Goal: Feedback & Contribution: Leave review/rating

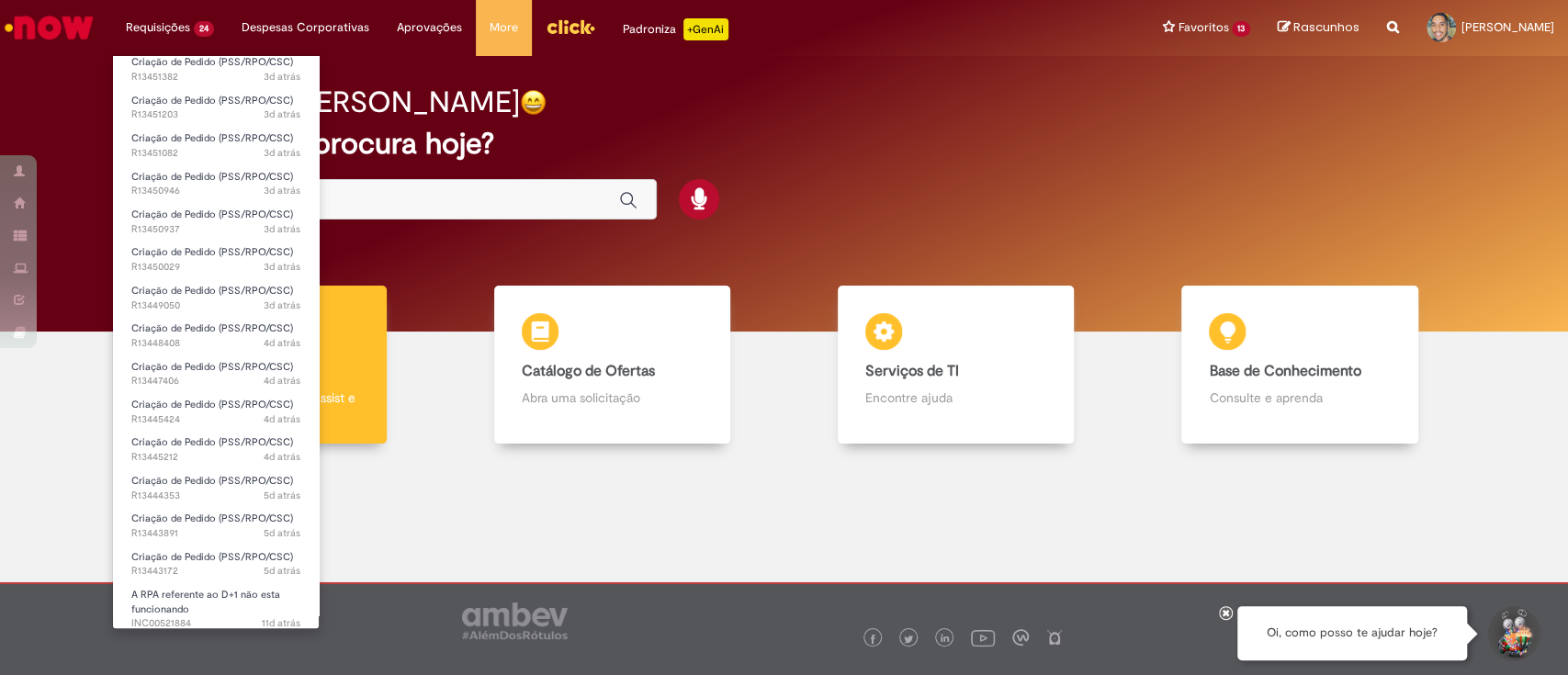
scroll to position [380, 0]
click at [204, 610] on link "A RPA referente ao D+1 não esta funcionando 11d atrás 11 dias atrás INC00521884" at bounding box center [216, 602] width 205 height 40
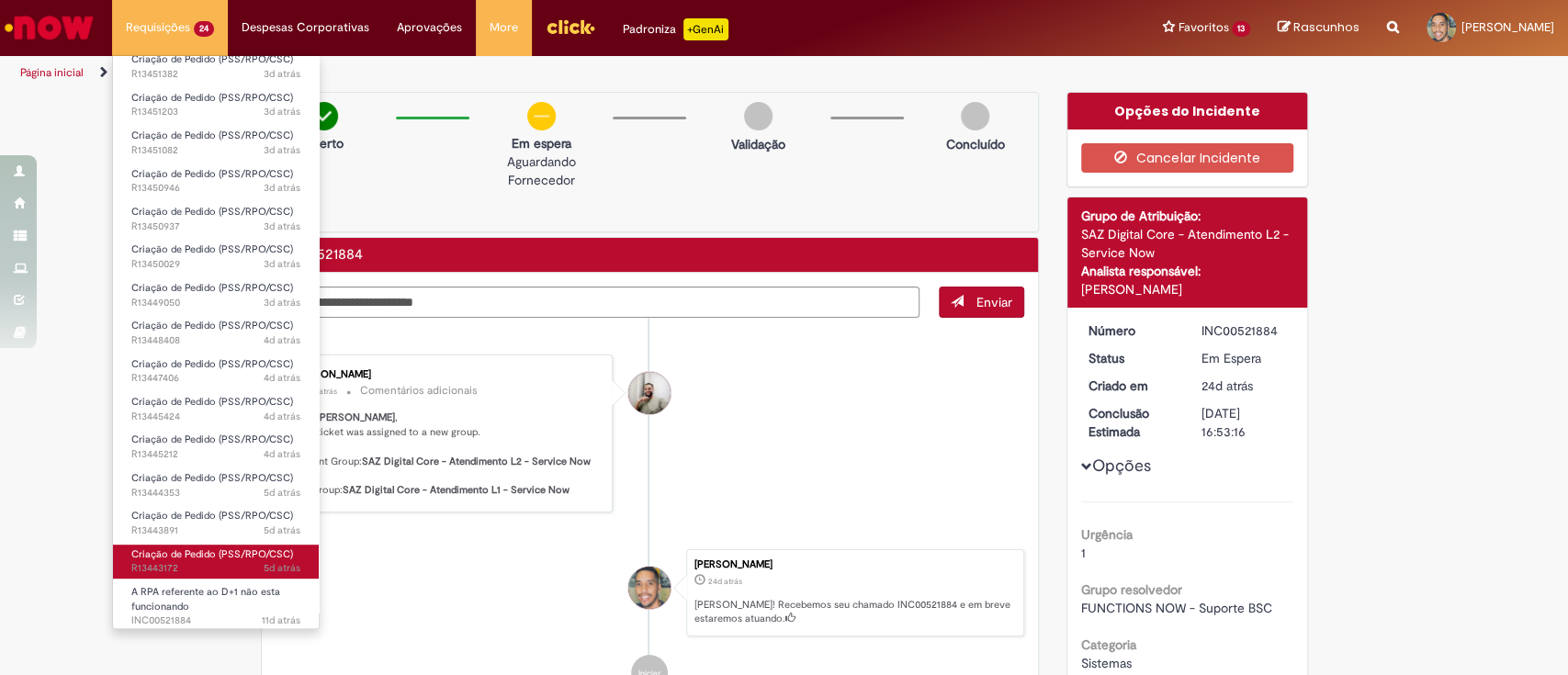
click at [156, 560] on link "Criação de Pedido (PSS/RPO/CSC) 5d atrás 5 dias atrás R13443172" at bounding box center [216, 561] width 205 height 34
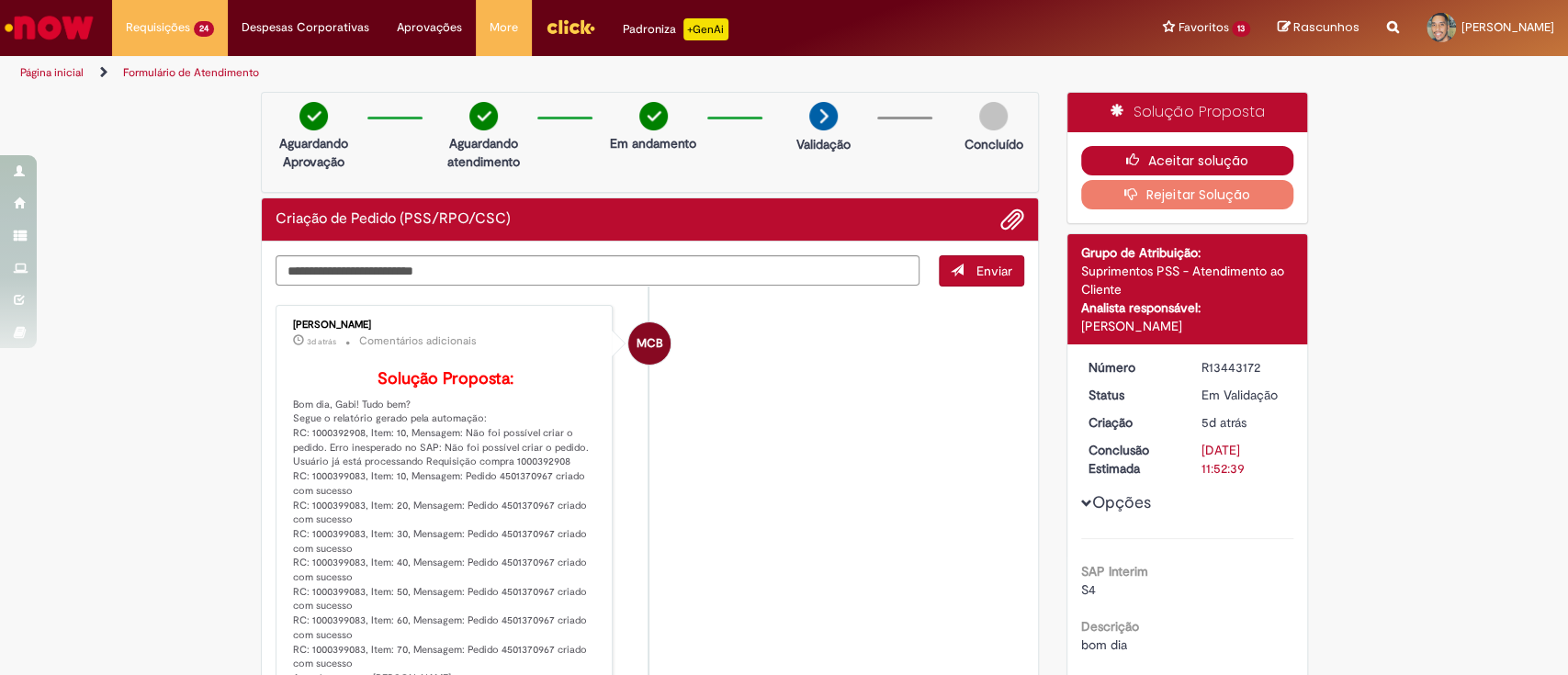
click at [1130, 160] on icon "button" at bounding box center [1137, 160] width 22 height 13
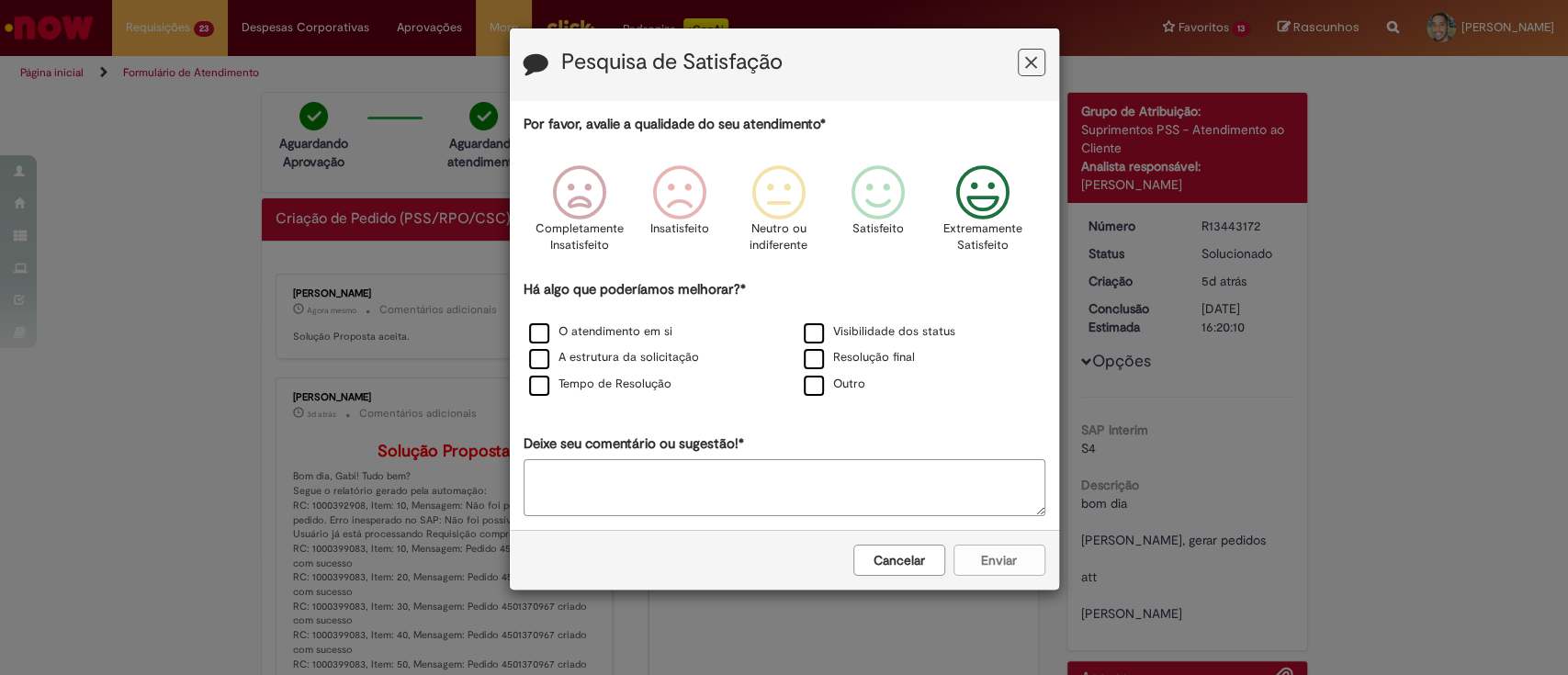
click at [958, 200] on icon "Feedback" at bounding box center [982, 192] width 69 height 55
click at [813, 327] on label "Visibilidade dos status" at bounding box center [879, 331] width 151 height 18
click at [817, 349] on div "Resolução final" at bounding box center [921, 358] width 271 height 23
click at [804, 357] on label "Resolução final" at bounding box center [859, 357] width 111 height 18
click at [614, 325] on label "O atendimento em si" at bounding box center [601, 331] width 143 height 18
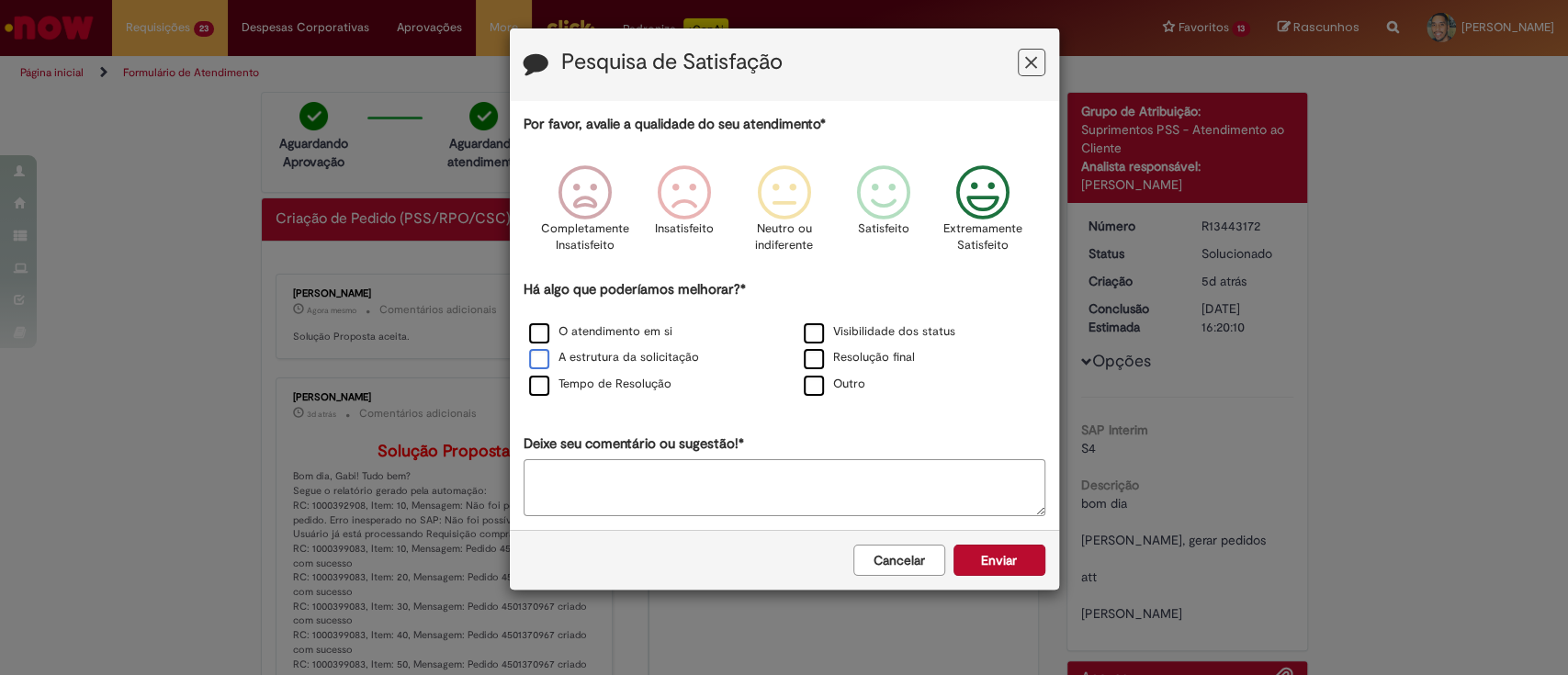
click at [595, 357] on label "A estrutura da solicitação" at bounding box center [614, 357] width 170 height 18
click at [595, 390] on label "Tempo de Resolução" at bounding box center [600, 383] width 142 height 18
click at [1000, 547] on button "Enviar" at bounding box center [999, 560] width 92 height 32
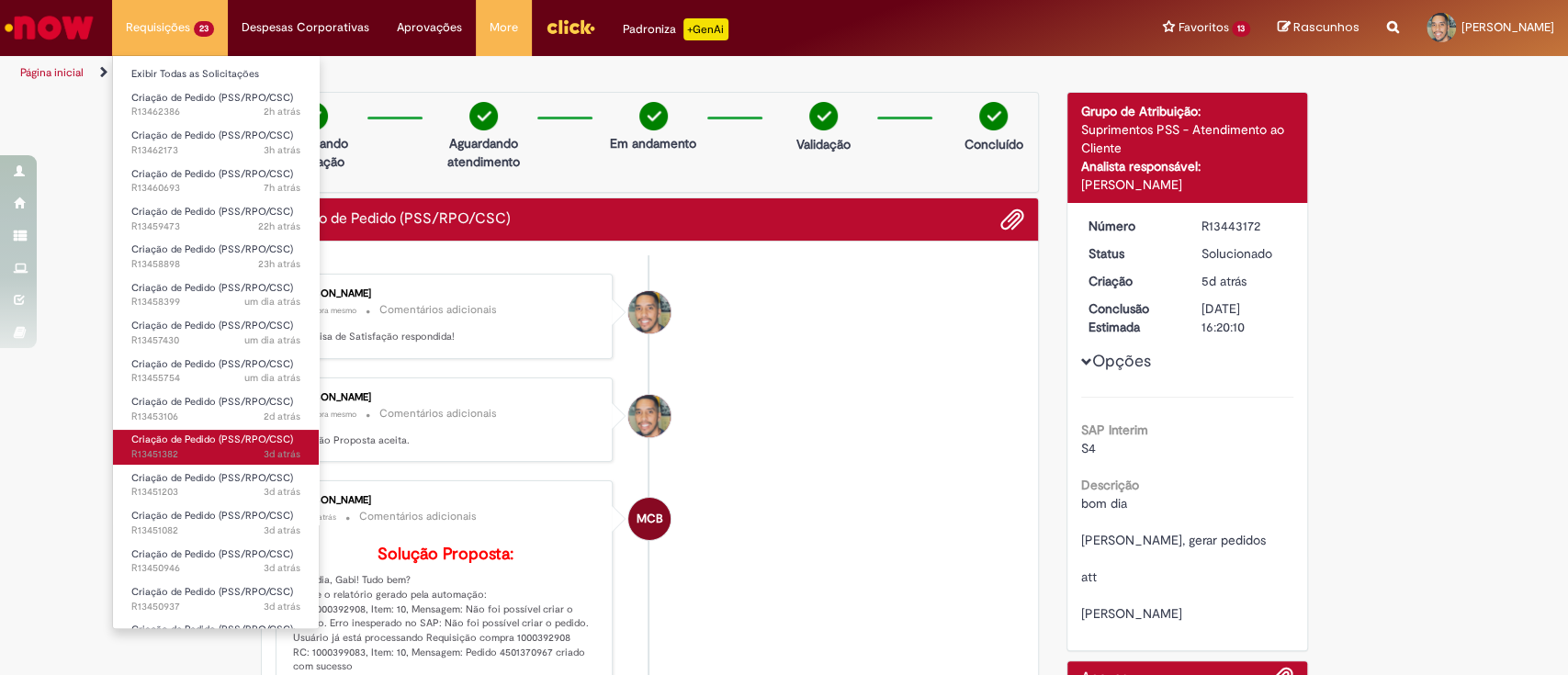
scroll to position [343, 0]
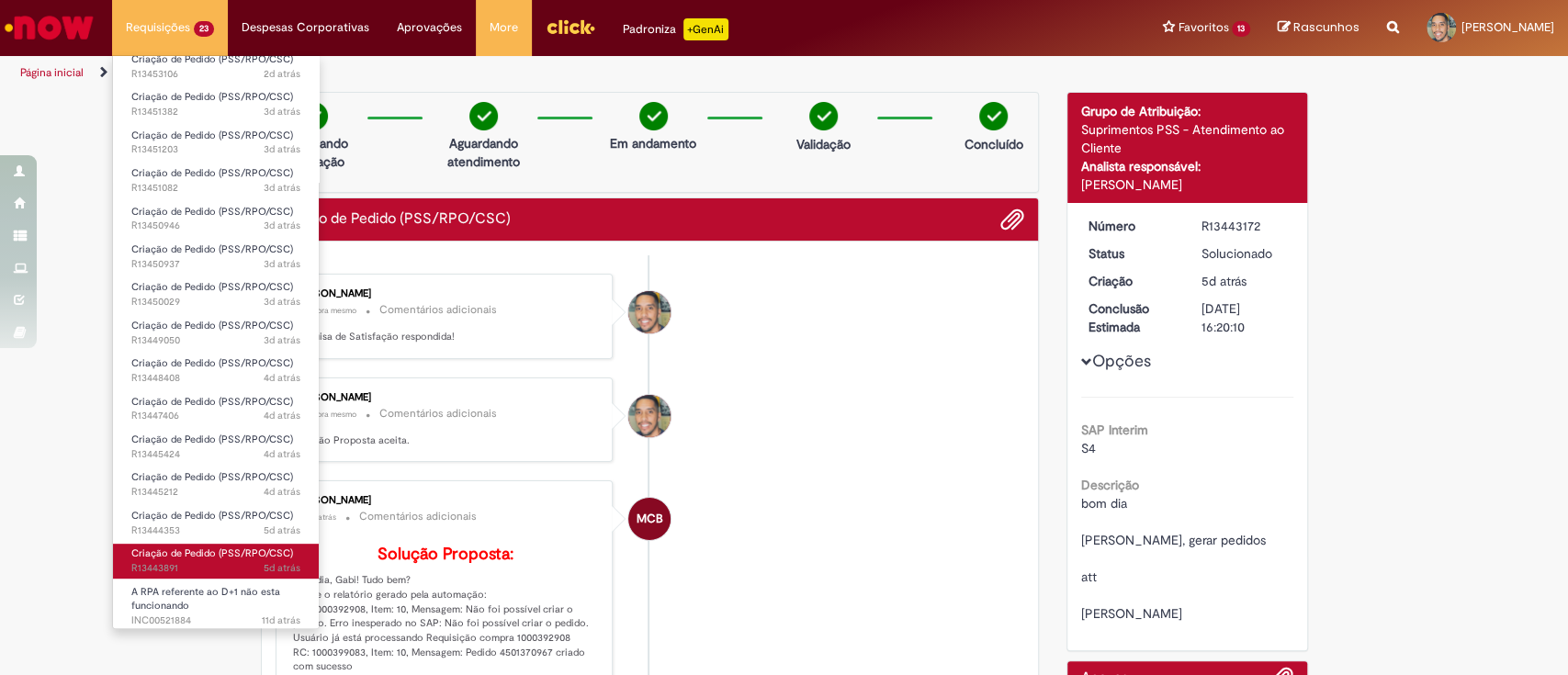
click at [189, 547] on span "Criação de Pedido (PSS/RPO/CSC)" at bounding box center [212, 552] width 162 height 14
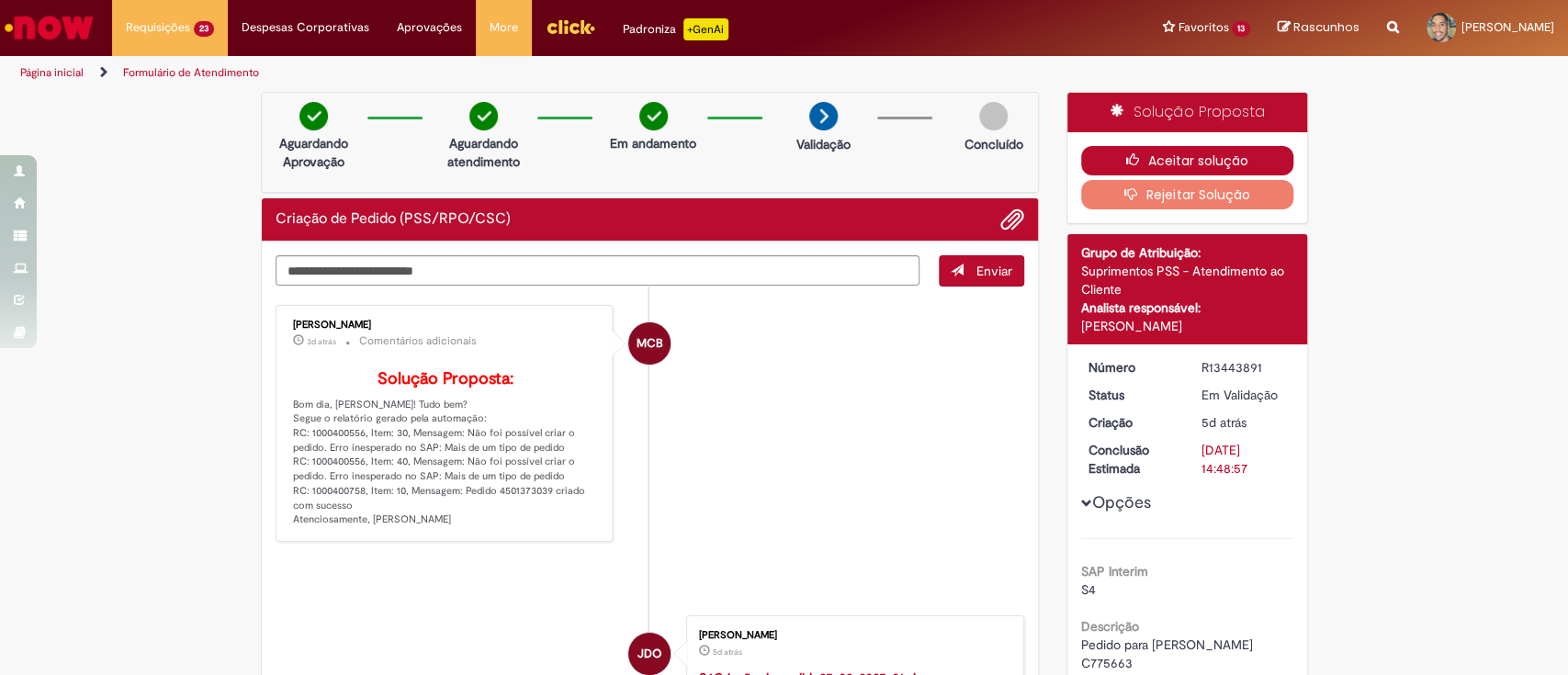
click at [1126, 159] on icon "button" at bounding box center [1137, 160] width 22 height 13
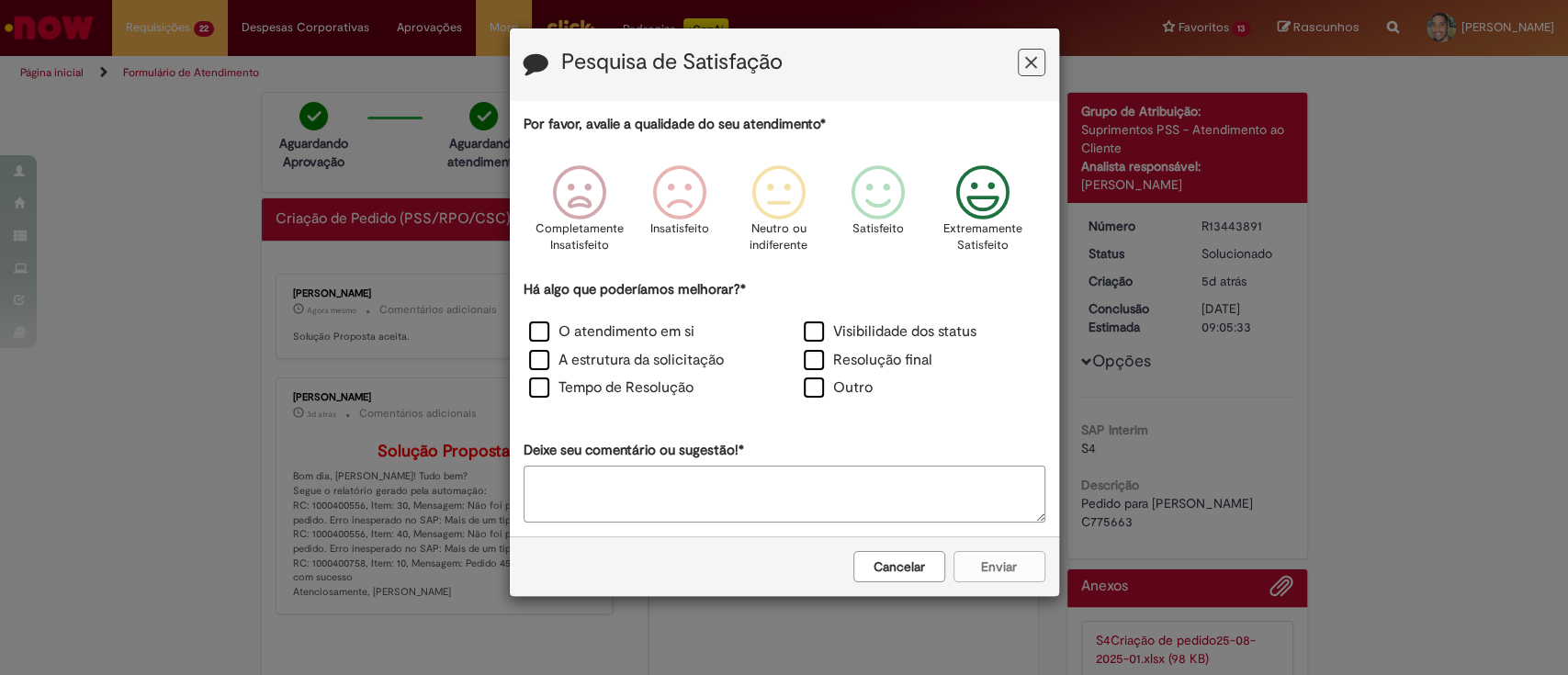
click at [989, 208] on icon "Feedback" at bounding box center [982, 192] width 69 height 55
click at [862, 325] on label "Visibilidade dos status" at bounding box center [890, 331] width 173 height 21
click at [846, 355] on label "Resolução final" at bounding box center [868, 360] width 128 height 21
click at [614, 326] on label "O atendimento em si" at bounding box center [612, 331] width 165 height 21
click at [605, 356] on label "A estrutura da solicitação" at bounding box center [627, 360] width 195 height 21
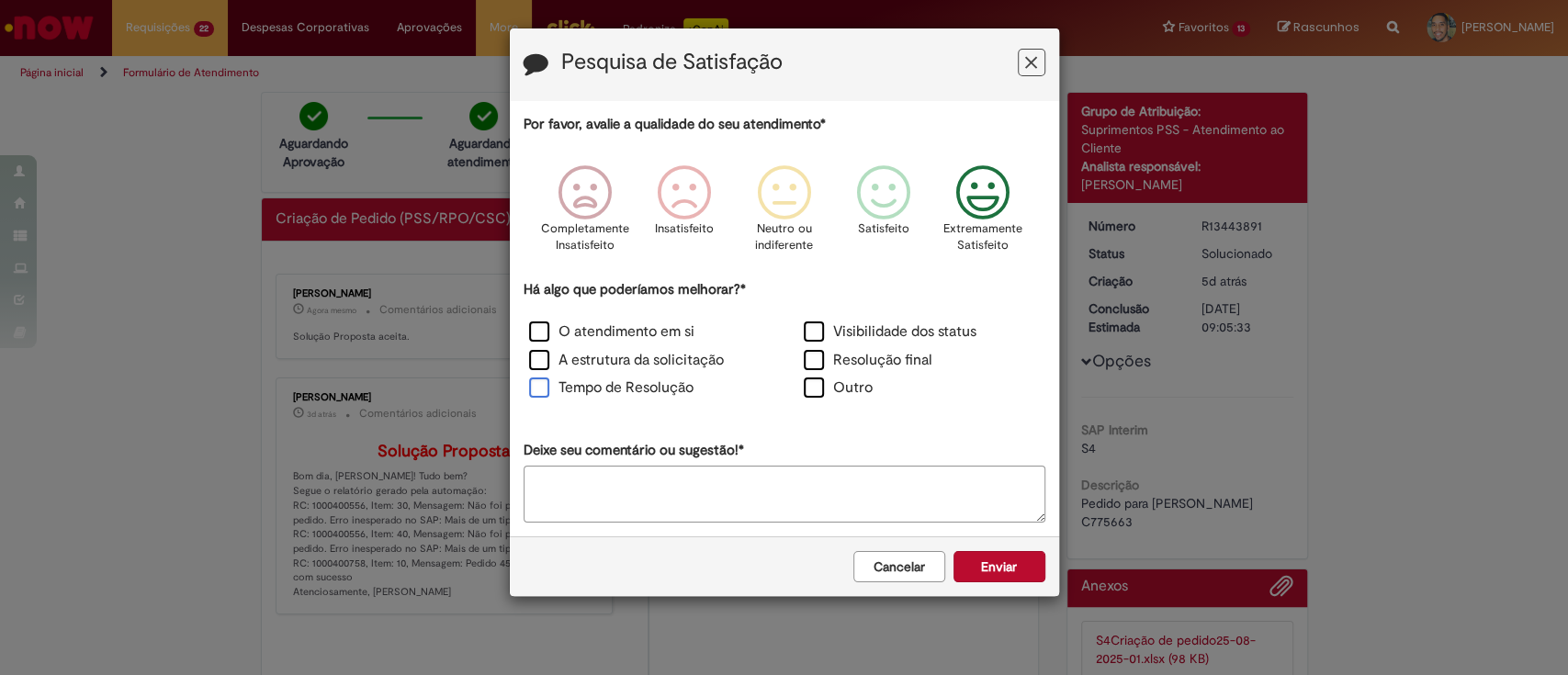
click at [601, 393] on label "Tempo de Resolução" at bounding box center [611, 387] width 164 height 21
click at [1011, 569] on button "Enviar" at bounding box center [999, 566] width 92 height 32
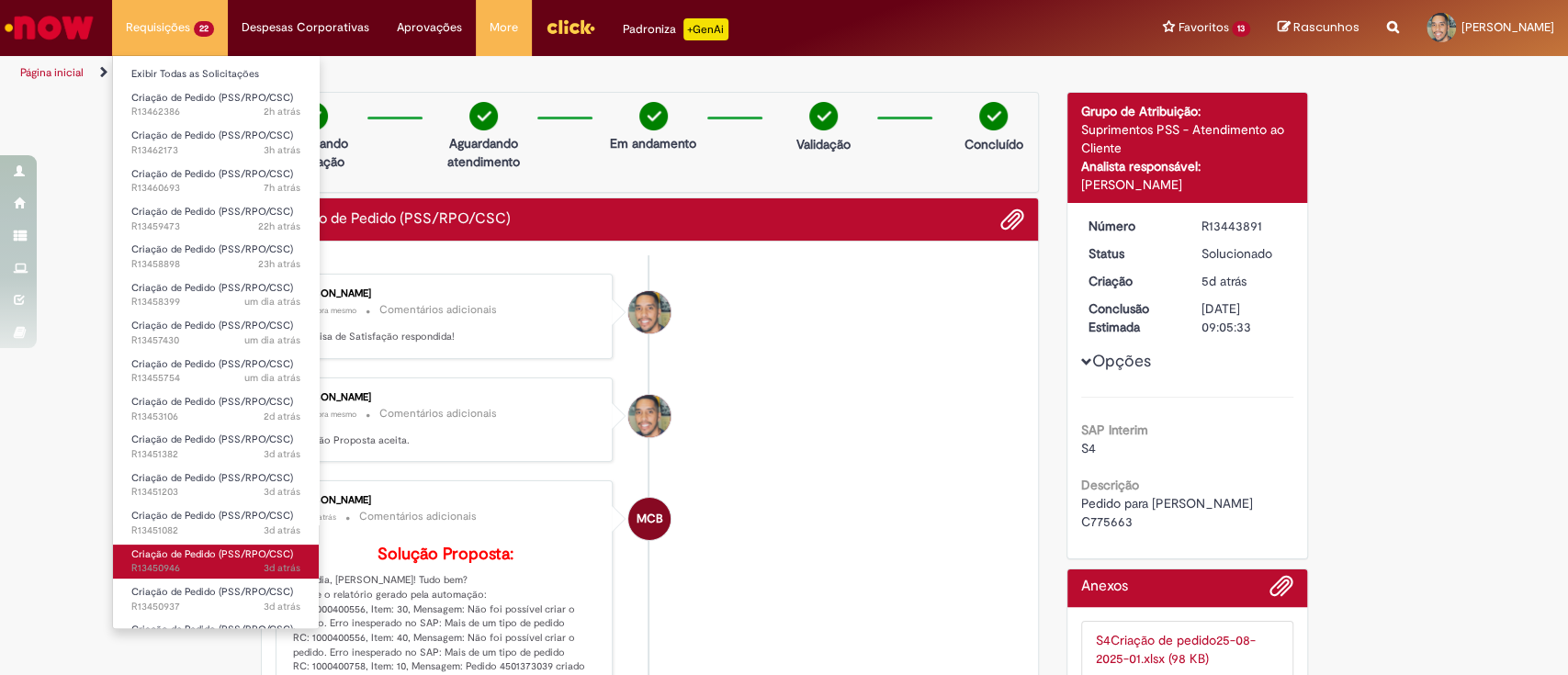
scroll to position [304, 0]
click at [206, 573] on span "5d atrás 5 dias atrás R13444353" at bounding box center [216, 569] width 169 height 15
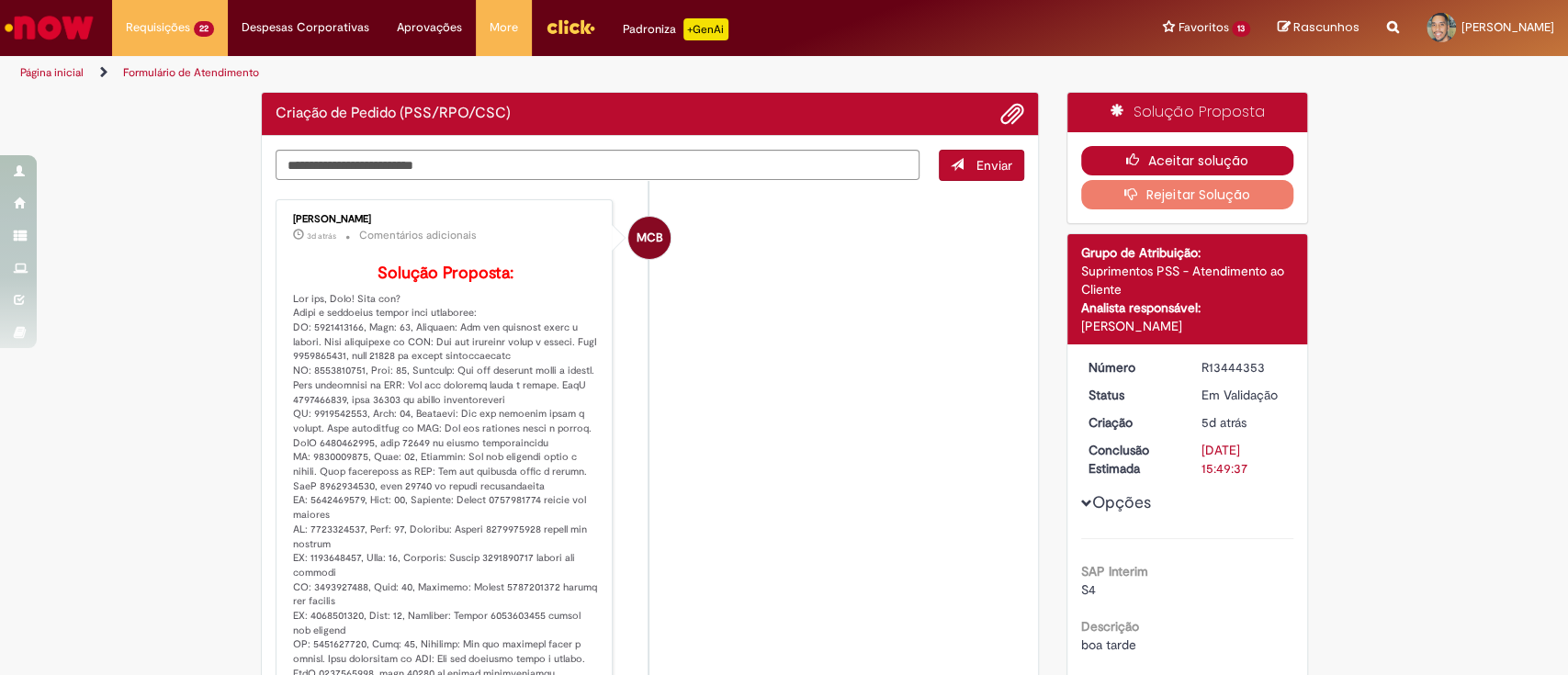
click at [1137, 156] on icon "button" at bounding box center [1137, 160] width 22 height 13
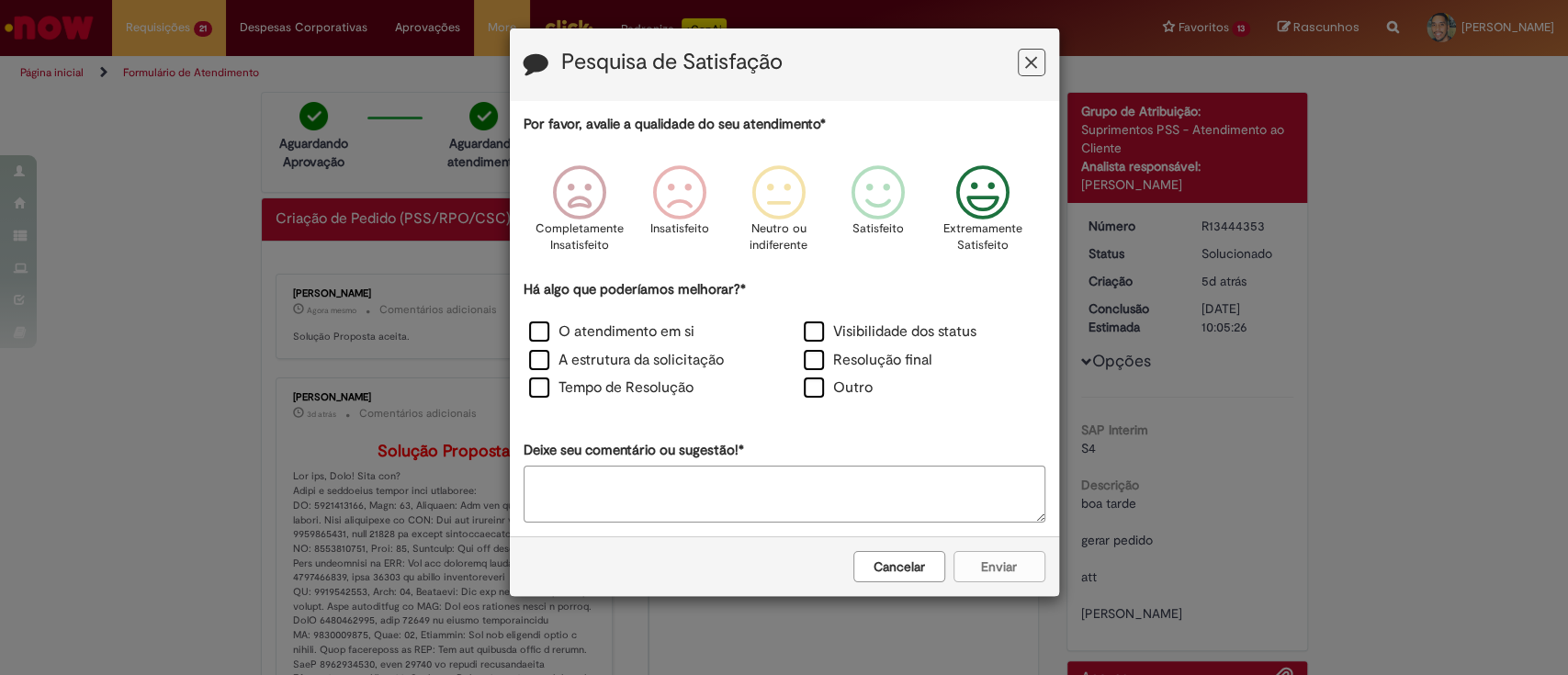
click at [970, 199] on icon "Feedback" at bounding box center [982, 192] width 69 height 55
click at [818, 334] on label "Visibilidade dos status" at bounding box center [890, 331] width 173 height 21
click at [815, 357] on label "Resolução final" at bounding box center [868, 360] width 128 height 21
click at [647, 333] on label "O atendimento em si" at bounding box center [612, 331] width 165 height 21
click at [634, 357] on label "A estrutura da solicitação" at bounding box center [627, 360] width 195 height 21
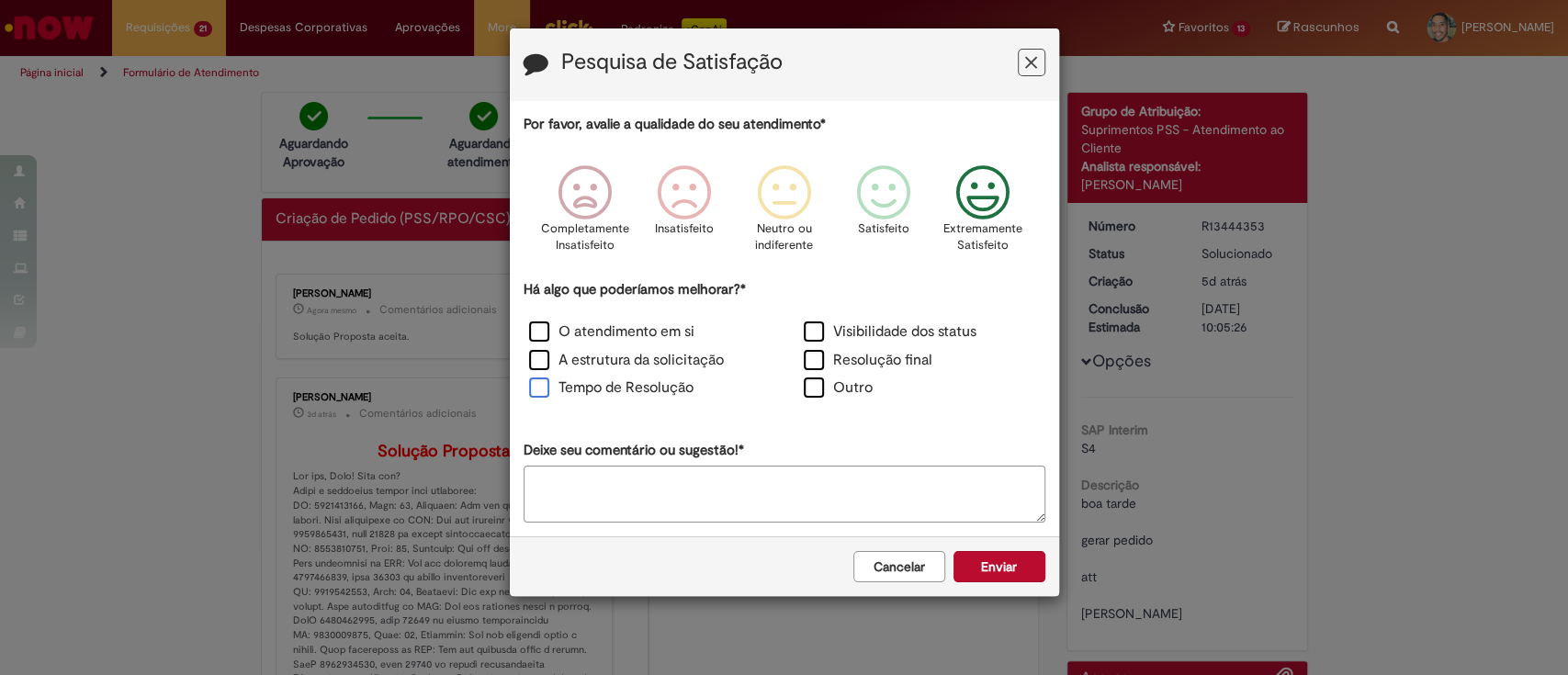
click at [632, 381] on label "Tempo de Resolução" at bounding box center [611, 387] width 164 height 21
click at [975, 551] on button "Enviar" at bounding box center [999, 566] width 92 height 32
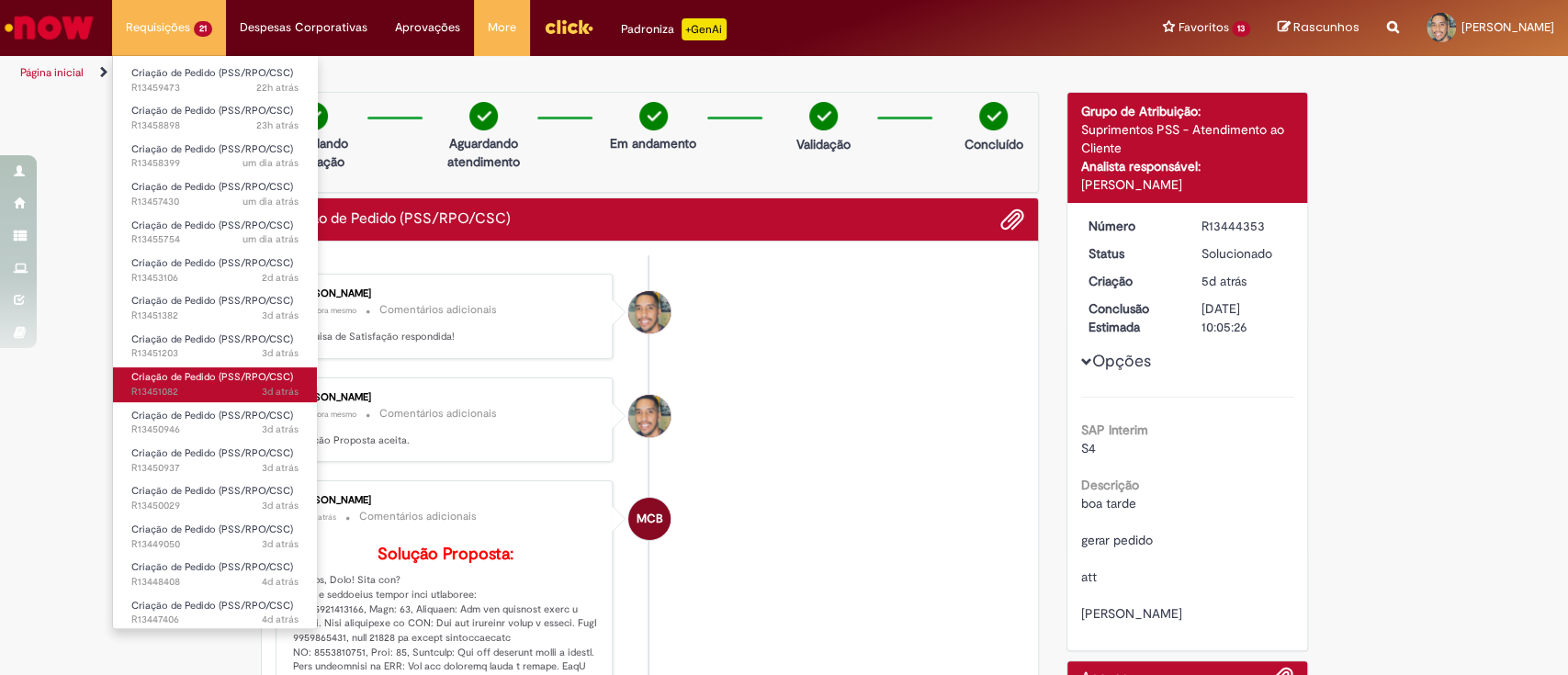
scroll to position [266, 0]
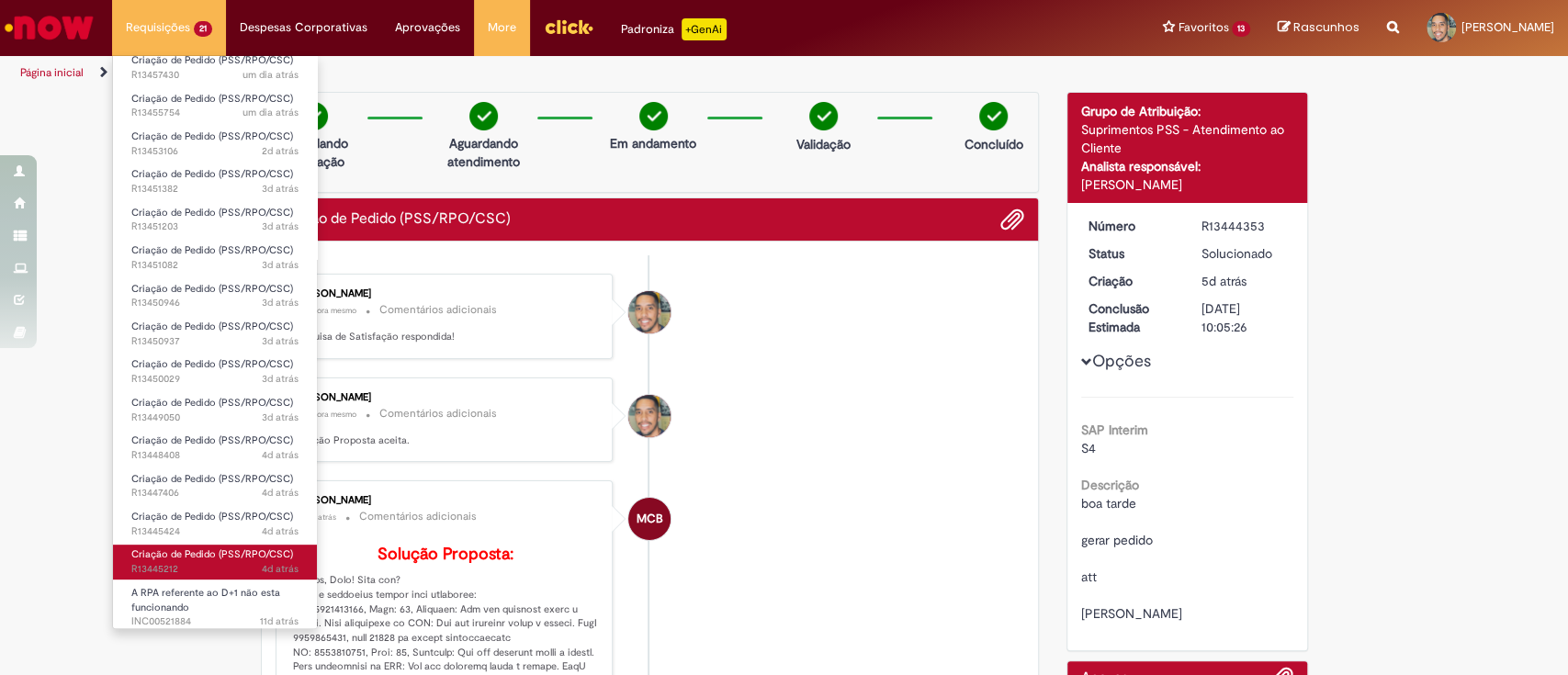
click at [211, 569] on span "4d atrás 4 dias atrás R13445212" at bounding box center [215, 569] width 167 height 15
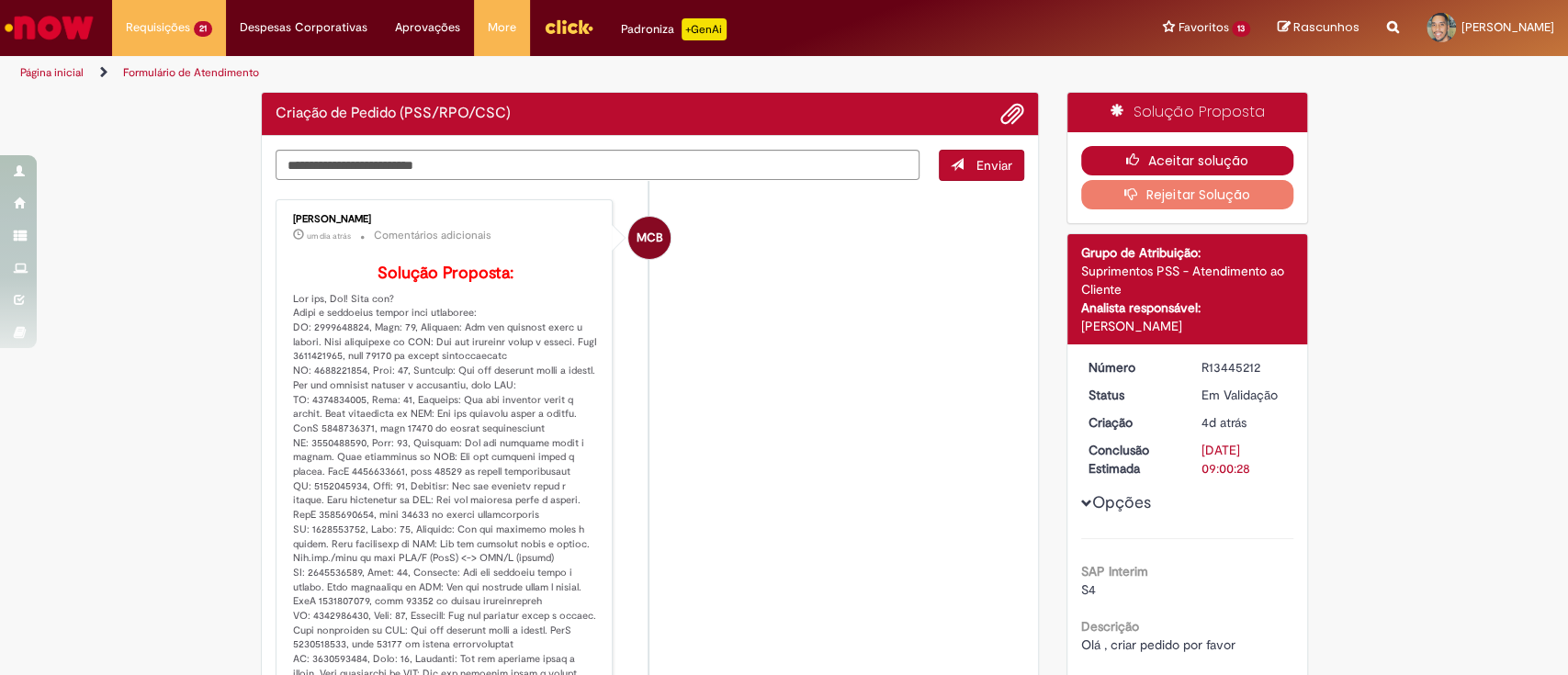
click at [1162, 159] on button "Aceitar solução" at bounding box center [1187, 161] width 212 height 30
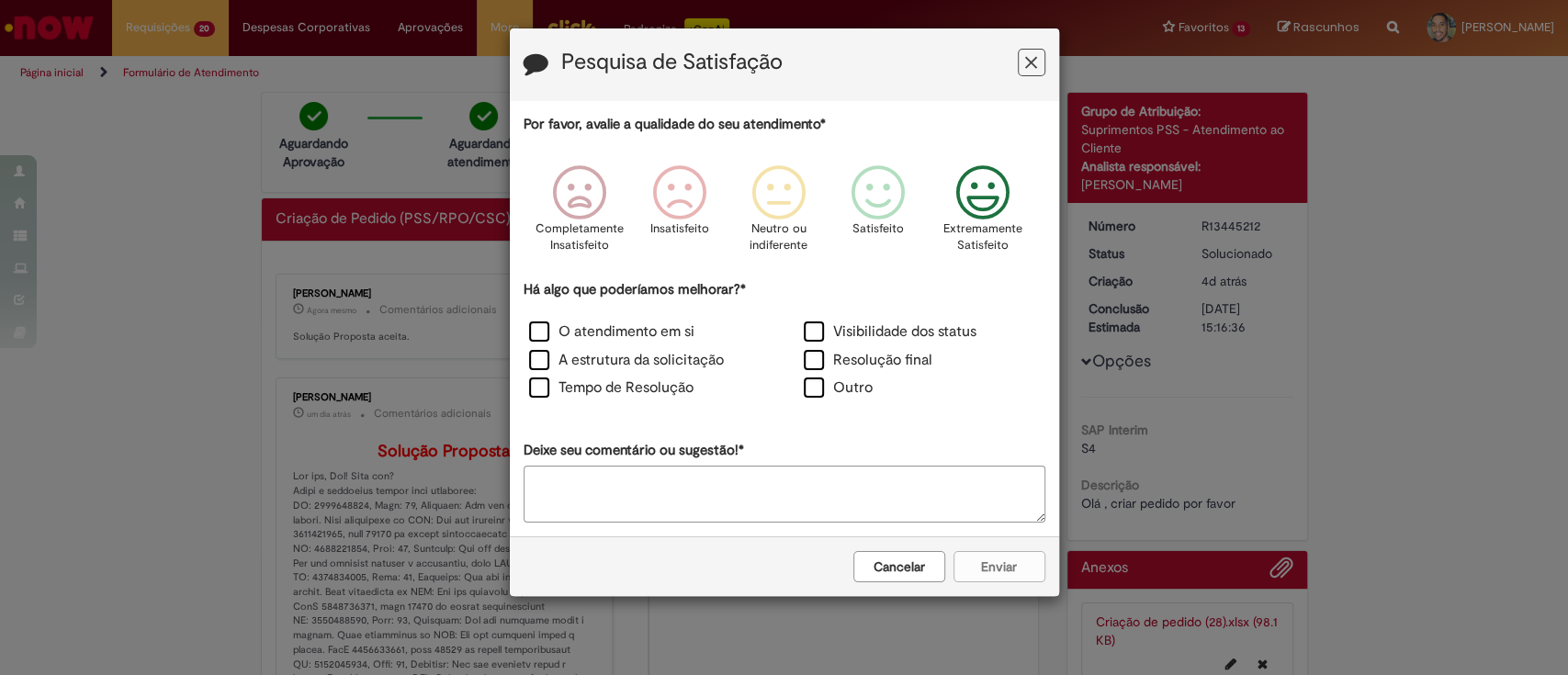
click at [989, 188] on icon "Feedback" at bounding box center [982, 192] width 69 height 55
click at [823, 334] on label "Visibilidade dos status" at bounding box center [890, 331] width 173 height 21
click at [816, 352] on label "Resolução final" at bounding box center [868, 360] width 128 height 21
click at [669, 342] on div "O atendimento em si" at bounding box center [647, 333] width 271 height 25
click at [636, 337] on label "O atendimento em si" at bounding box center [612, 331] width 165 height 21
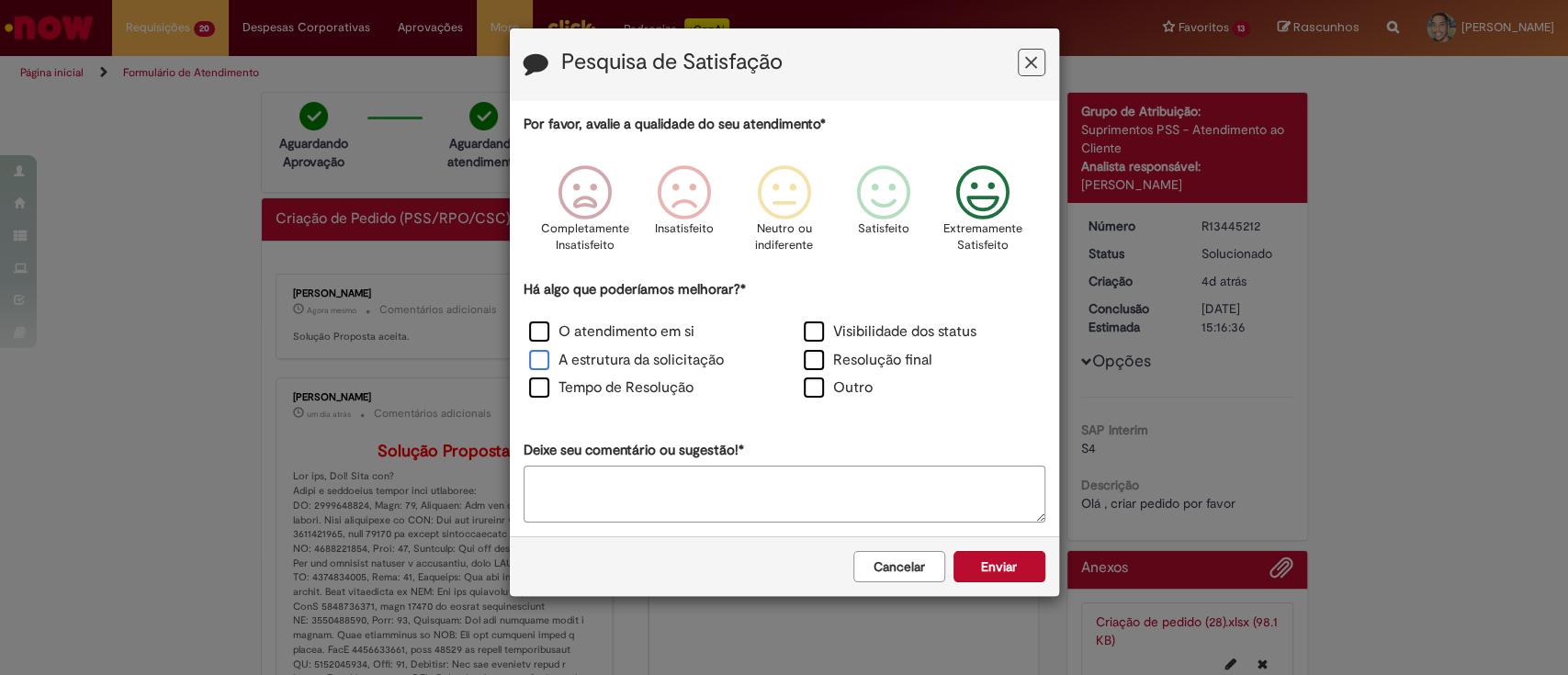
click at [626, 358] on label "A estrutura da solicitação" at bounding box center [627, 360] width 195 height 21
click at [621, 381] on label "Tempo de Resolução" at bounding box center [611, 387] width 164 height 21
click at [1010, 565] on button "Enviar" at bounding box center [999, 566] width 92 height 32
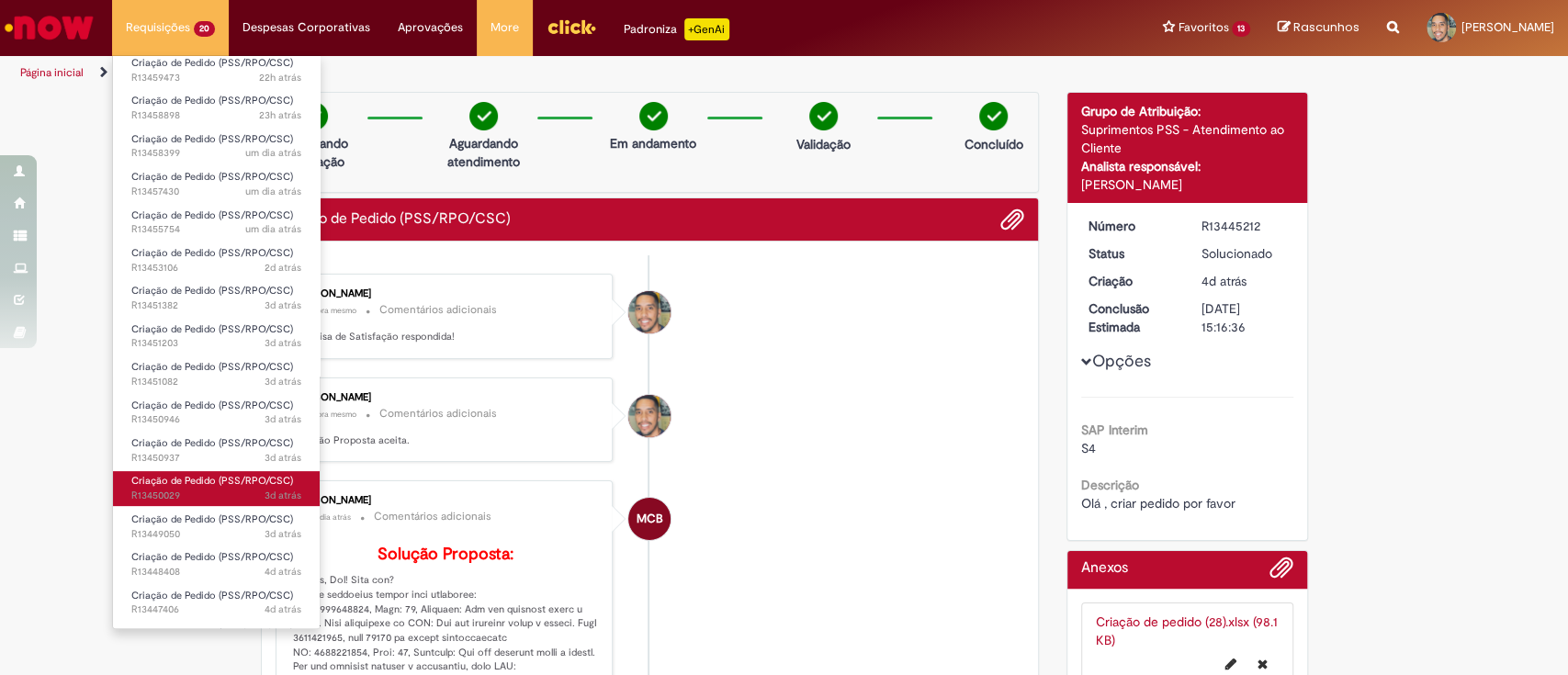
scroll to position [227, 0]
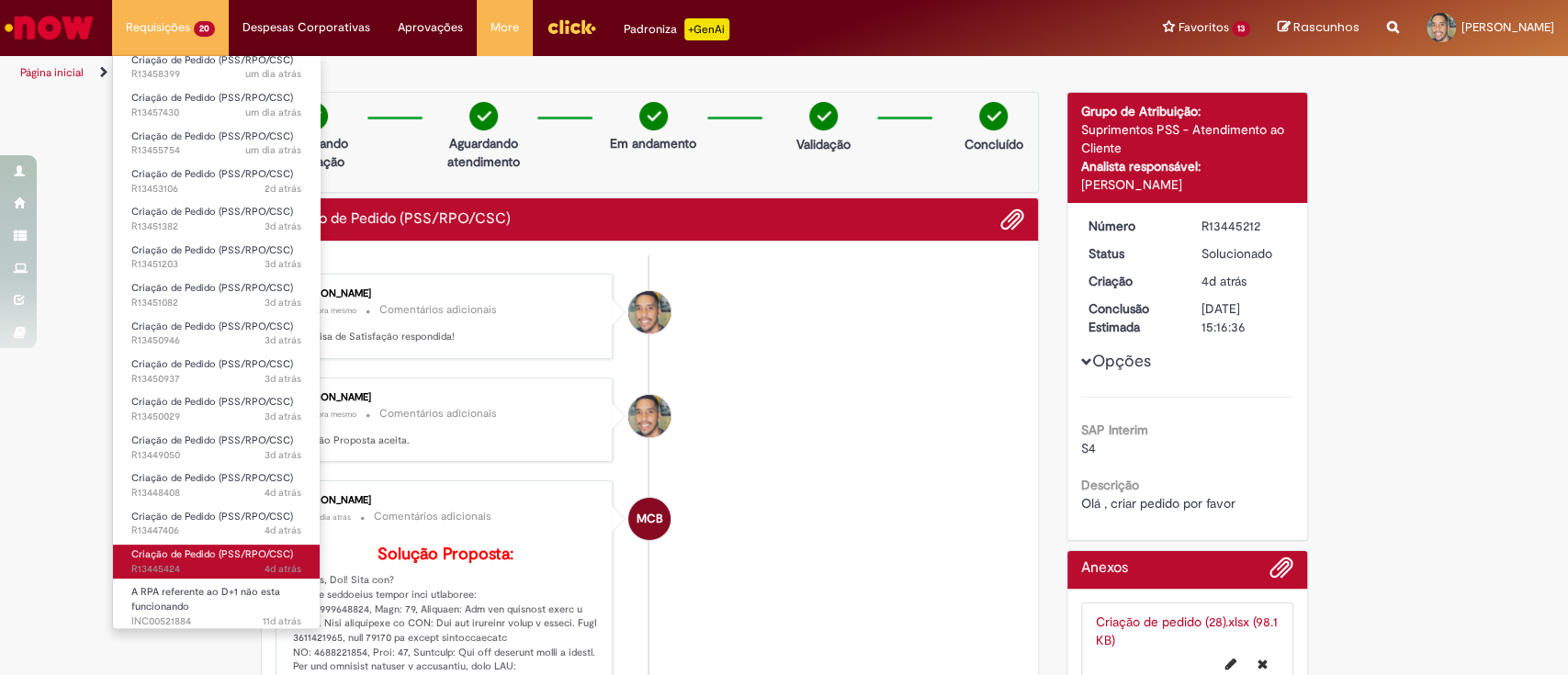
click at [200, 558] on span "Criação de Pedido (PSS/RPO/CSC)" at bounding box center [212, 553] width 162 height 14
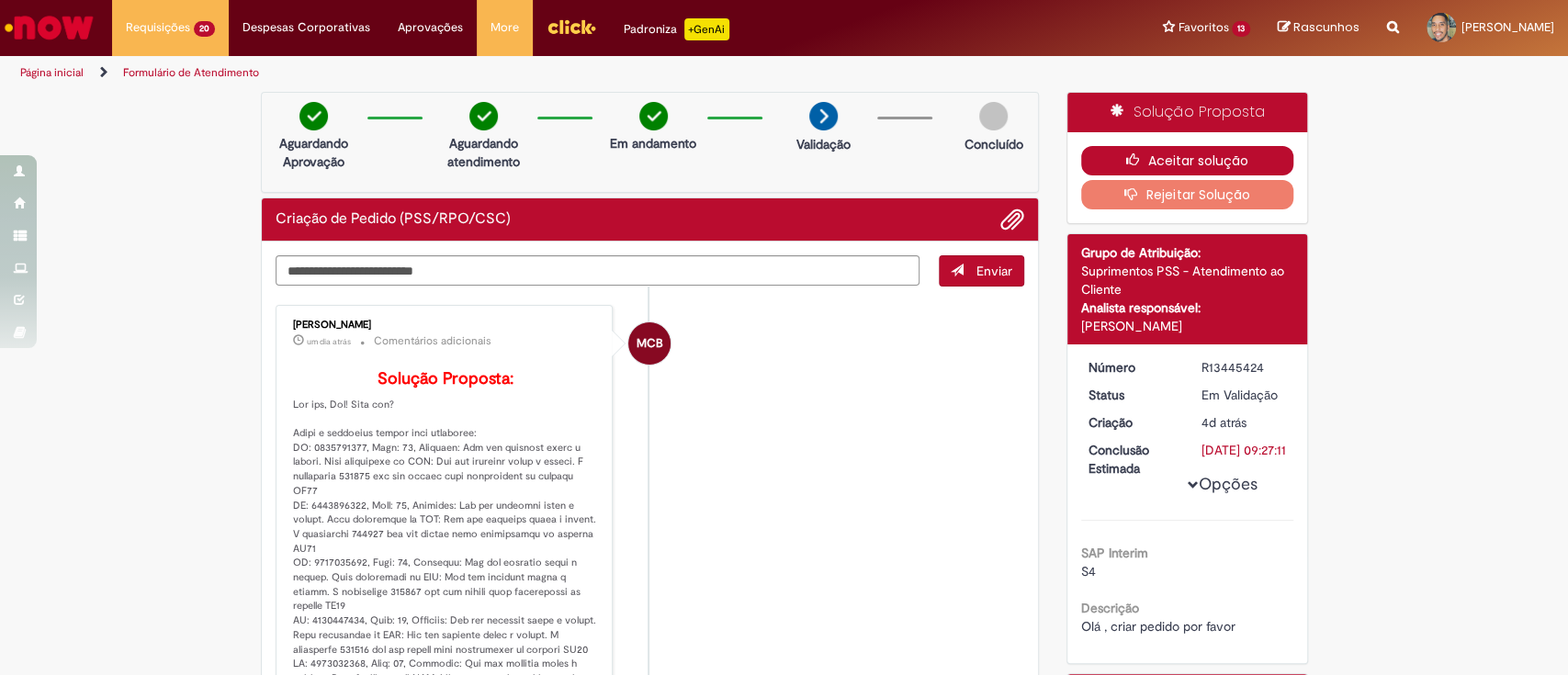
click at [1186, 151] on button "Aceitar solução" at bounding box center [1187, 161] width 212 height 30
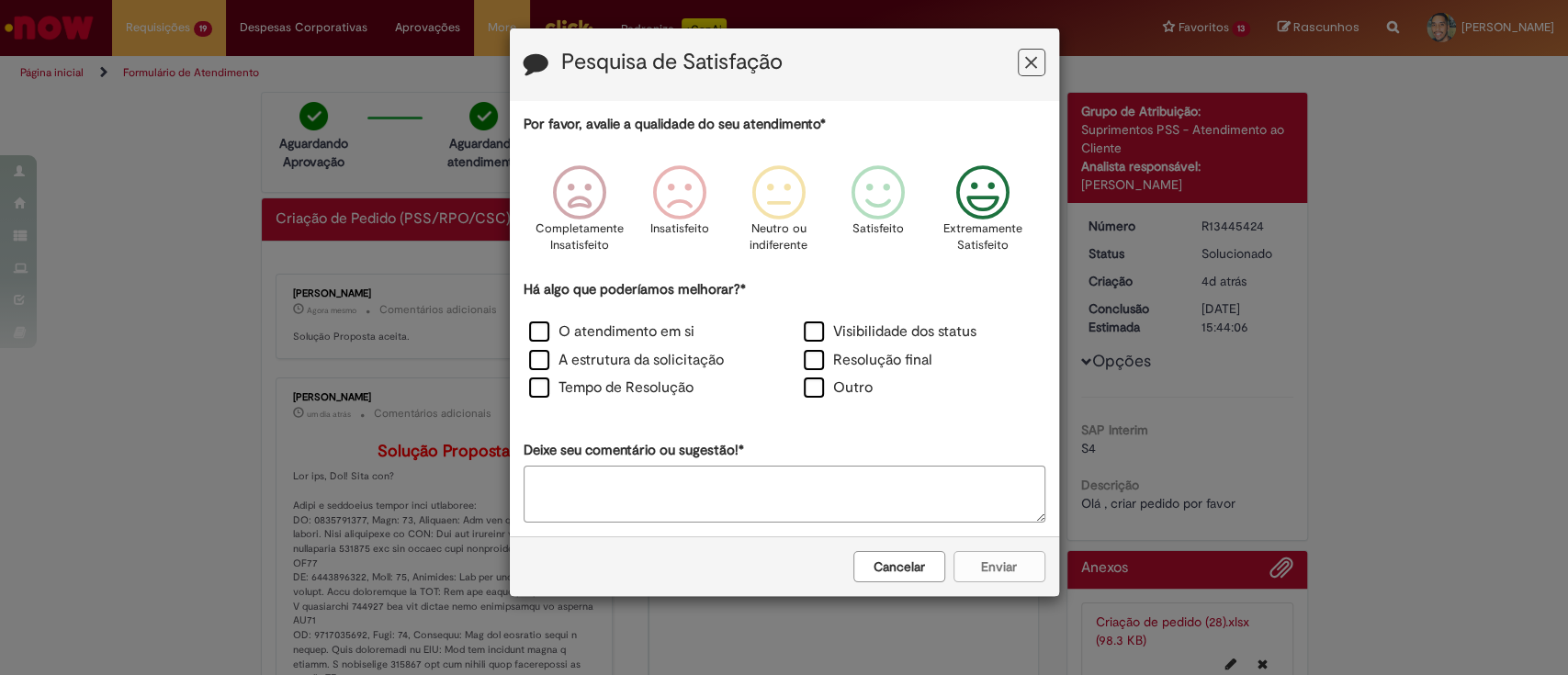
click at [988, 192] on icon "Feedback" at bounding box center [982, 192] width 69 height 55
click at [827, 332] on label "Visibilidade dos status" at bounding box center [890, 331] width 173 height 21
click at [812, 356] on label "Resolução final" at bounding box center [868, 360] width 128 height 21
click at [620, 326] on label "O atendimento em si" at bounding box center [612, 331] width 165 height 21
click at [599, 358] on label "A estrutura da solicitação" at bounding box center [627, 360] width 195 height 21
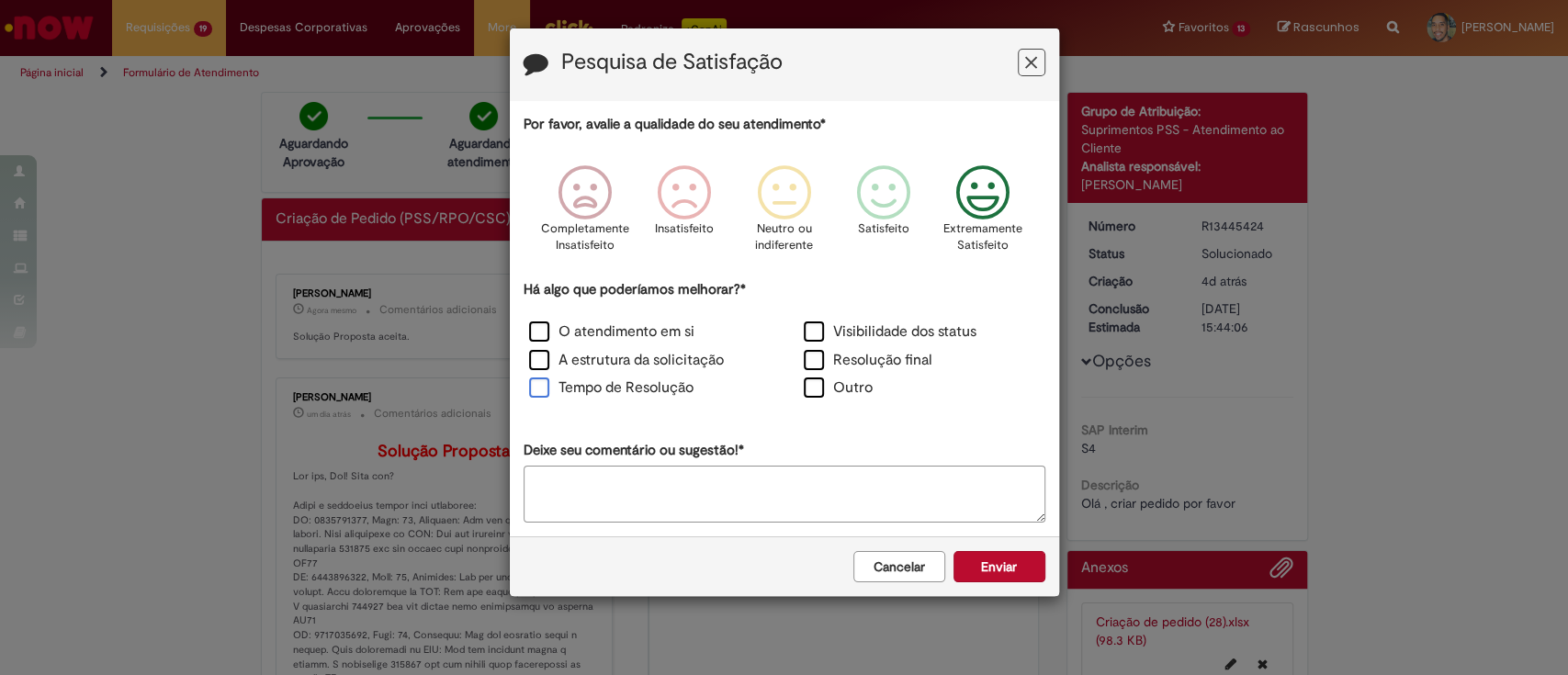
click at [595, 392] on label "Tempo de Resolução" at bounding box center [611, 387] width 164 height 21
click at [1001, 571] on button "Enviar" at bounding box center [999, 566] width 92 height 32
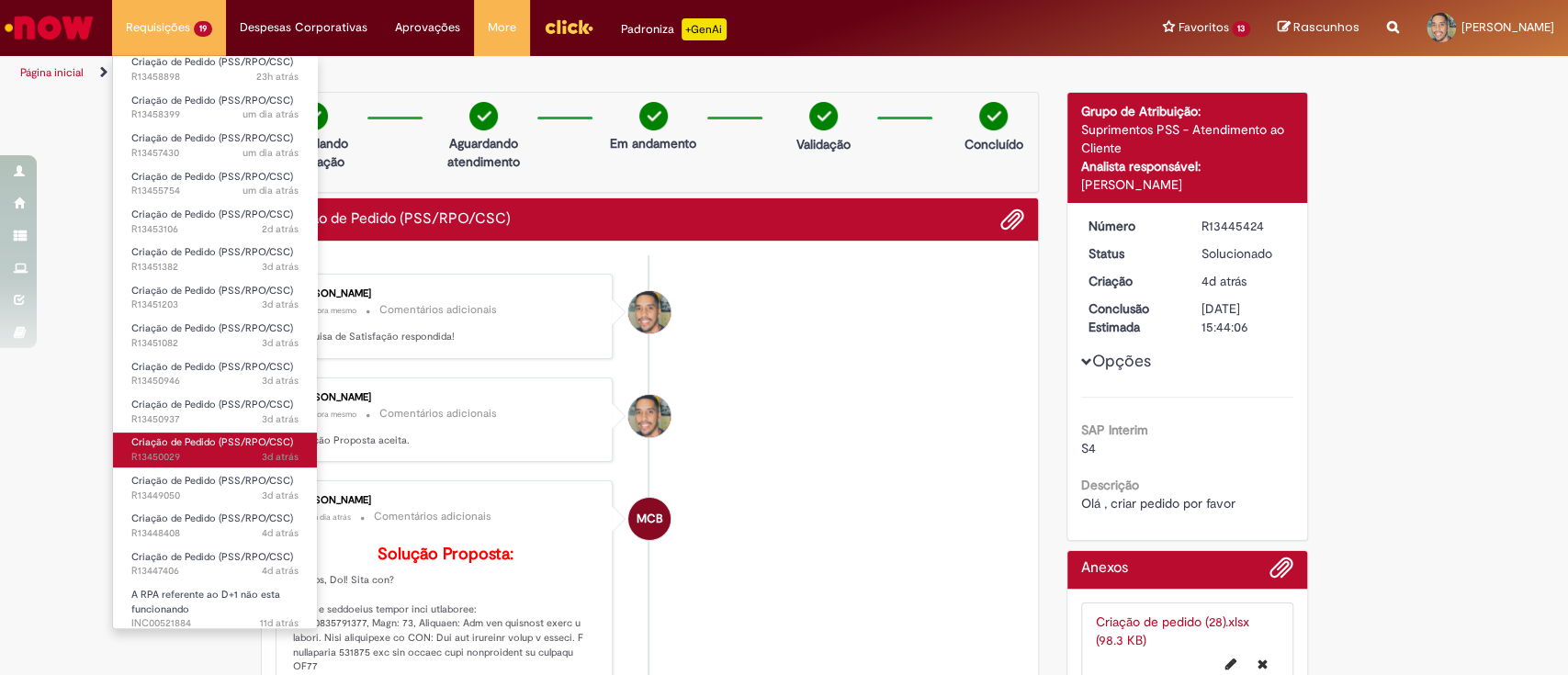
scroll to position [190, 0]
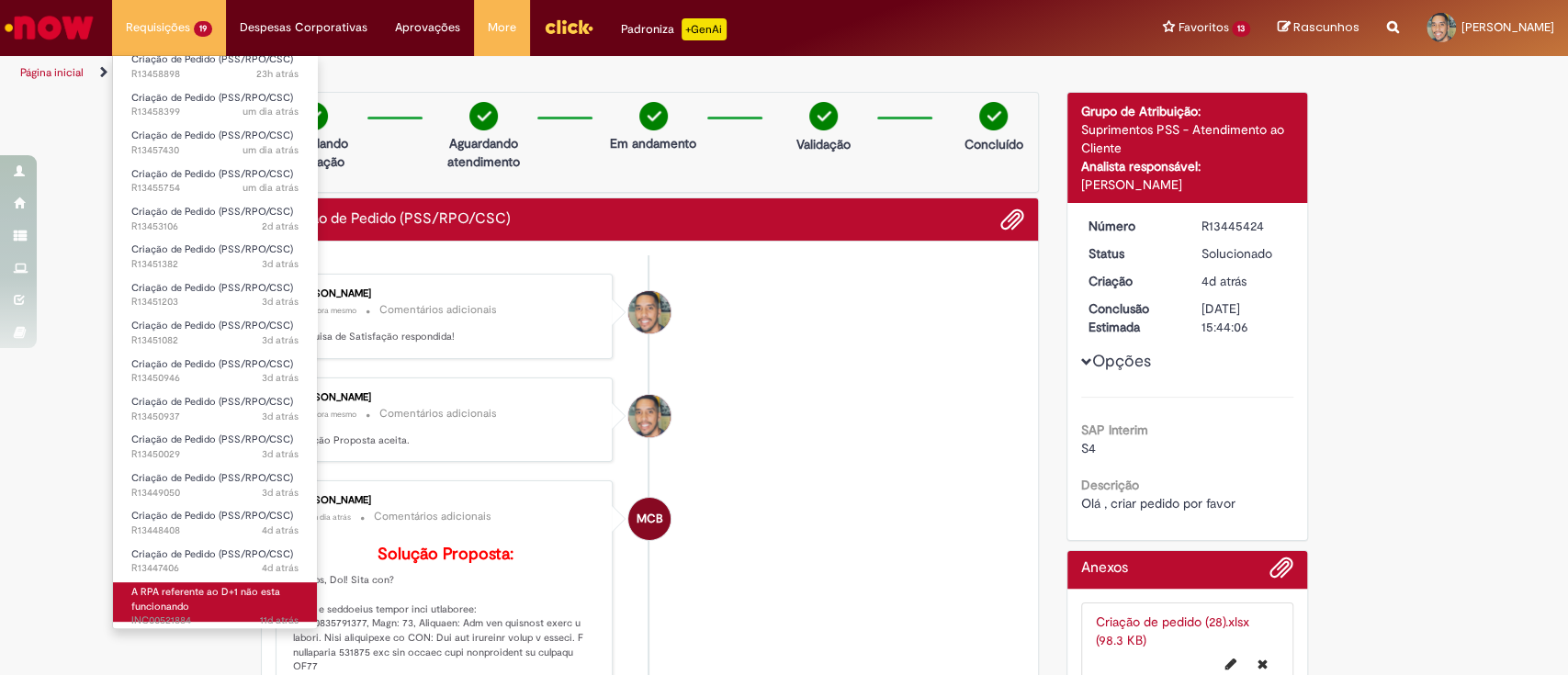
click at [237, 588] on span "A RPA referente ao D+1 não esta funcionando" at bounding box center [205, 599] width 149 height 29
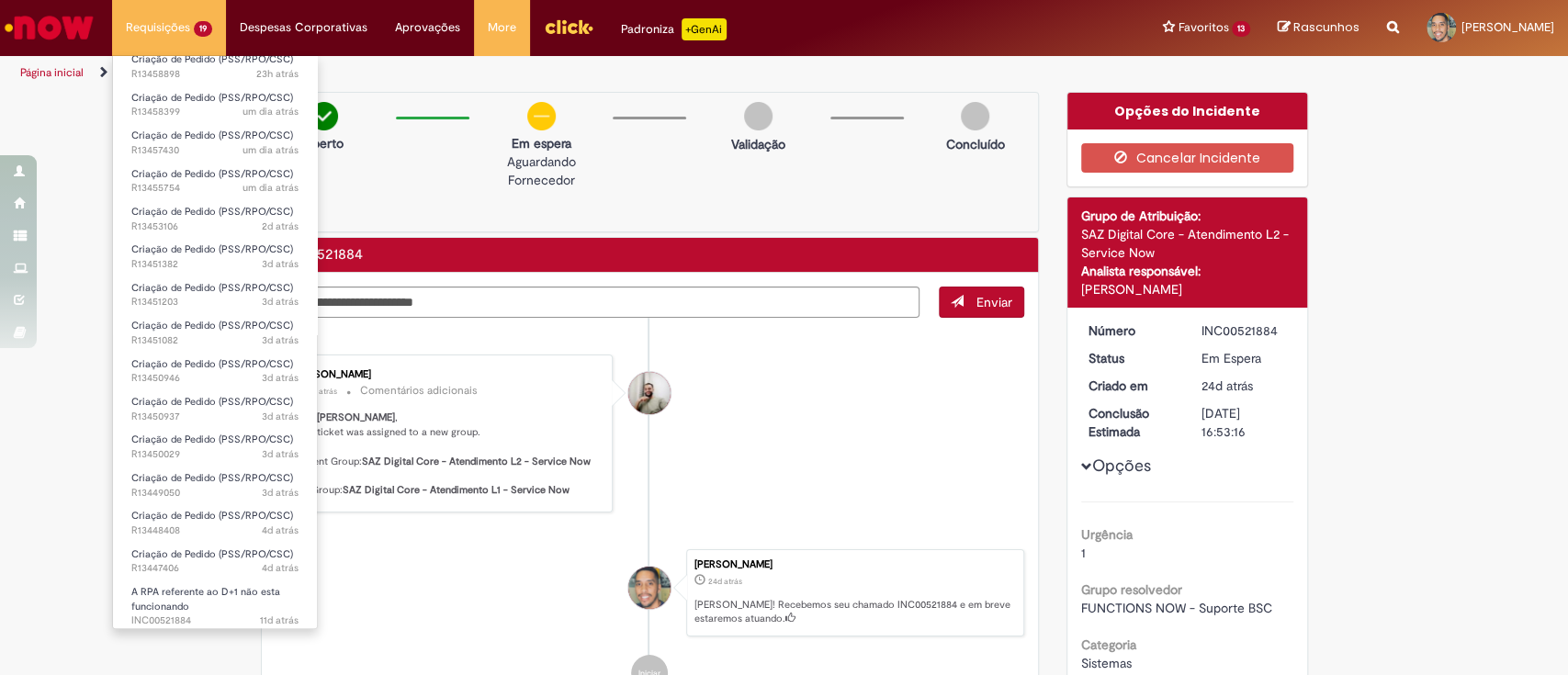
click at [233, 540] on li "Criação de Pedido (PSS/RPO/CSC) 4d atrás 4 dias atrás R13447406" at bounding box center [216, 559] width 204 height 38
click at [229, 554] on span "Criação de Pedido (PSS/RPO/CSC)" at bounding box center [212, 553] width 162 height 14
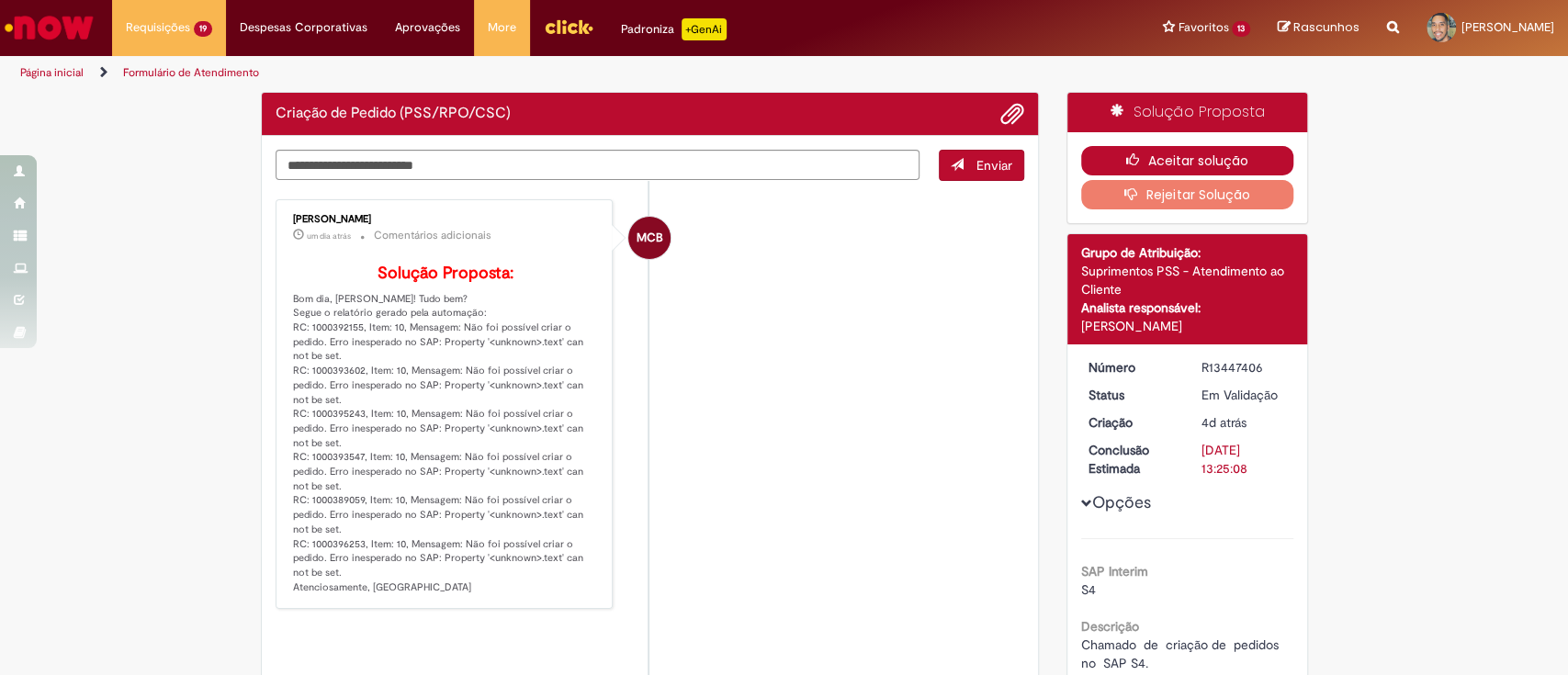
click at [1162, 162] on button "Aceitar solução" at bounding box center [1187, 161] width 212 height 30
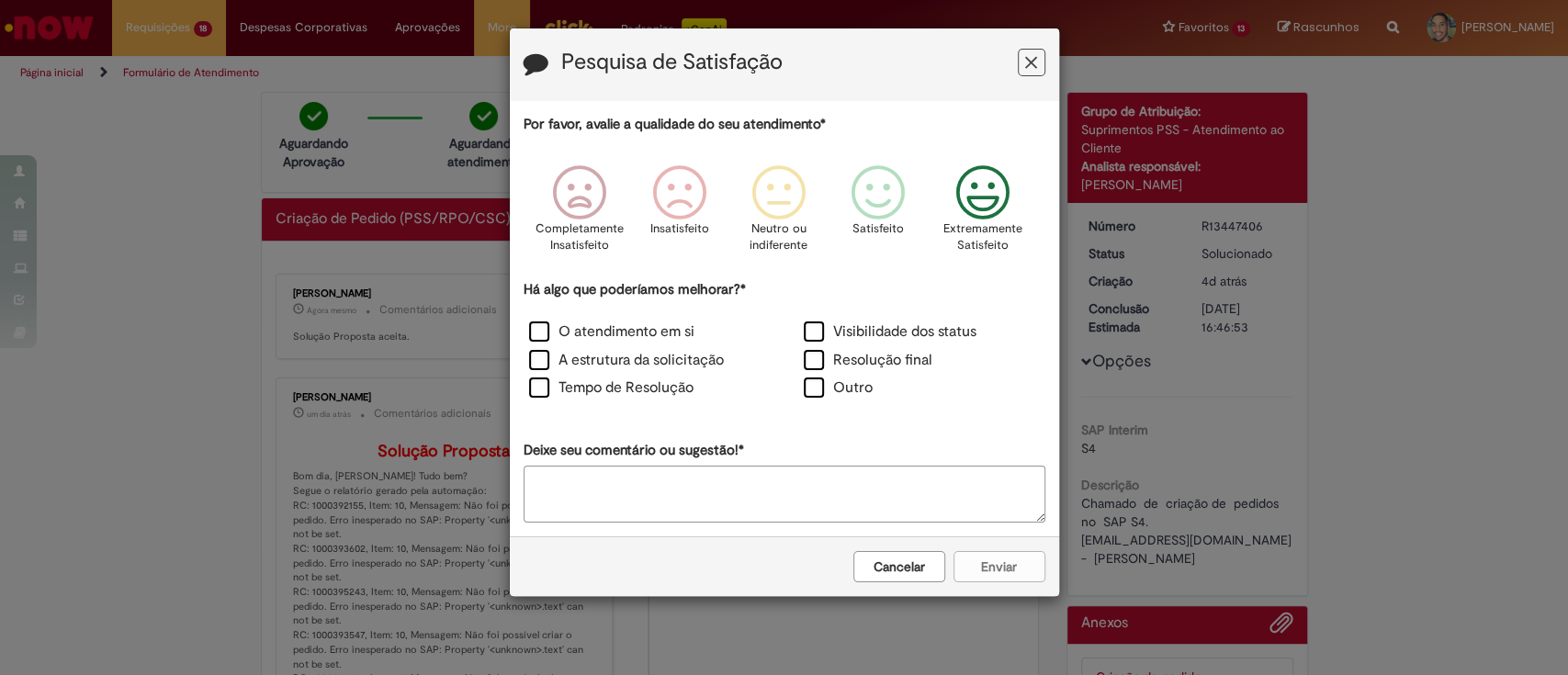
click at [987, 196] on icon "Feedback" at bounding box center [982, 192] width 69 height 55
click at [830, 342] on label "Visibilidade dos status" at bounding box center [890, 331] width 173 height 21
click at [824, 364] on label "Resolução final" at bounding box center [868, 360] width 128 height 21
click at [643, 396] on label "Tempo de Resolução" at bounding box center [611, 387] width 164 height 21
click at [624, 356] on label "A estrutura da solicitação" at bounding box center [627, 360] width 195 height 21
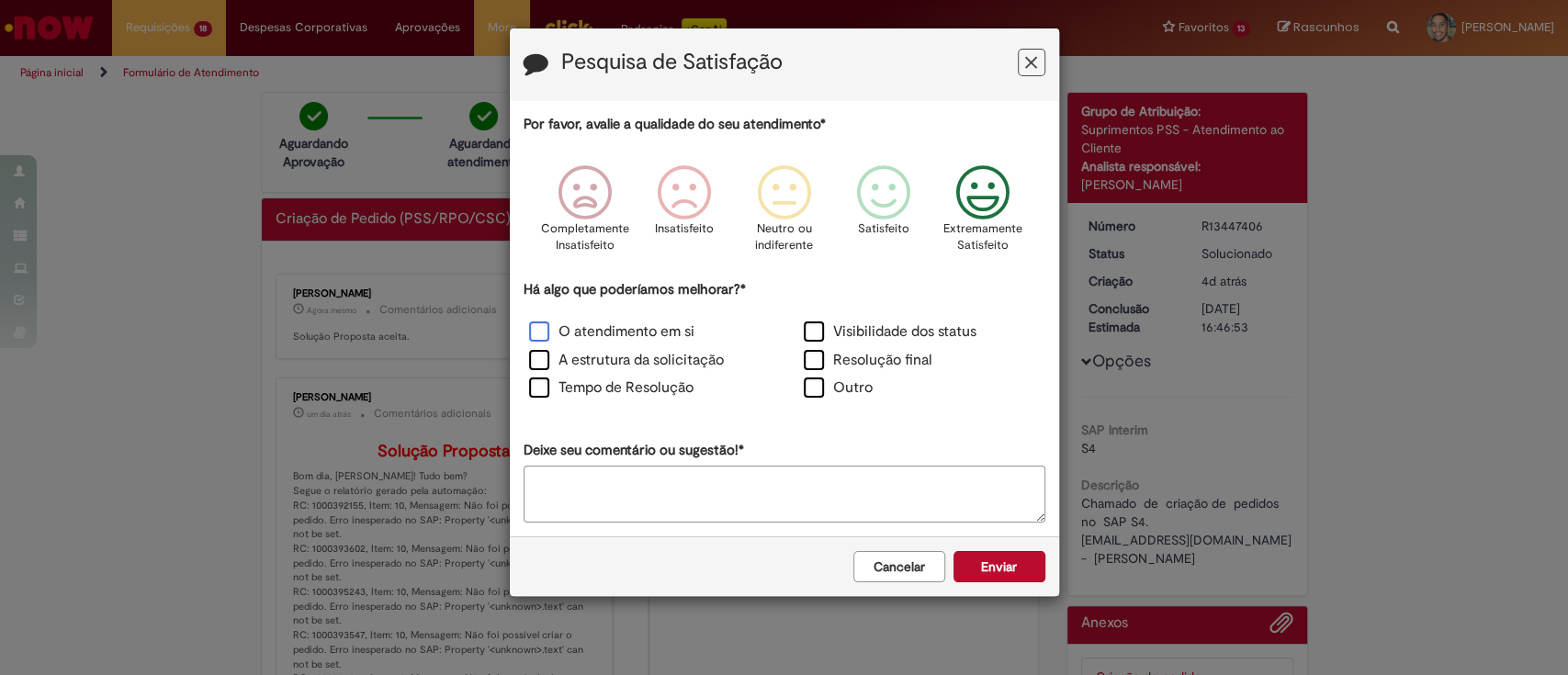
click at [617, 331] on label "O atendimento em si" at bounding box center [612, 331] width 165 height 21
click at [983, 564] on button "Enviar" at bounding box center [999, 566] width 92 height 32
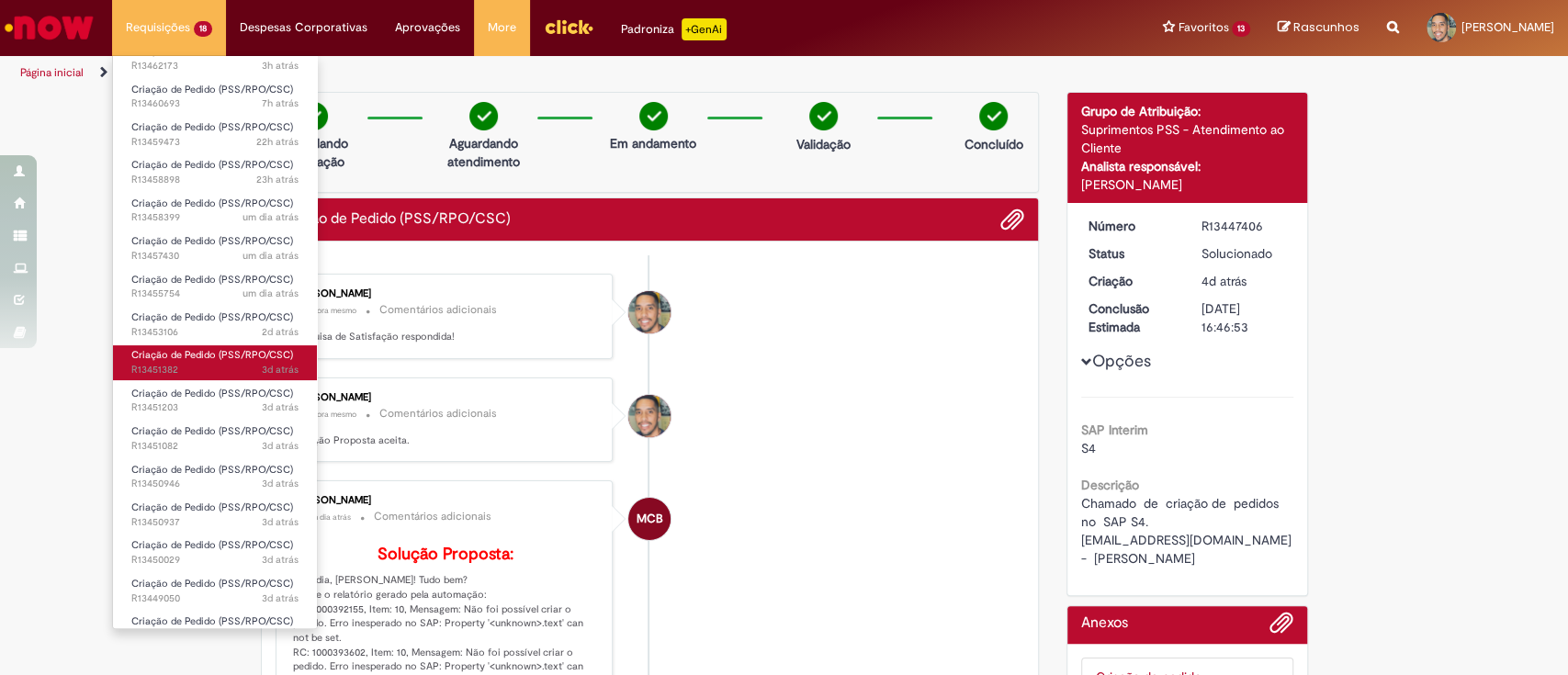
scroll to position [152, 0]
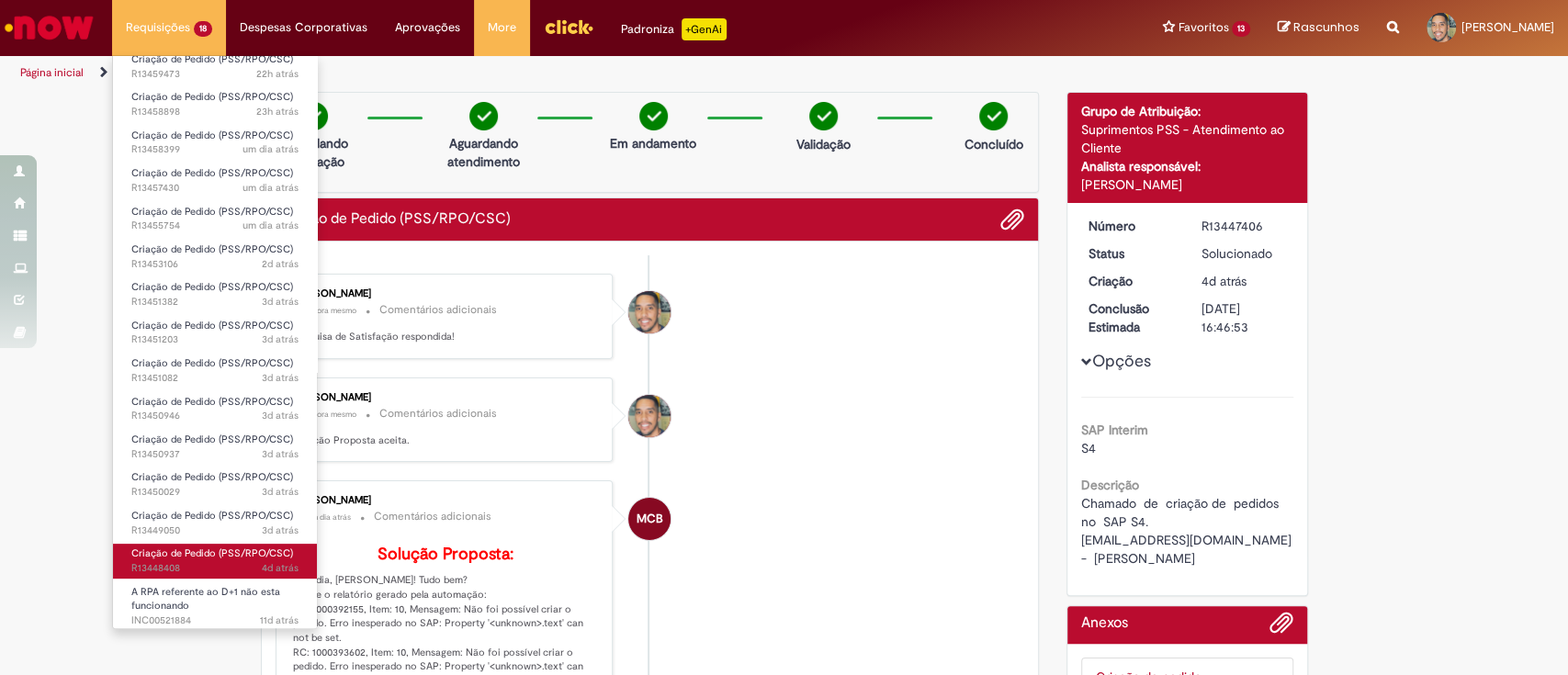
click at [233, 555] on span "Criação de Pedido (PSS/RPO/CSC)" at bounding box center [212, 552] width 162 height 14
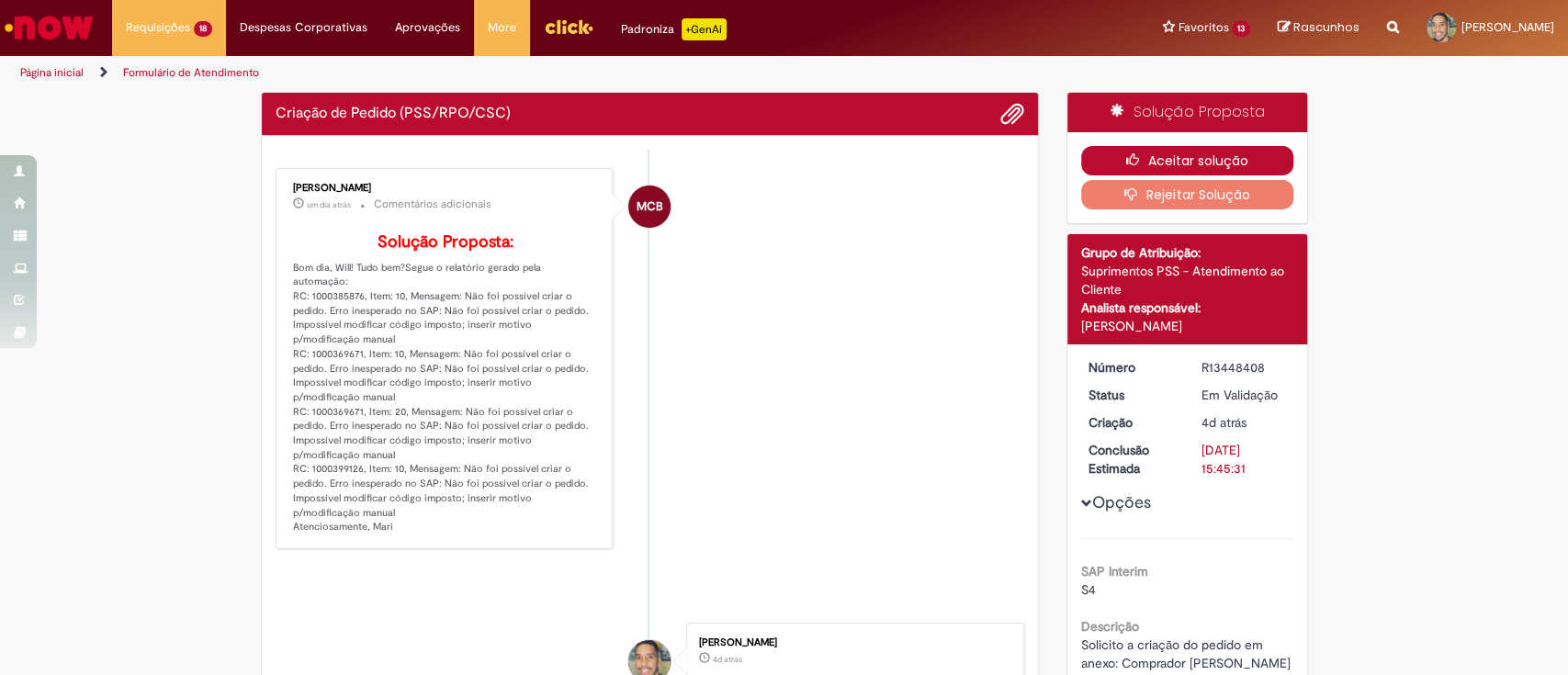
click at [1217, 154] on button "Aceitar solução" at bounding box center [1187, 161] width 212 height 30
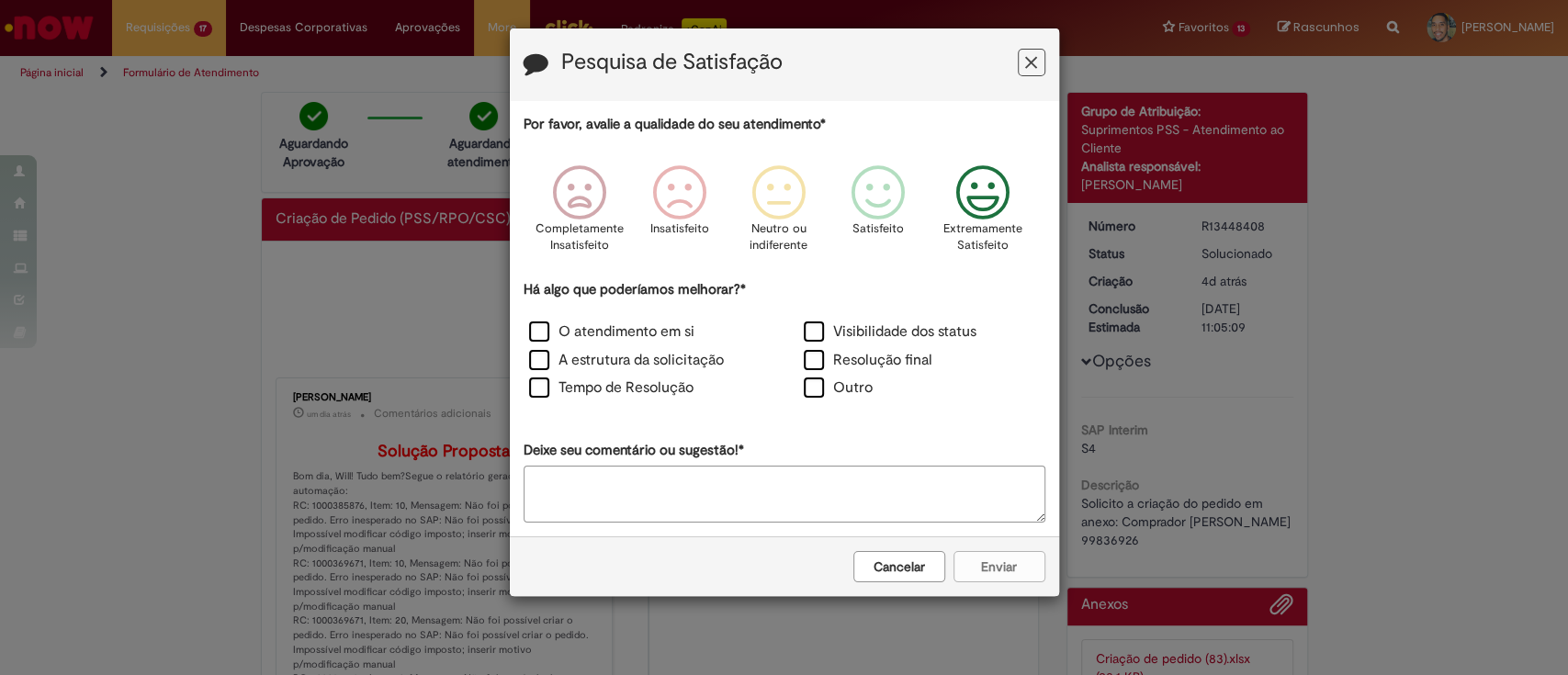
click at [973, 200] on icon "Feedback" at bounding box center [982, 192] width 69 height 55
click at [840, 335] on label "Visibilidade dos status" at bounding box center [890, 331] width 173 height 21
click at [832, 364] on label "Resolução final" at bounding box center [868, 360] width 128 height 21
click at [626, 319] on div "O atendimento em si" at bounding box center [647, 333] width 275 height 29
click at [596, 329] on label "O atendimento em si" at bounding box center [612, 331] width 165 height 21
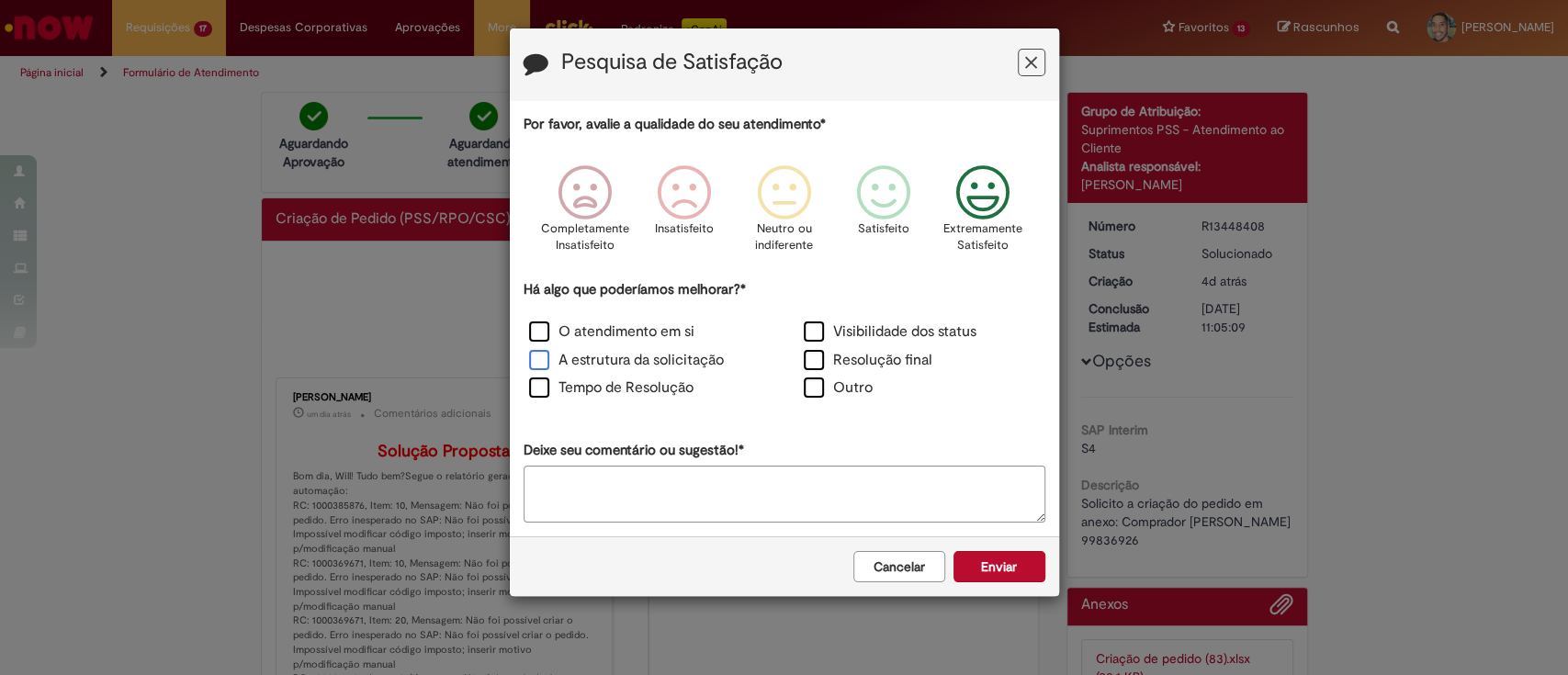
click at [597, 352] on label "A estrutura da solicitação" at bounding box center [627, 360] width 195 height 21
click at [610, 399] on div "Tempo de Resolução" at bounding box center [647, 389] width 271 height 25
click at [621, 389] on label "Tempo de Resolução" at bounding box center [611, 387] width 164 height 21
click at [997, 575] on button "Enviar" at bounding box center [999, 566] width 92 height 32
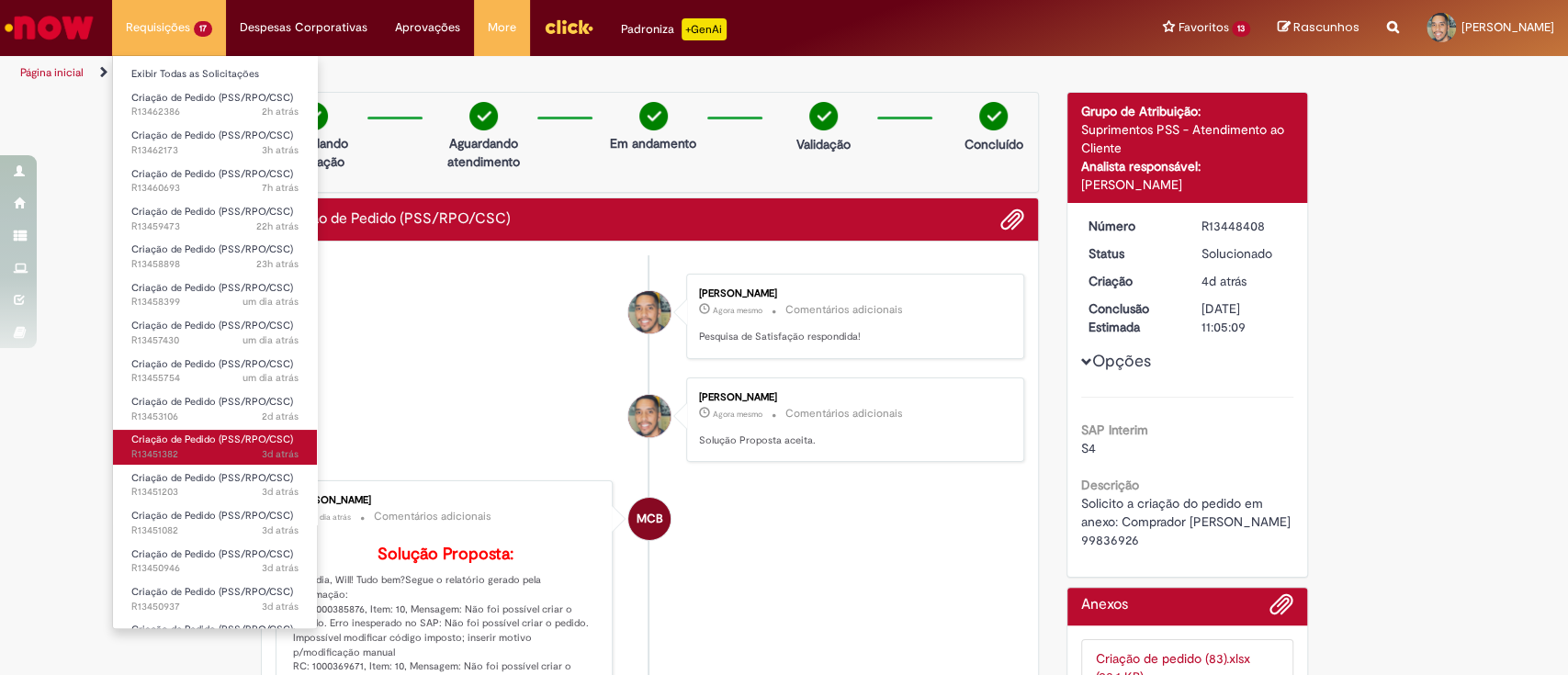
scroll to position [114, 0]
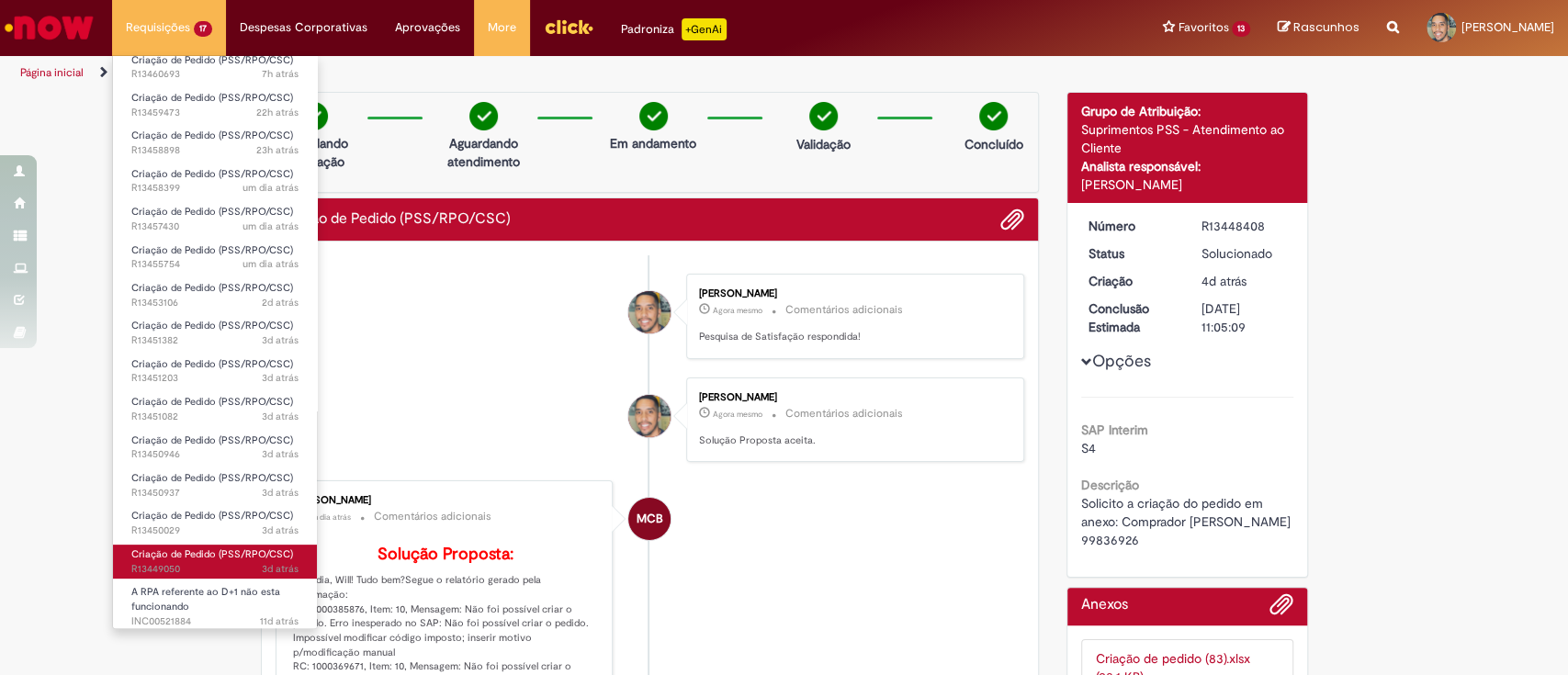
click at [225, 565] on span "3d atrás 3 dias atrás R13449050" at bounding box center [215, 569] width 167 height 15
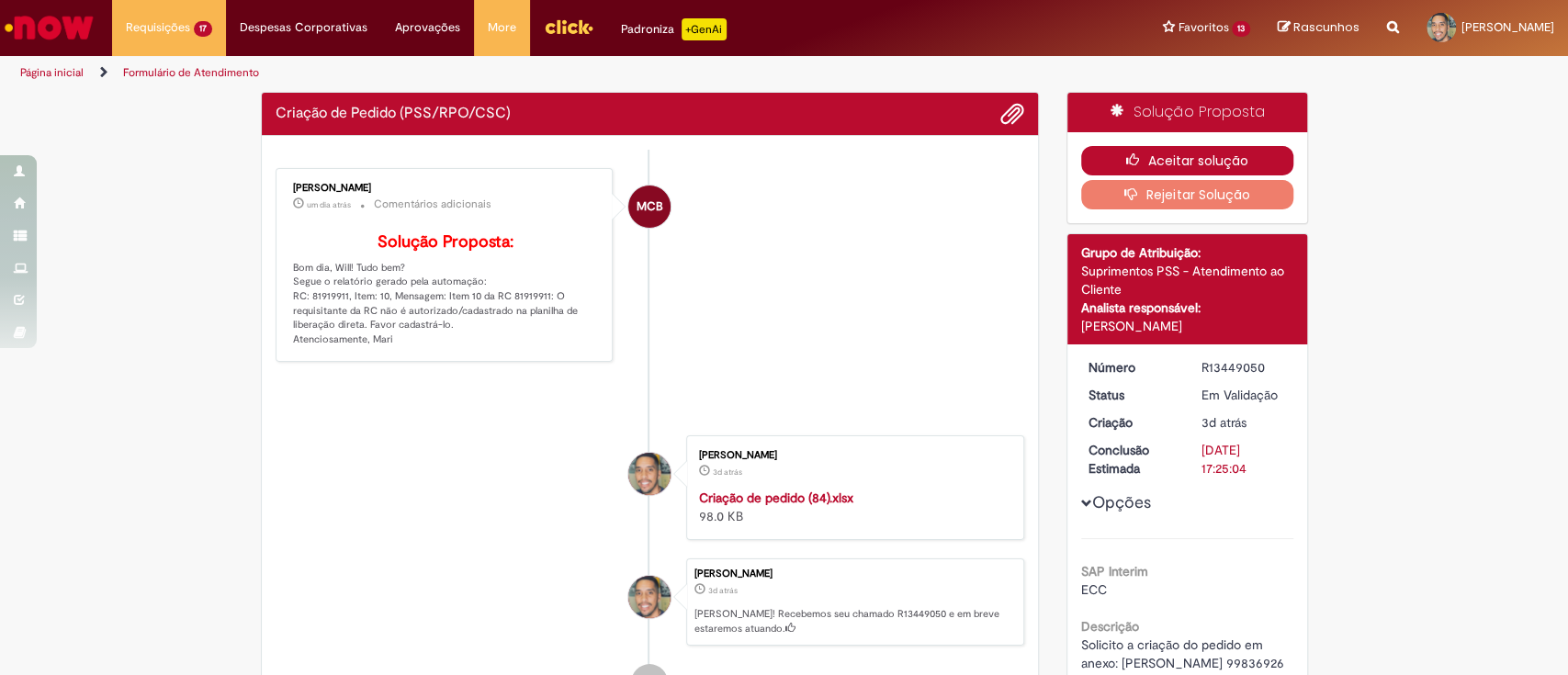
click at [1160, 158] on button "Aceitar solução" at bounding box center [1187, 161] width 212 height 30
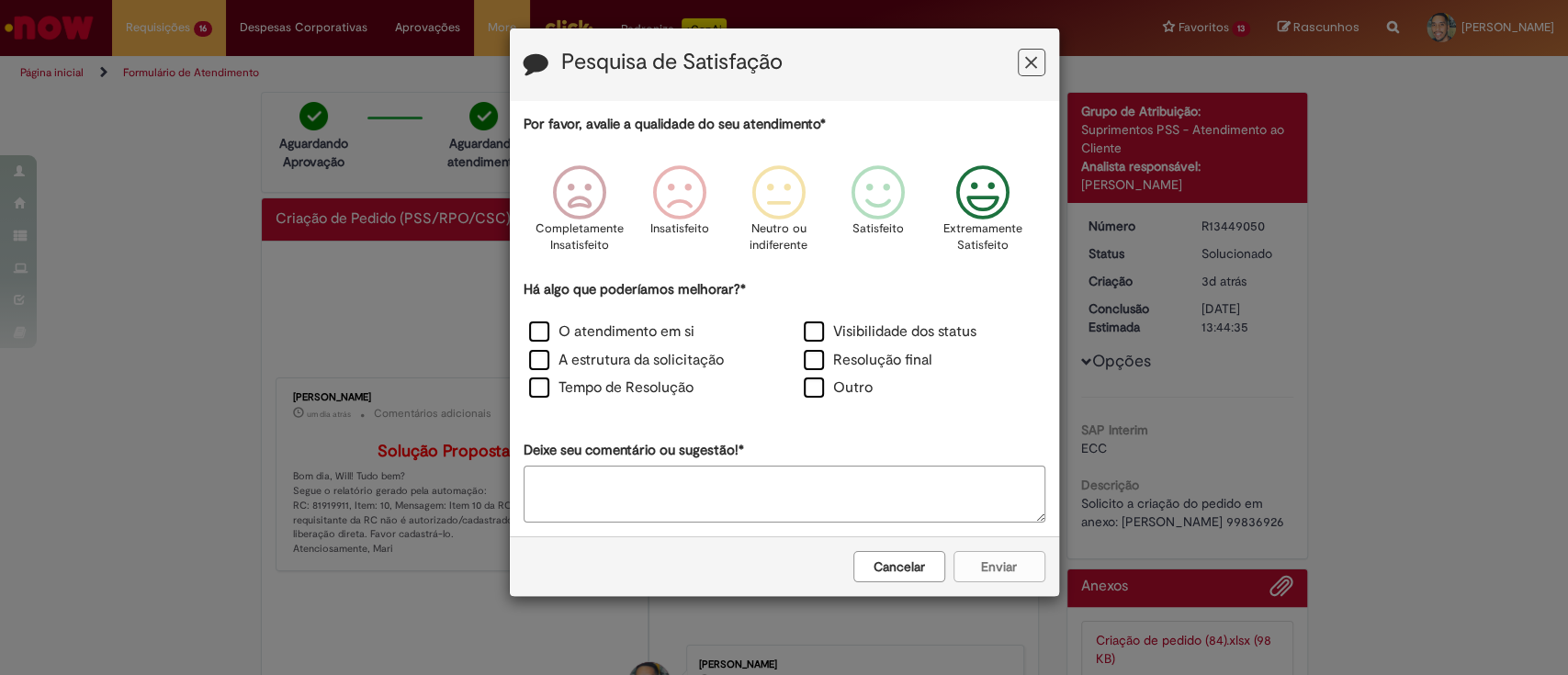
click at [986, 201] on icon "Feedback" at bounding box center [982, 192] width 69 height 55
click at [822, 323] on label "Visibilidade dos status" at bounding box center [890, 331] width 173 height 21
click at [807, 353] on label "Resolução final" at bounding box center [868, 360] width 128 height 21
click at [654, 330] on label "O atendimento em si" at bounding box center [612, 331] width 165 height 21
click at [641, 361] on label "A estrutura da solicitação" at bounding box center [627, 360] width 195 height 21
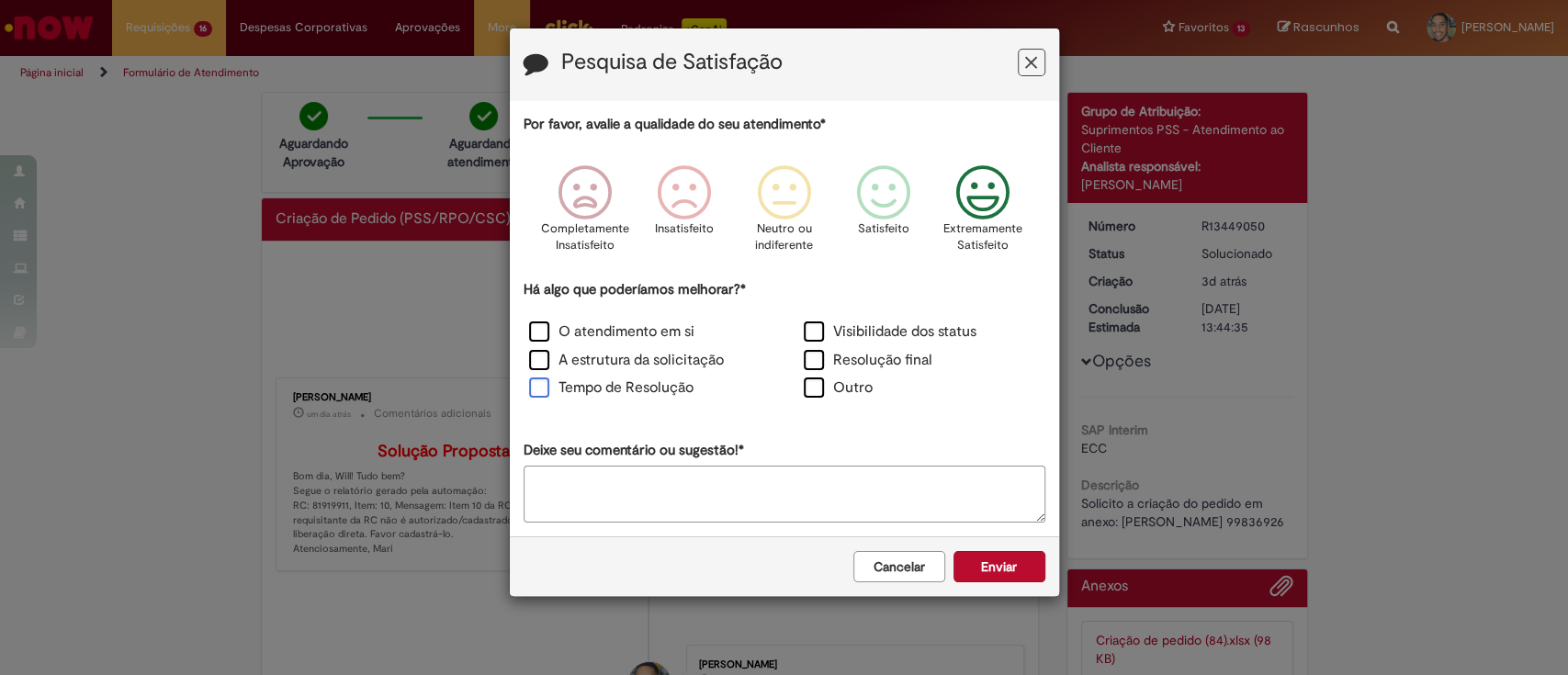
click at [629, 394] on label "Tempo de Resolução" at bounding box center [611, 387] width 164 height 21
click at [1000, 557] on button "Enviar" at bounding box center [999, 566] width 92 height 32
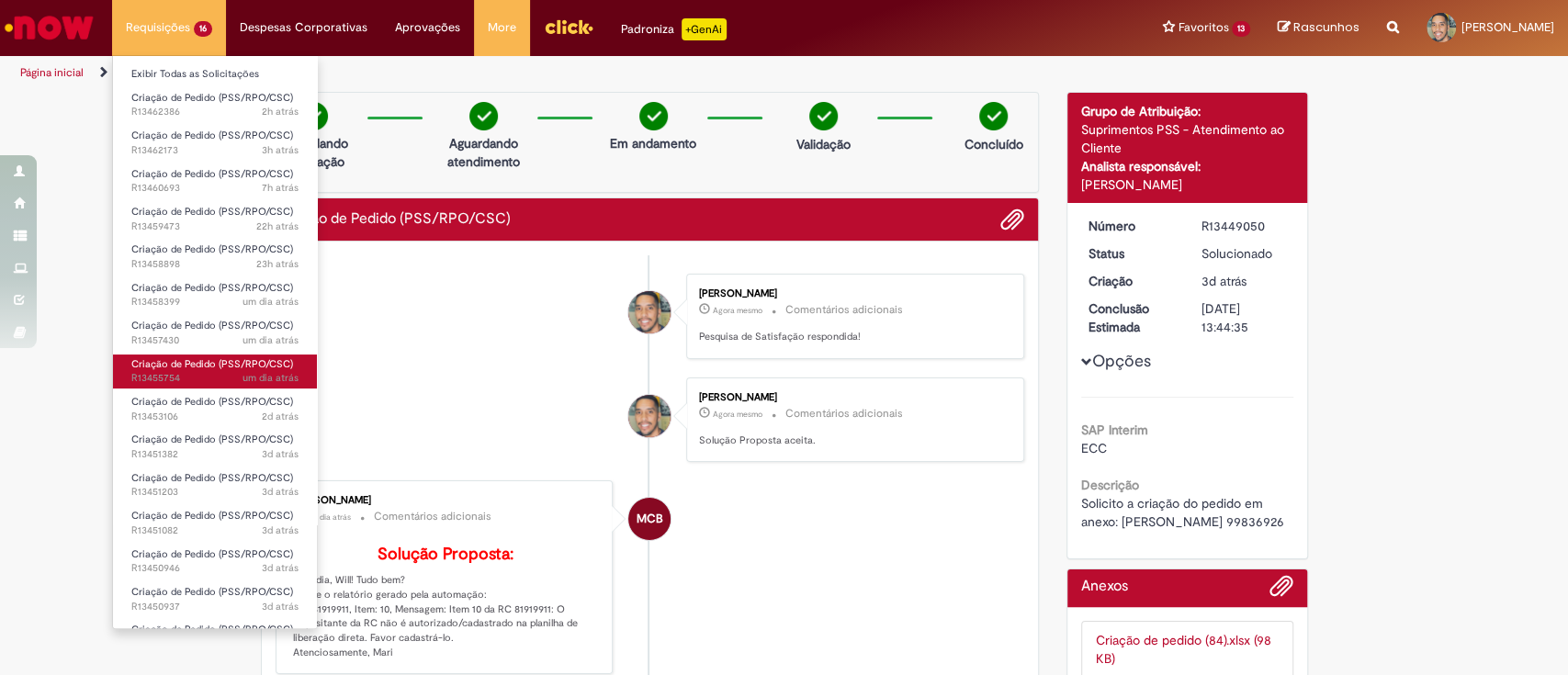
scroll to position [75, 0]
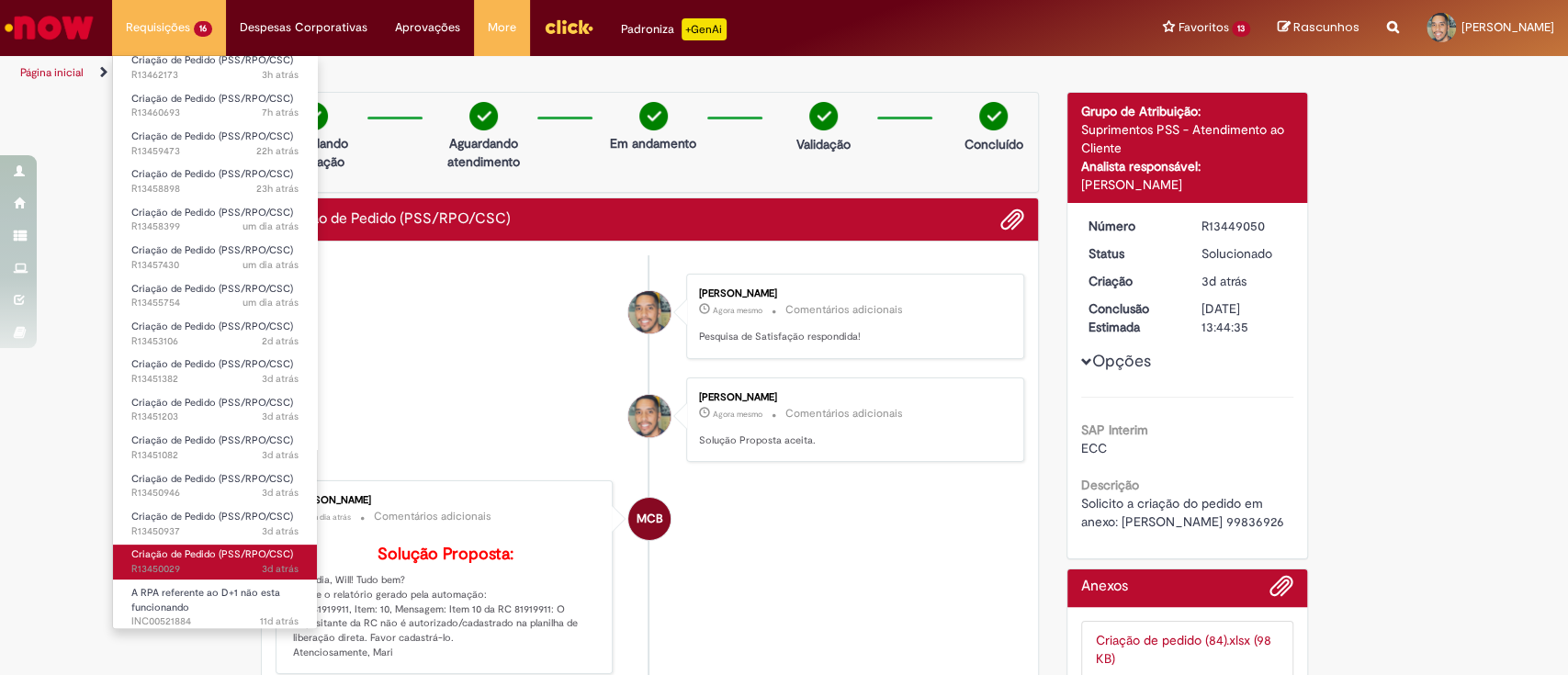
click at [222, 567] on span "3d atrás 3 dias atrás R13450029" at bounding box center [215, 569] width 167 height 15
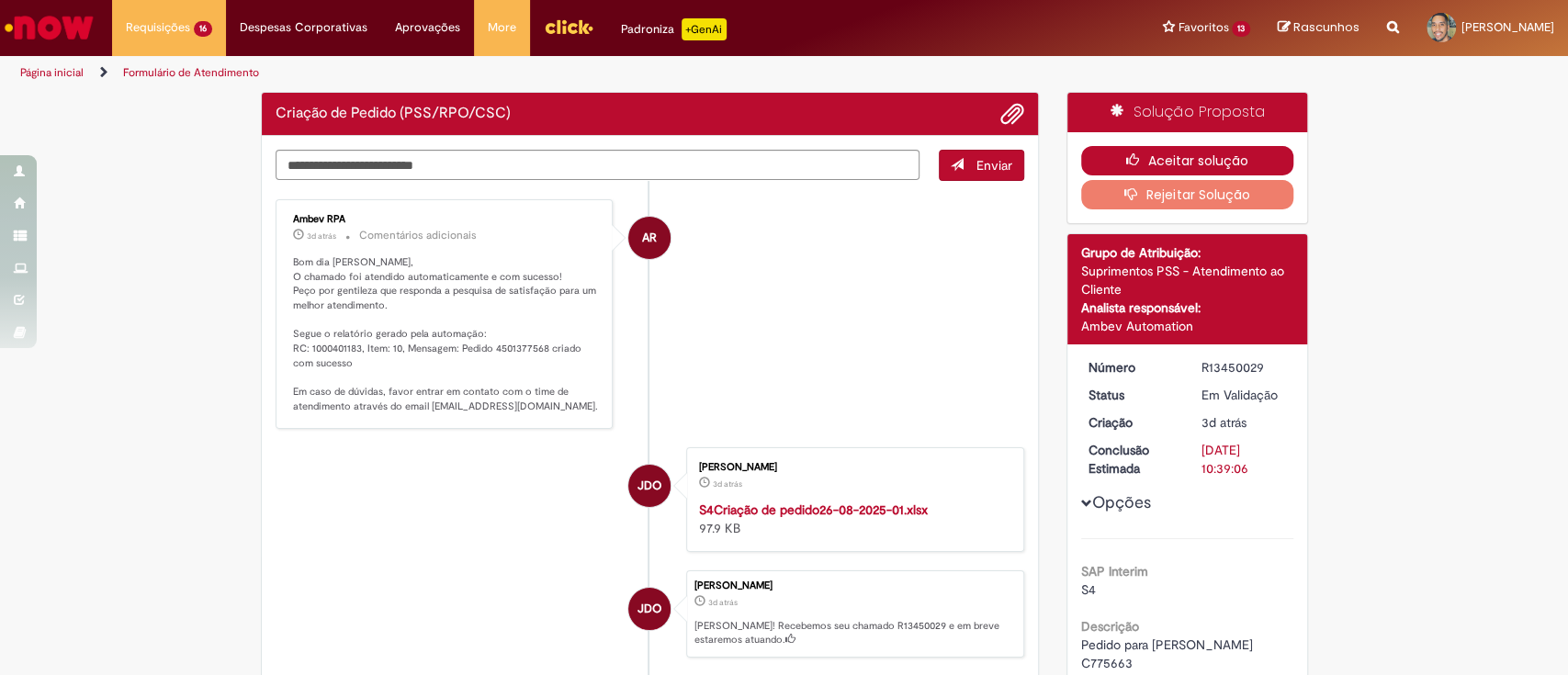
click at [1133, 158] on icon "button" at bounding box center [1137, 160] width 22 height 13
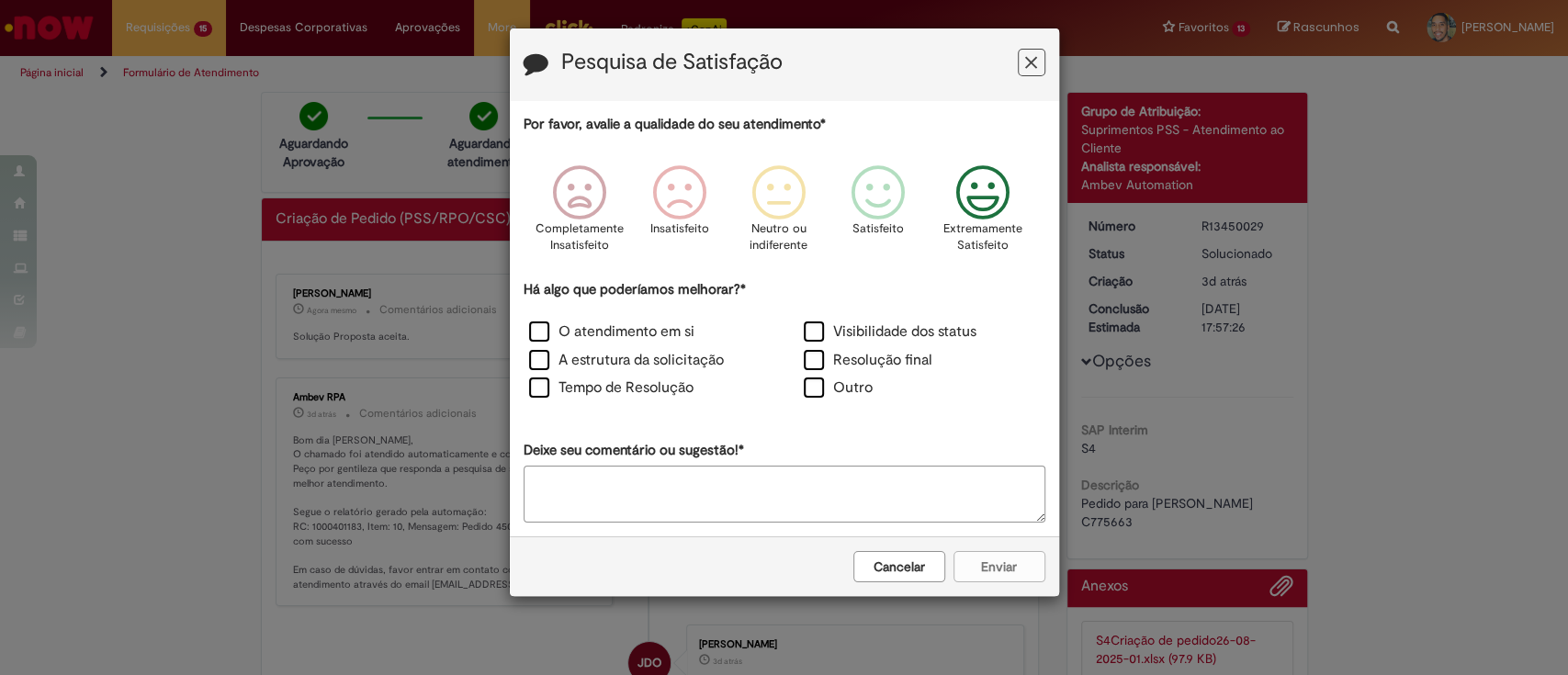
click at [1000, 199] on icon "Feedback" at bounding box center [982, 192] width 69 height 55
click at [817, 334] on label "Visibilidade dos status" at bounding box center [890, 331] width 173 height 21
click at [817, 362] on label "Resolução final" at bounding box center [868, 360] width 128 height 21
click at [622, 327] on label "O atendimento em si" at bounding box center [612, 331] width 165 height 21
click at [632, 360] on label "A estrutura da solicitação" at bounding box center [627, 360] width 195 height 21
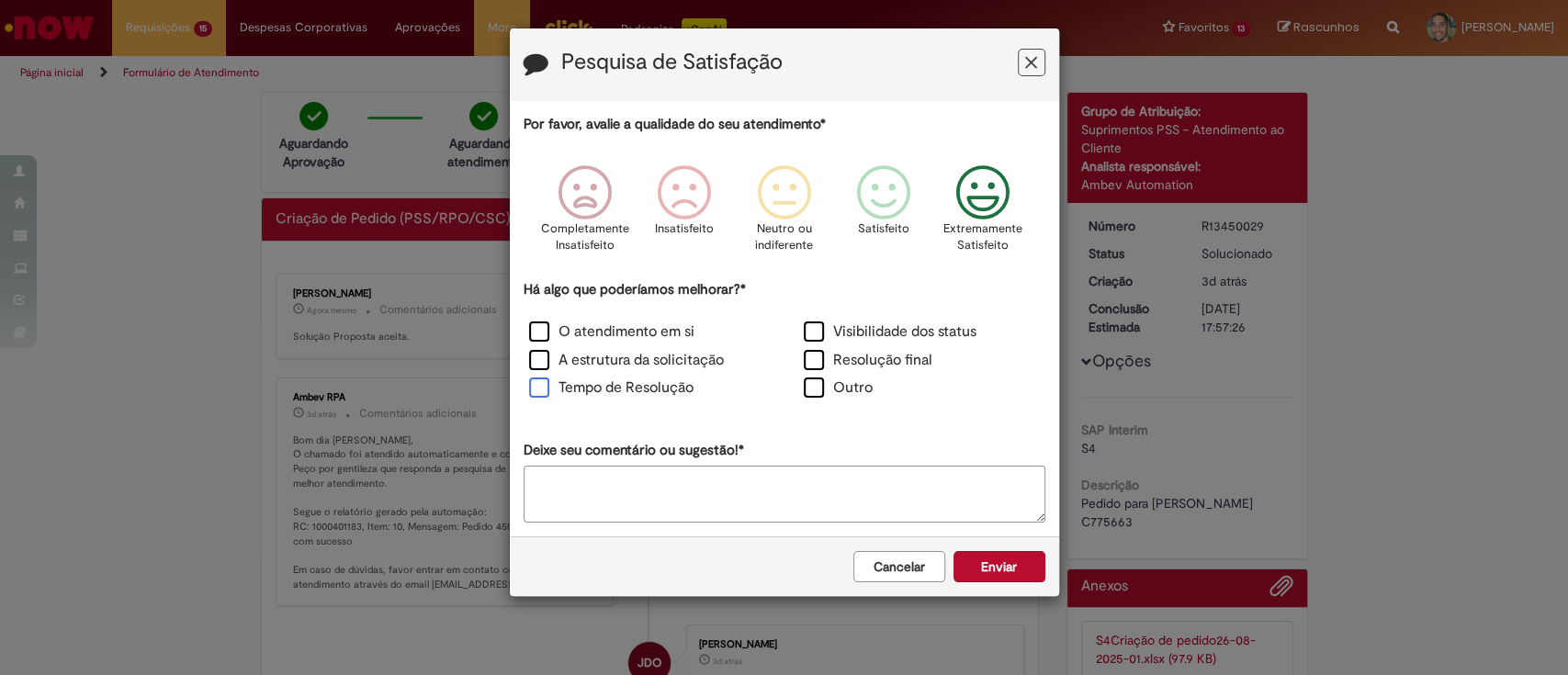
click at [635, 392] on label "Tempo de Resolução" at bounding box center [611, 387] width 164 height 21
click at [978, 562] on button "Enviar" at bounding box center [999, 566] width 92 height 32
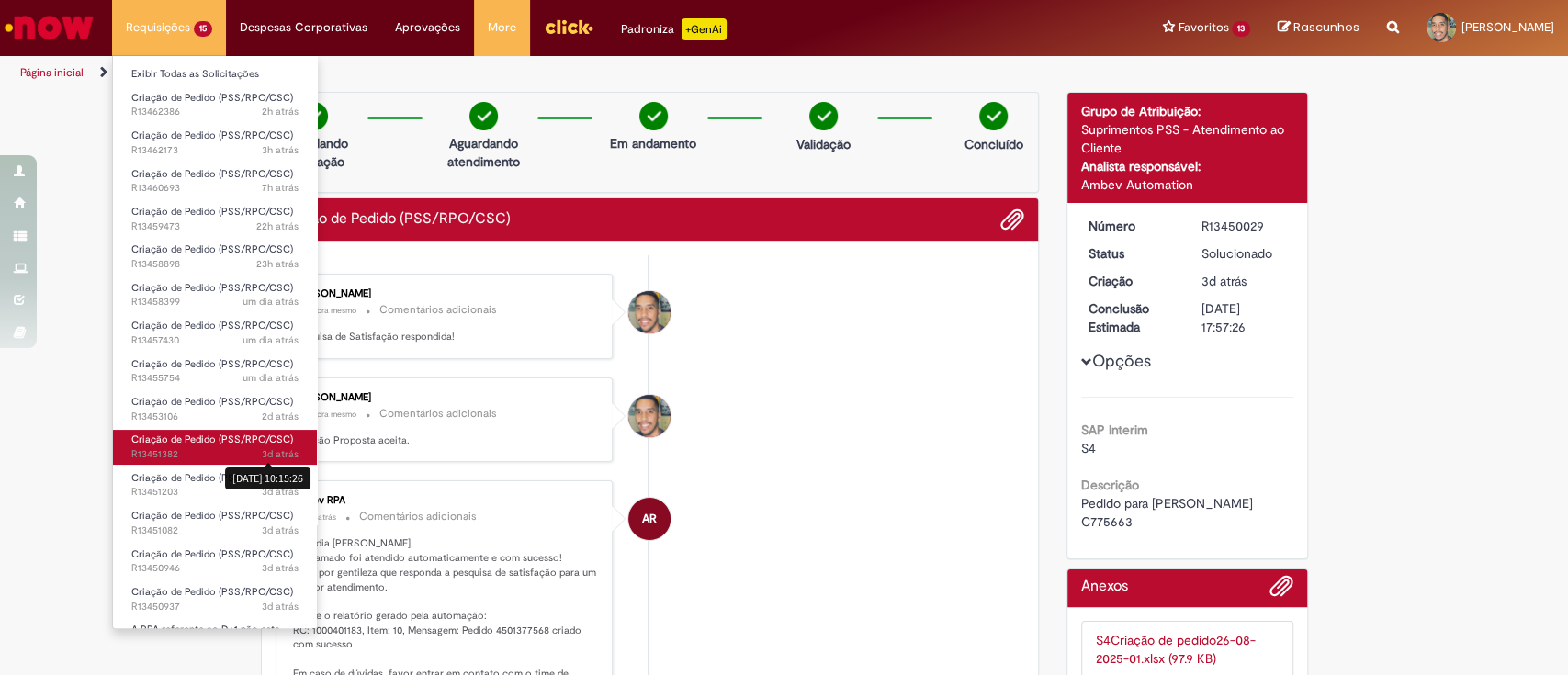
scroll to position [38, 0]
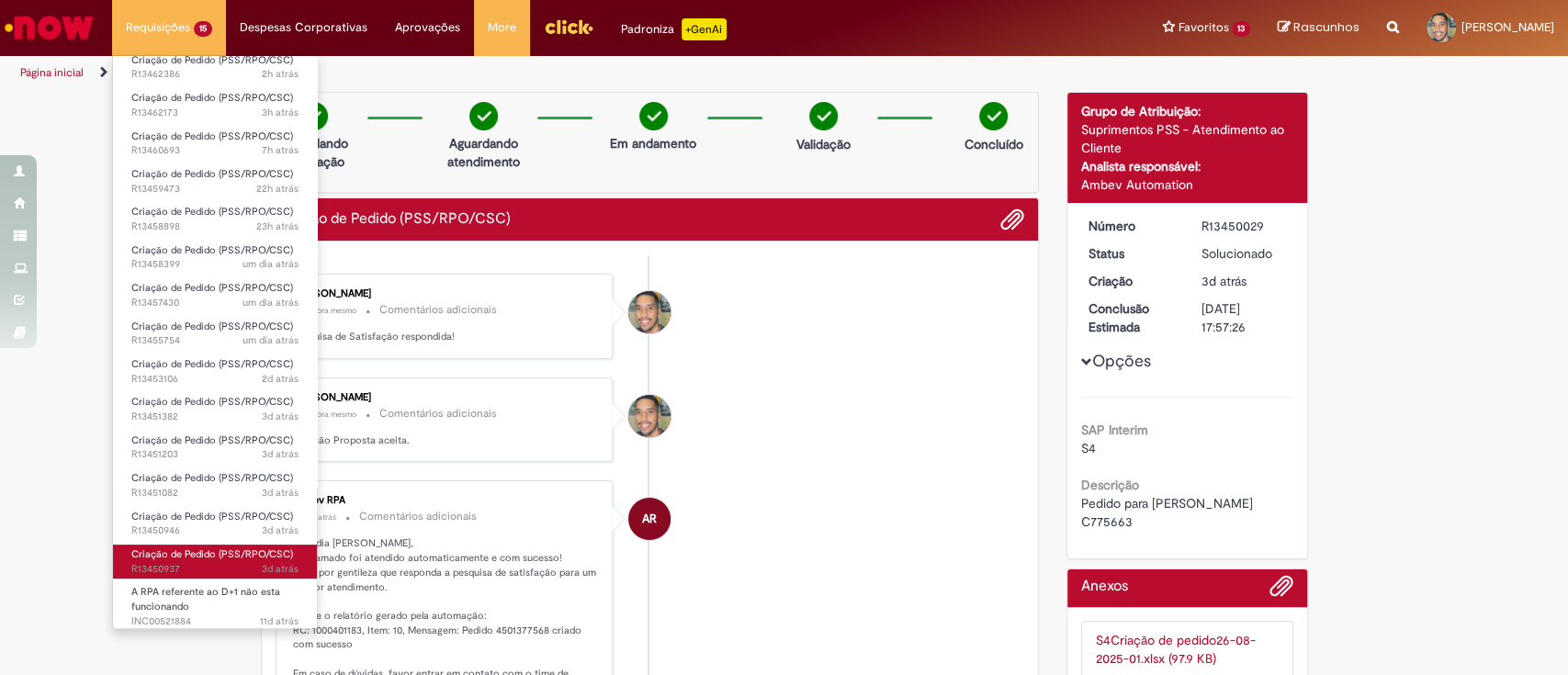
click at [220, 567] on span "3d atrás 3 dias atrás R13450937" at bounding box center [215, 569] width 167 height 15
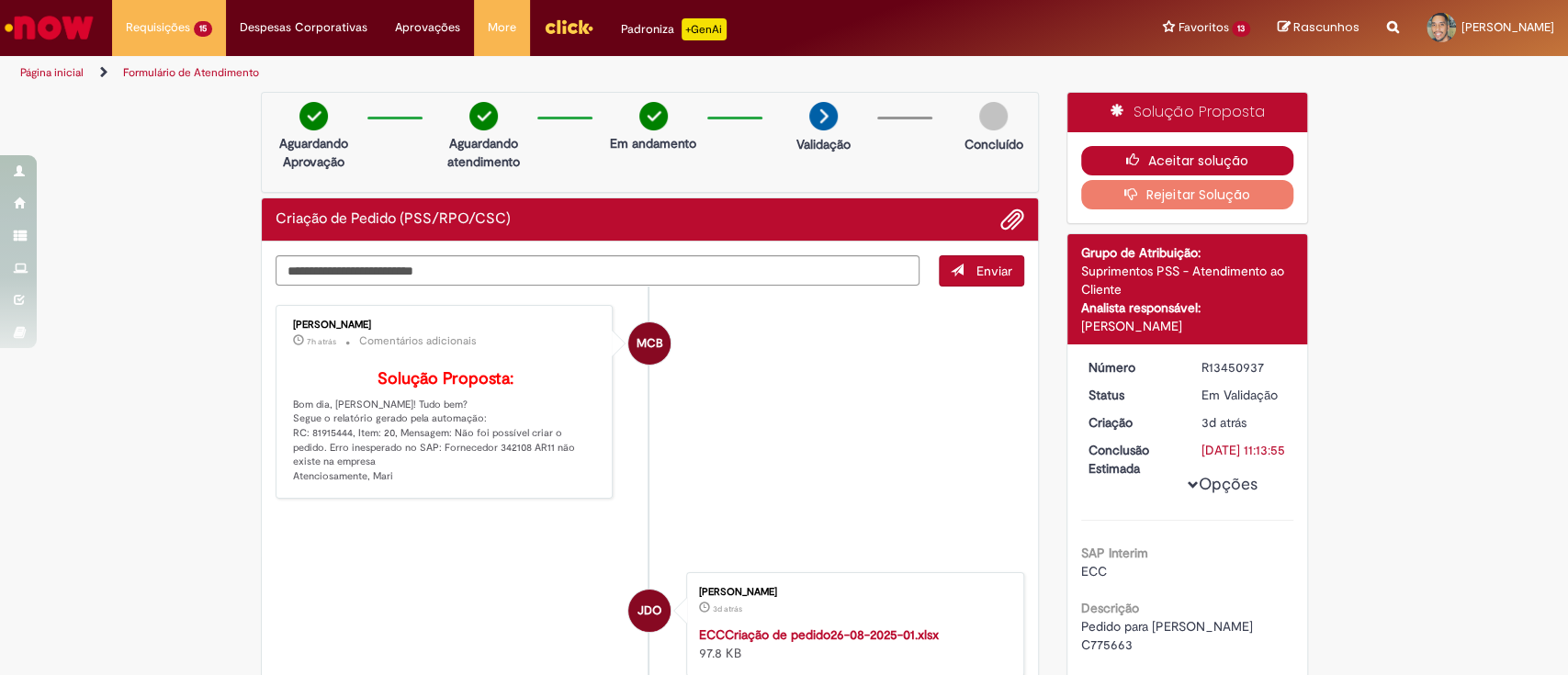
click at [1235, 162] on button "Aceitar solução" at bounding box center [1187, 161] width 212 height 30
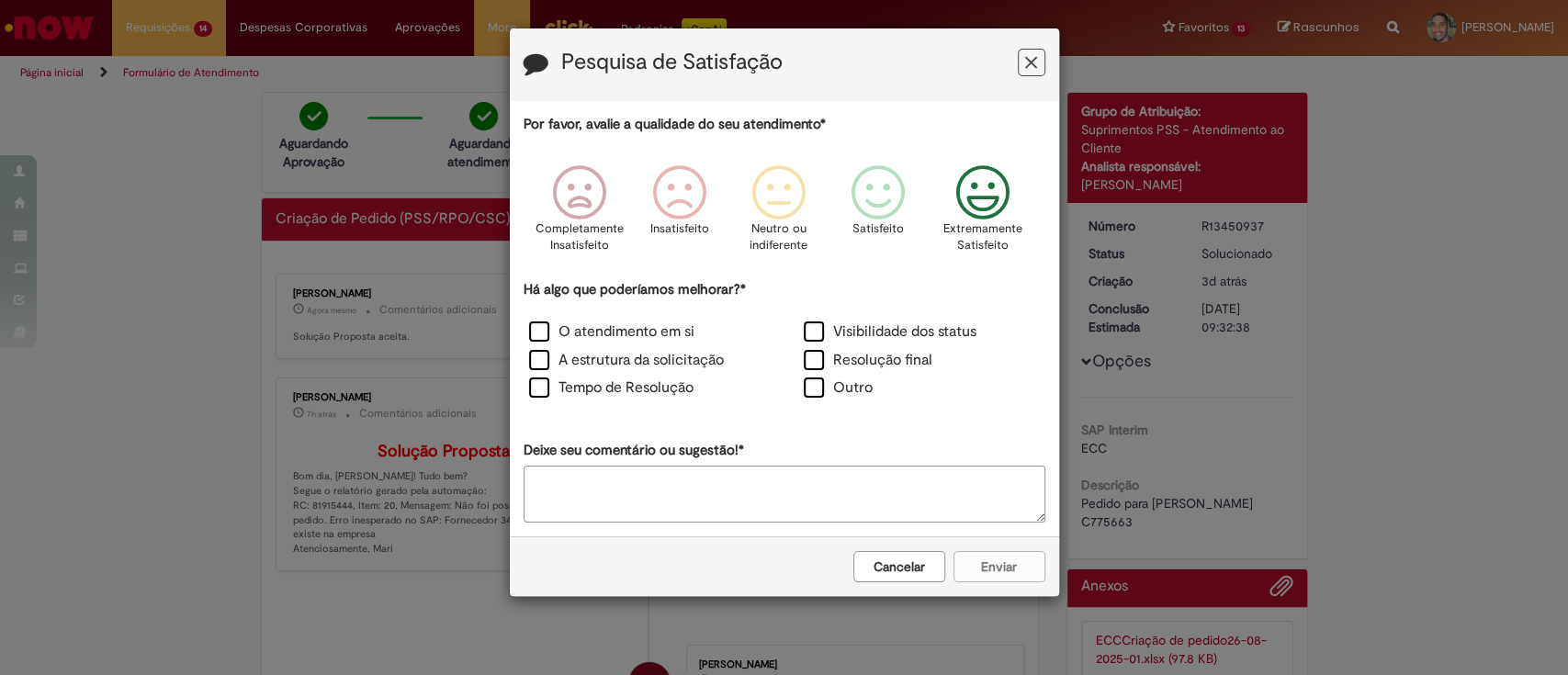
click at [994, 207] on icon "Feedback" at bounding box center [982, 192] width 69 height 55
click at [843, 329] on label "Visibilidade dos status" at bounding box center [890, 331] width 173 height 21
click at [838, 355] on label "Resolução final" at bounding box center [868, 360] width 128 height 21
click at [651, 401] on div "Tempo de Resolução" at bounding box center [647, 389] width 271 height 25
click at [642, 379] on label "Tempo de Resolução" at bounding box center [611, 387] width 164 height 21
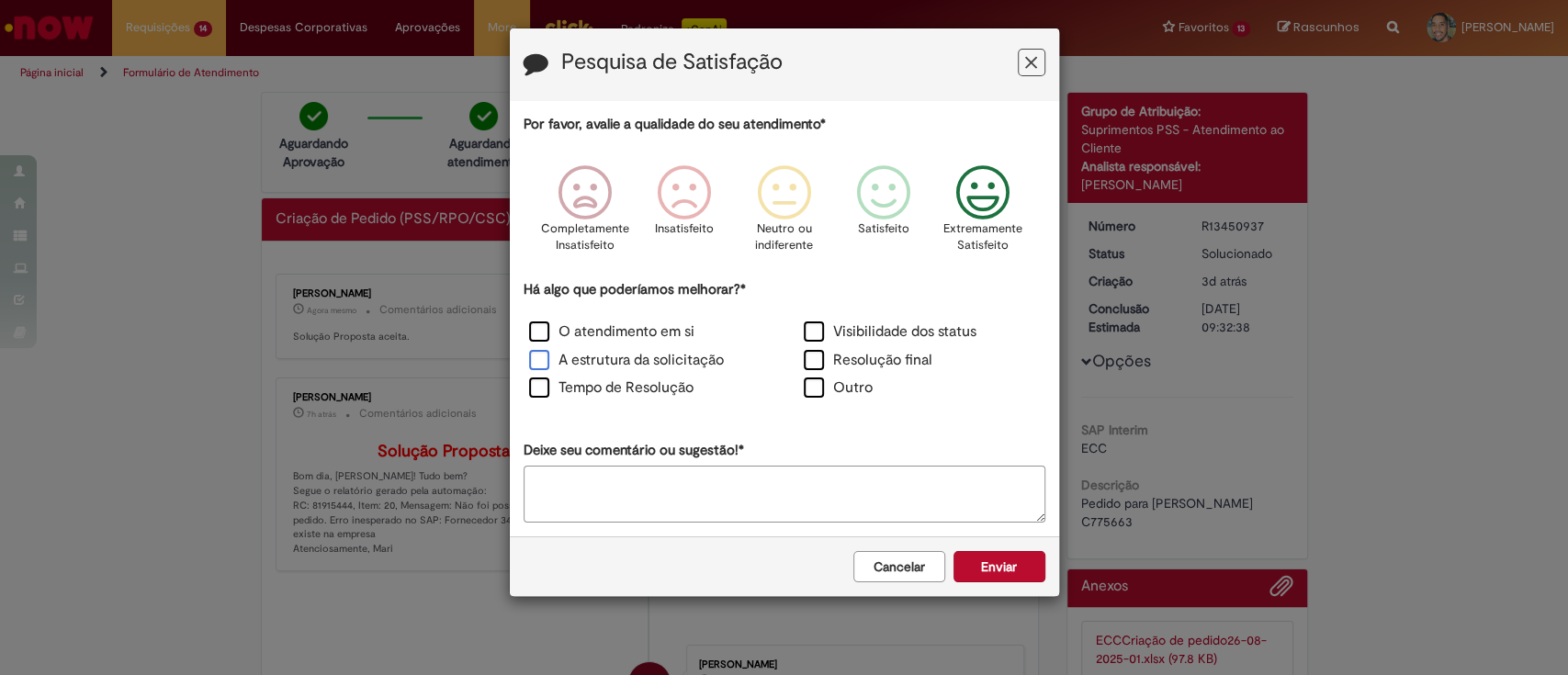
click at [624, 356] on label "A estrutura da solicitação" at bounding box center [627, 360] width 195 height 21
click at [617, 319] on div "O atendimento em si" at bounding box center [647, 333] width 275 height 29
click at [617, 326] on label "O atendimento em si" at bounding box center [612, 331] width 165 height 21
click at [994, 559] on button "Enviar" at bounding box center [999, 566] width 92 height 32
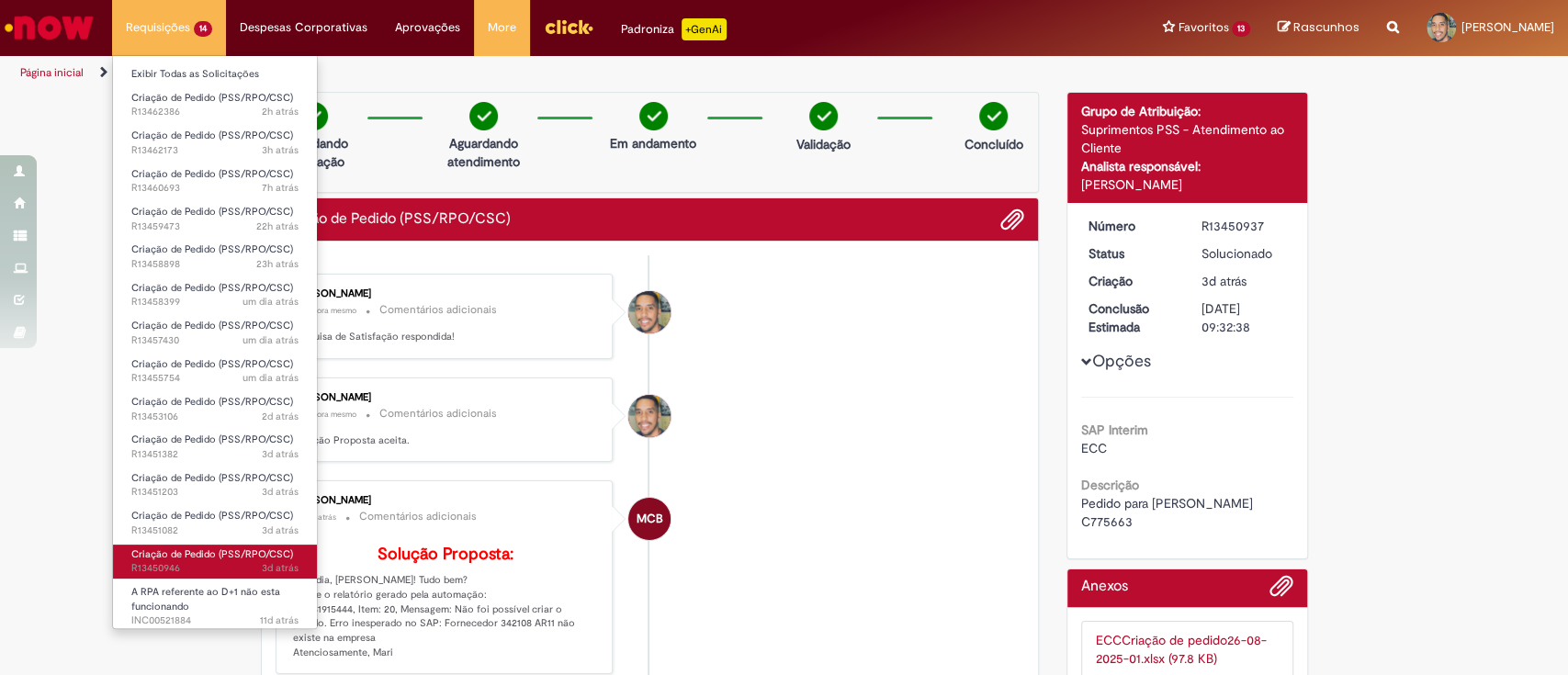
click at [213, 564] on span "3d atrás 3 dias atrás R13450946" at bounding box center [215, 568] width 167 height 15
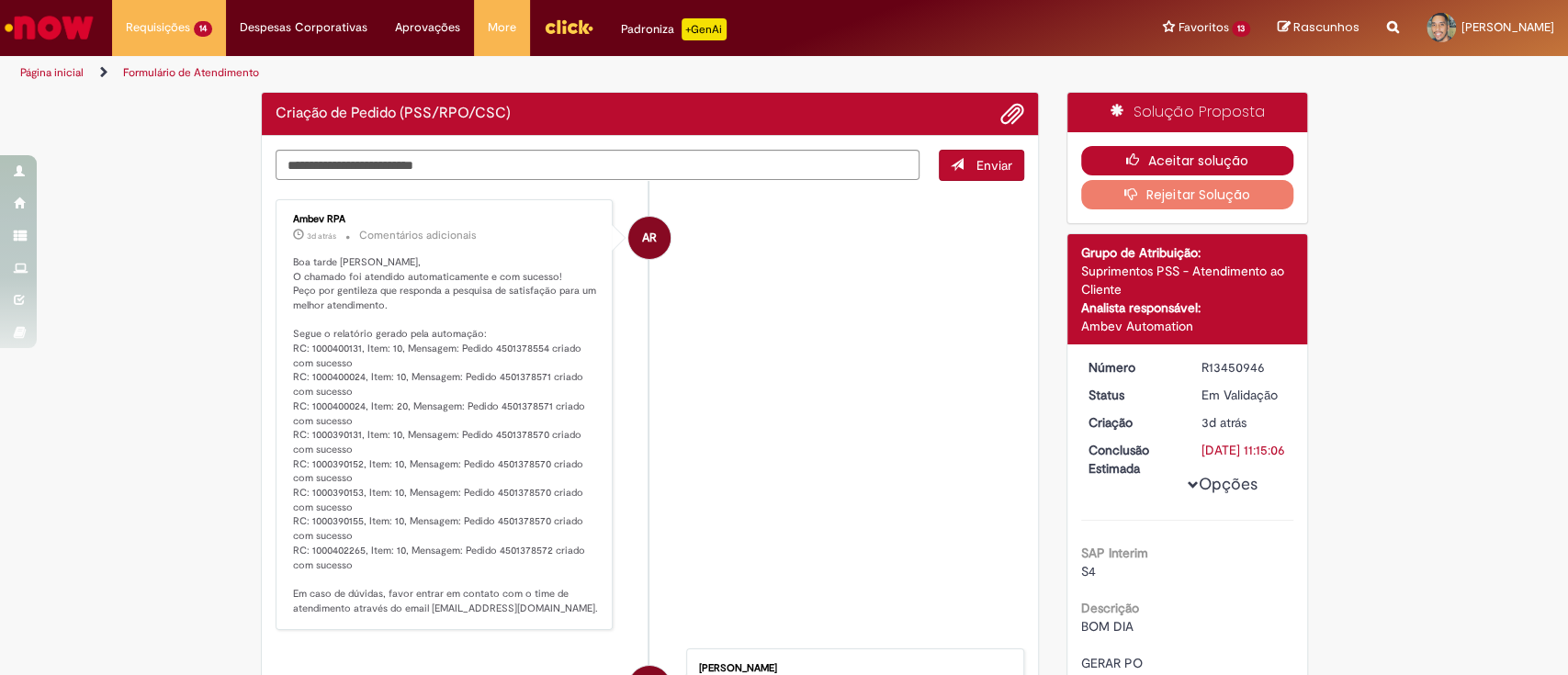
click at [1126, 153] on icon "button" at bounding box center [1137, 160] width 22 height 13
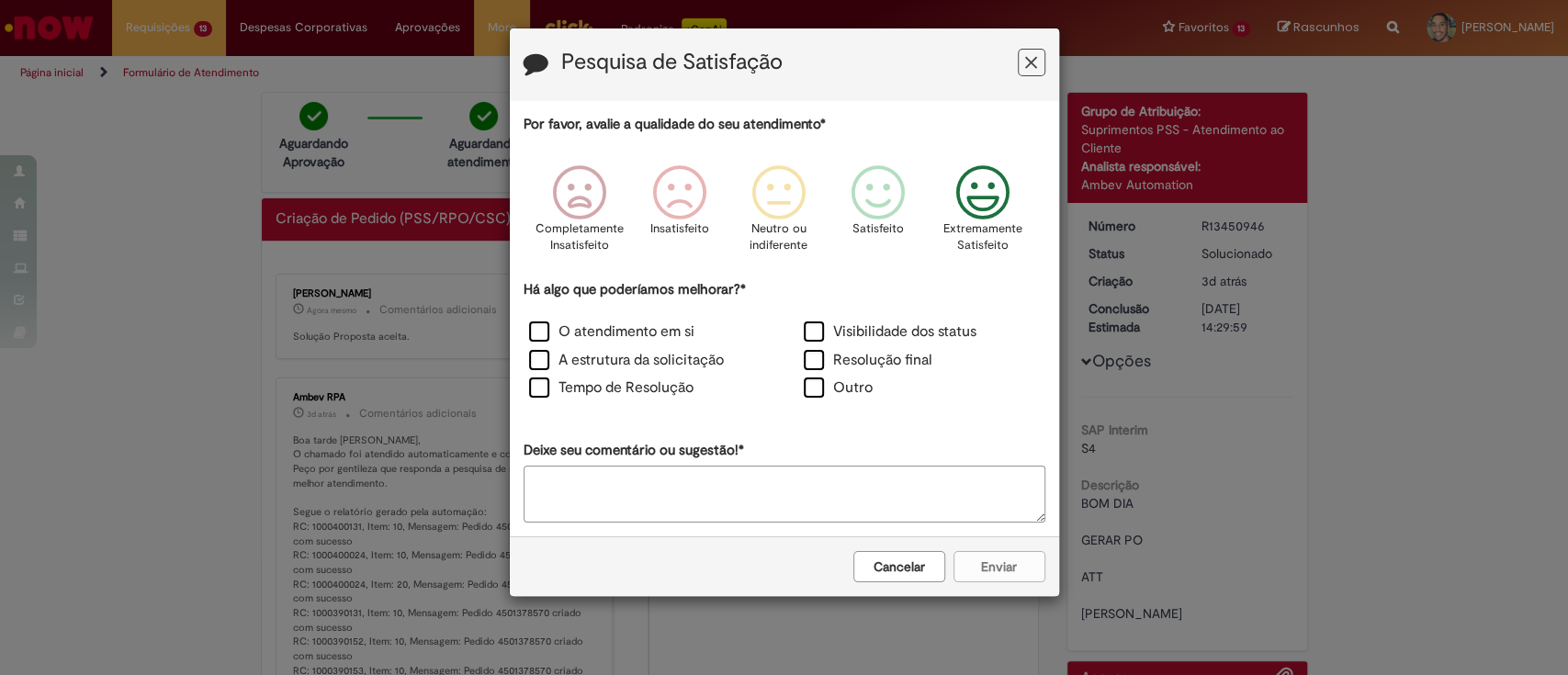
click at [982, 208] on icon "Feedback" at bounding box center [982, 192] width 69 height 55
click at [818, 333] on label "Visibilidade dos status" at bounding box center [890, 331] width 173 height 21
click at [809, 360] on label "Resolução final" at bounding box center [868, 360] width 128 height 21
drag, startPoint x: 621, startPoint y: 325, endPoint x: 611, endPoint y: 354, distance: 30.7
click at [622, 328] on label "O atendimento em si" at bounding box center [612, 331] width 165 height 21
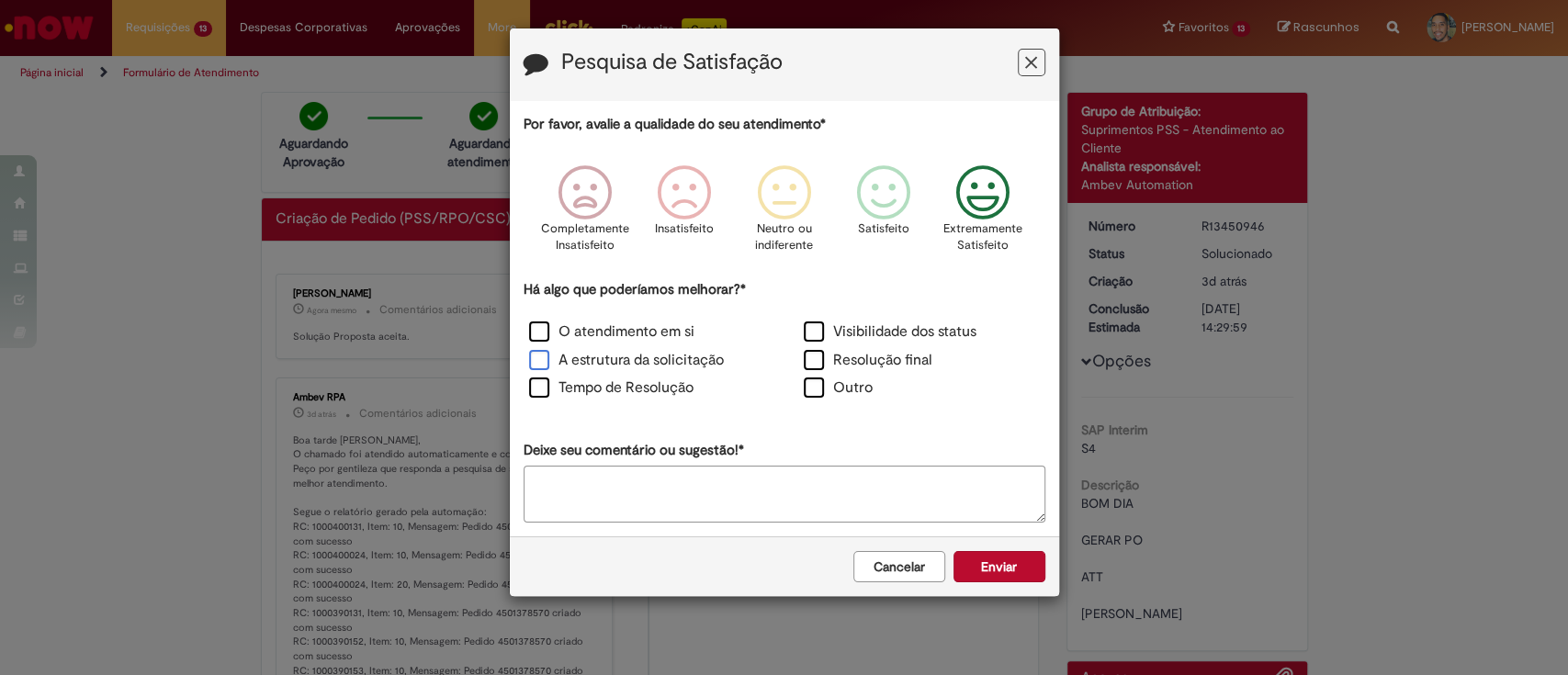
click at [611, 354] on label "A estrutura da solicitação" at bounding box center [627, 360] width 195 height 21
click at [607, 393] on label "Tempo de Resolução" at bounding box center [611, 387] width 164 height 21
click at [986, 555] on button "Enviar" at bounding box center [999, 566] width 92 height 32
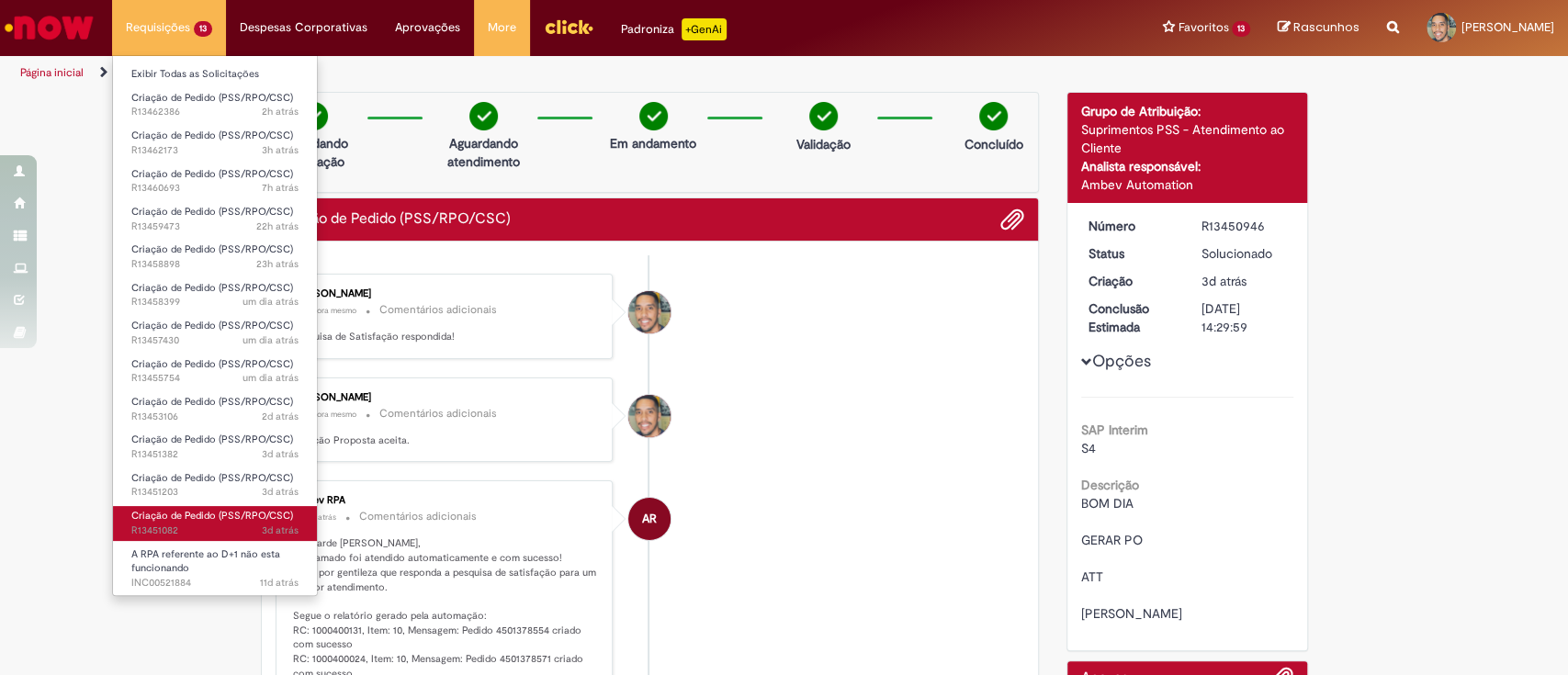
click at [238, 524] on span "3d atrás 3 dias atrás R13451082" at bounding box center [215, 531] width 167 height 15
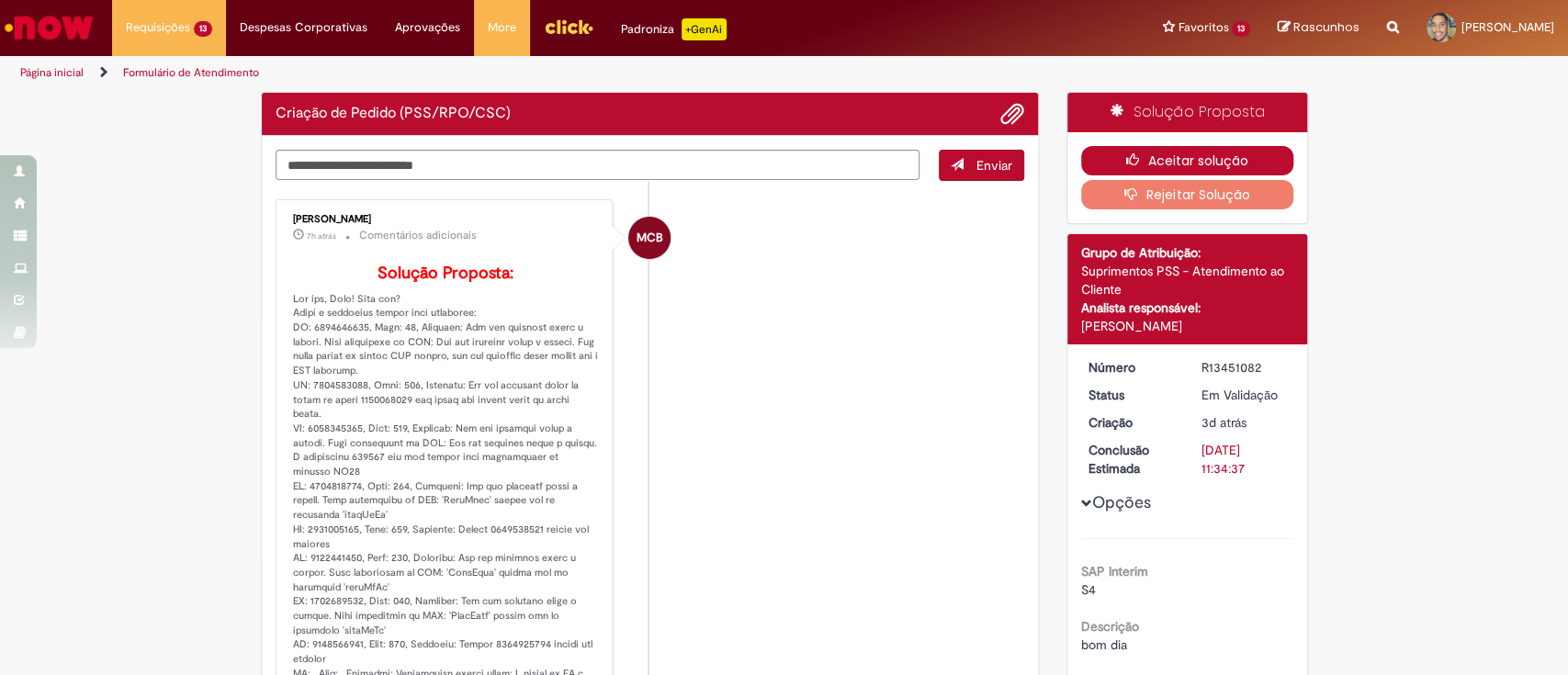
click at [1142, 158] on button "Aceitar solução" at bounding box center [1187, 161] width 212 height 30
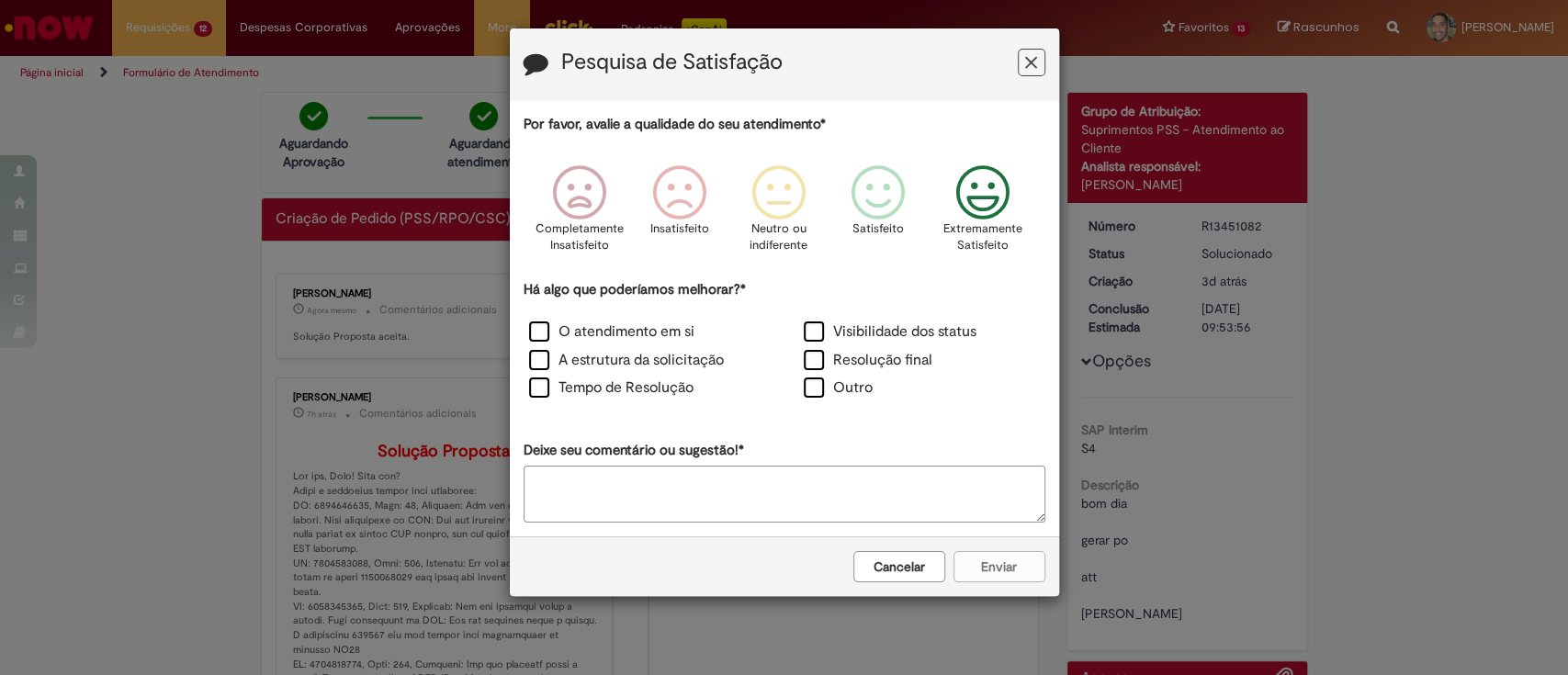
click at [978, 204] on icon "Feedback" at bounding box center [982, 192] width 69 height 55
click at [830, 334] on label "Visibilidade dos status" at bounding box center [890, 331] width 173 height 21
click at [821, 360] on label "Resolução final" at bounding box center [868, 360] width 128 height 21
click at [617, 332] on label "O atendimento em si" at bounding box center [612, 331] width 165 height 21
click at [605, 355] on label "A estrutura da solicitação" at bounding box center [627, 360] width 195 height 21
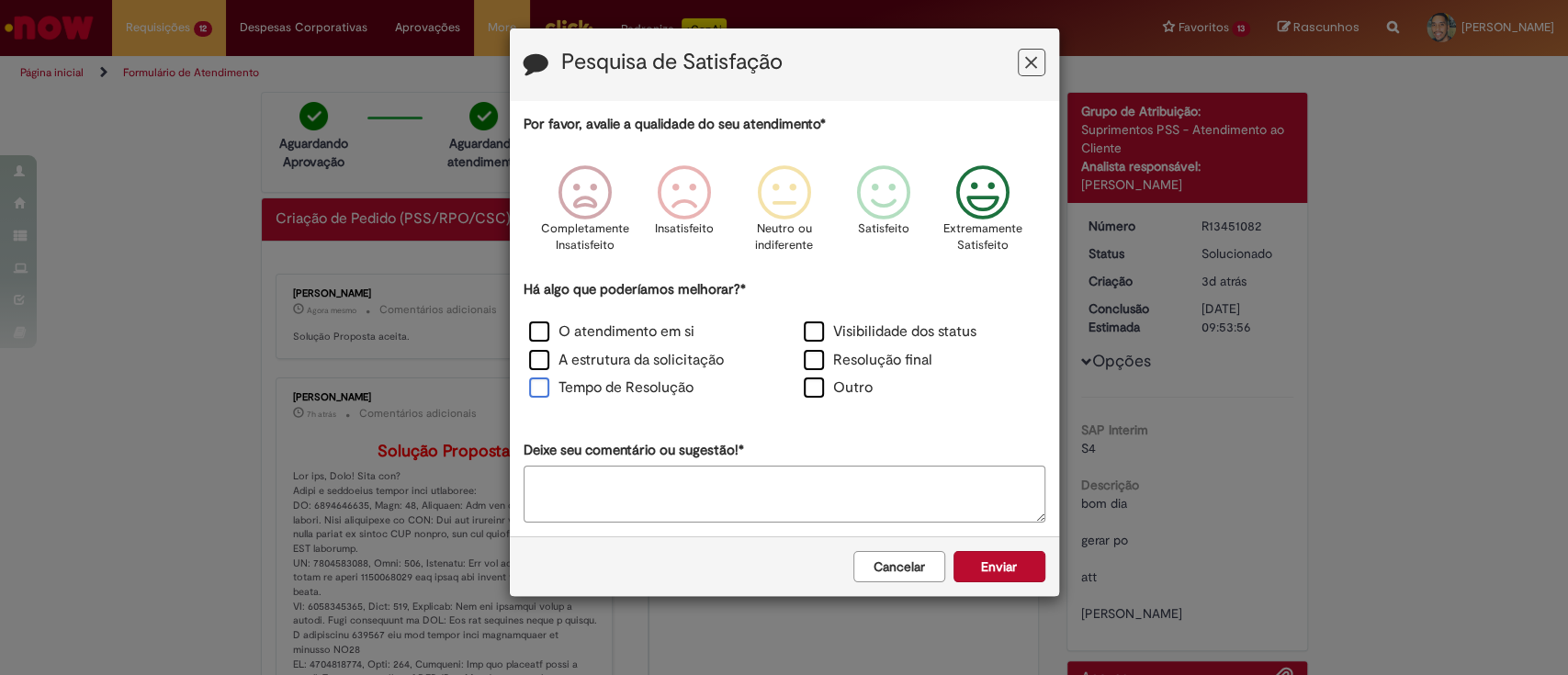
click at [597, 382] on label "Tempo de Resolução" at bounding box center [611, 387] width 164 height 21
click at [1000, 570] on button "Enviar" at bounding box center [999, 566] width 92 height 32
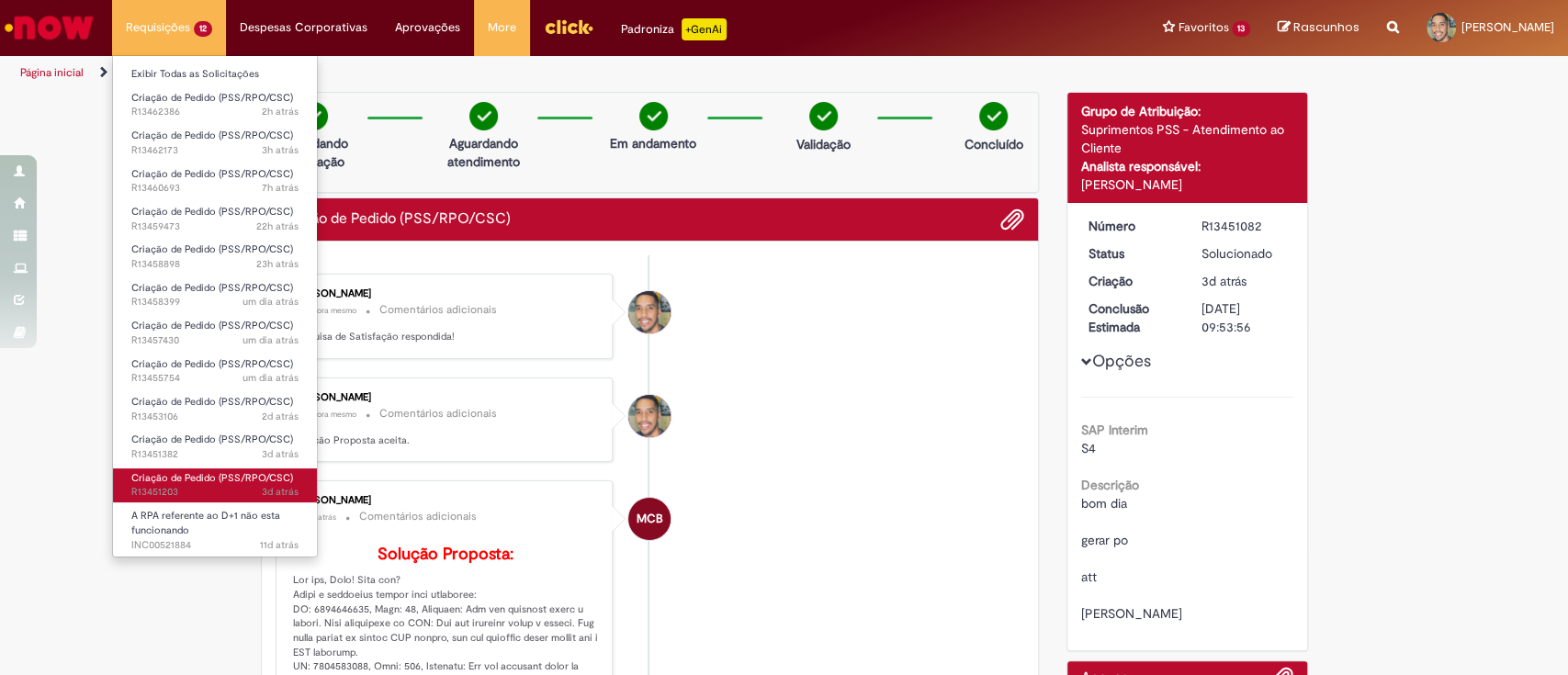
click at [224, 497] on span "3d atrás 3 dias atrás R13451203" at bounding box center [215, 492] width 167 height 15
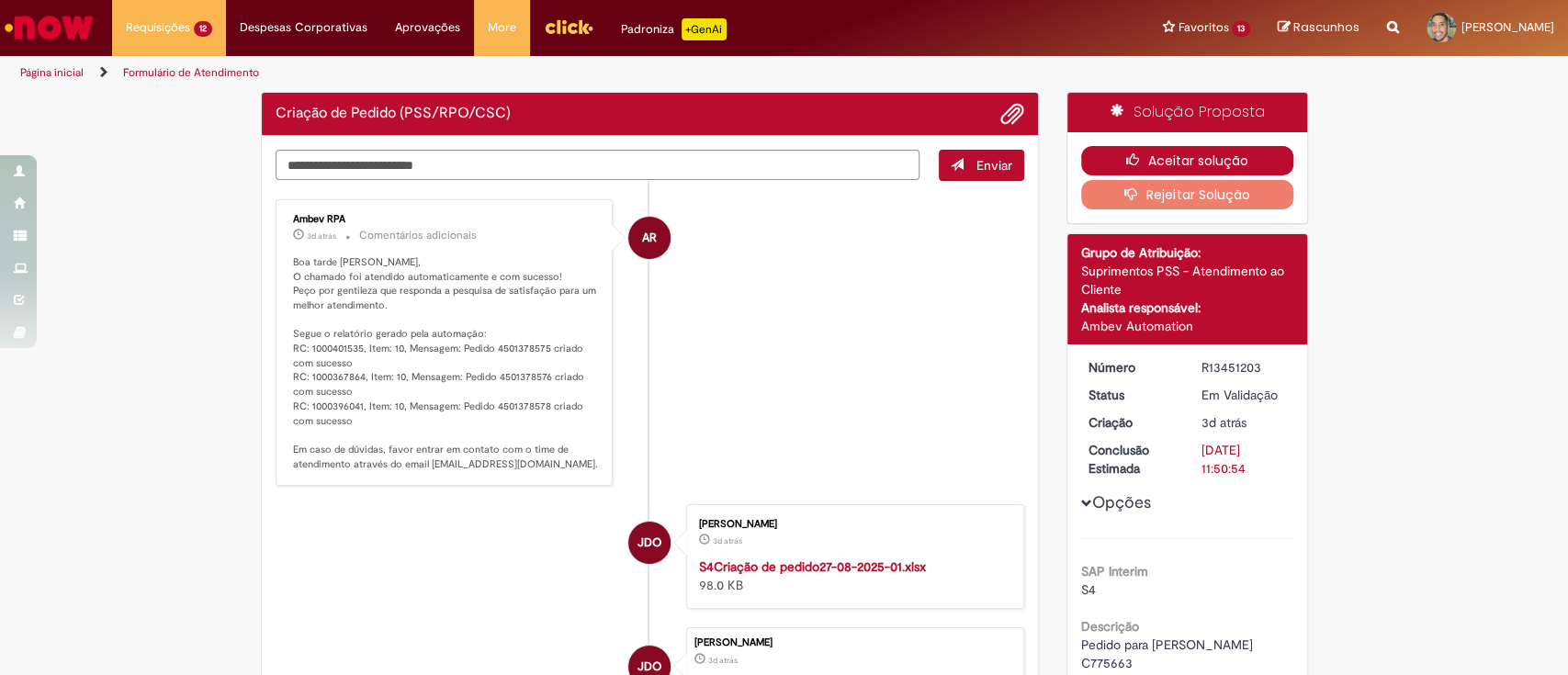
click at [1270, 153] on button "Aceitar solução" at bounding box center [1187, 161] width 212 height 30
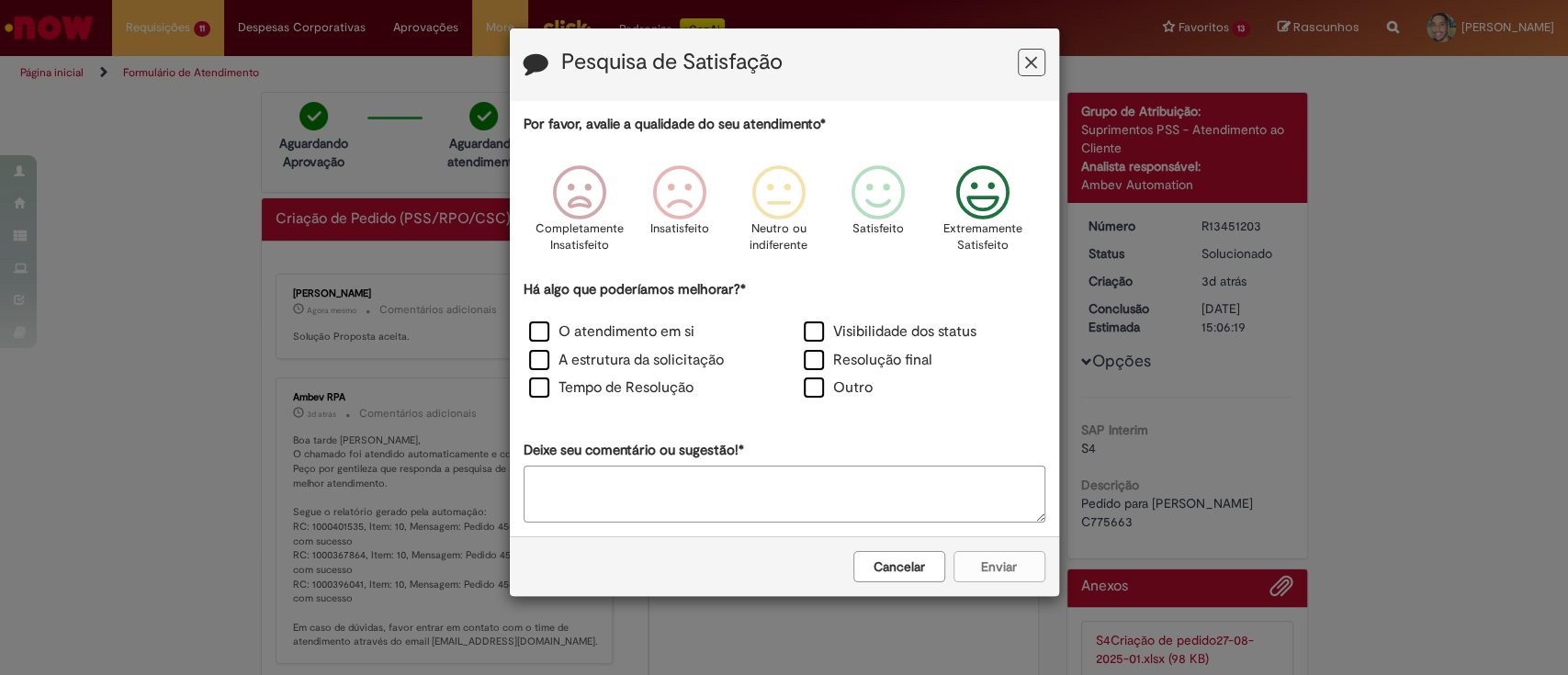
click at [970, 219] on icon "Feedback" at bounding box center [982, 192] width 69 height 55
click at [832, 330] on label "Visibilidade dos status" at bounding box center [890, 331] width 173 height 21
click at [829, 357] on label "Resolução final" at bounding box center [868, 360] width 128 height 21
click at [652, 326] on label "O atendimento em si" at bounding box center [612, 331] width 165 height 21
click at [638, 359] on label "A estrutura da solicitação" at bounding box center [627, 360] width 195 height 21
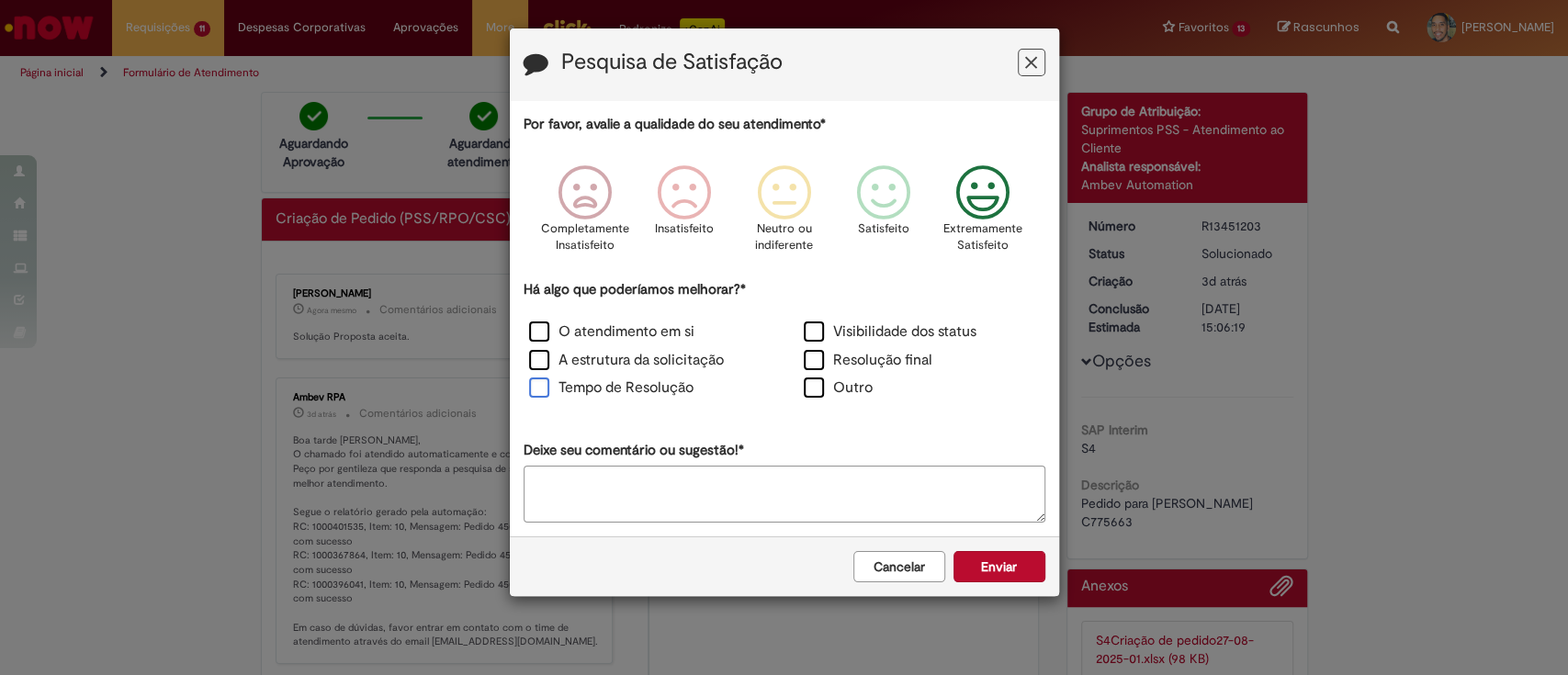
click at [626, 390] on label "Tempo de Resolução" at bounding box center [611, 387] width 164 height 21
click at [1014, 562] on button "Enviar" at bounding box center [999, 566] width 92 height 32
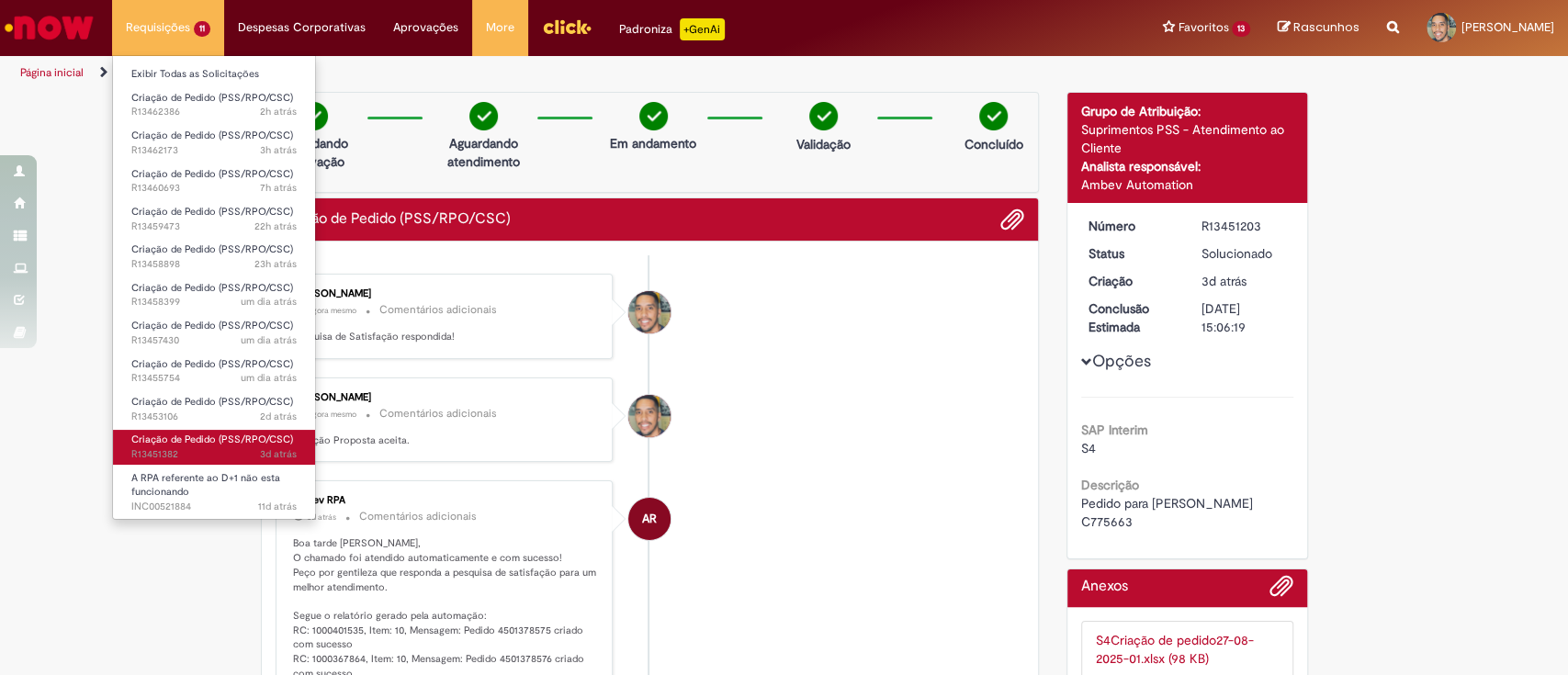
click at [194, 448] on span "3d atrás 3 dias atrás R13451382" at bounding box center [214, 455] width 165 height 15
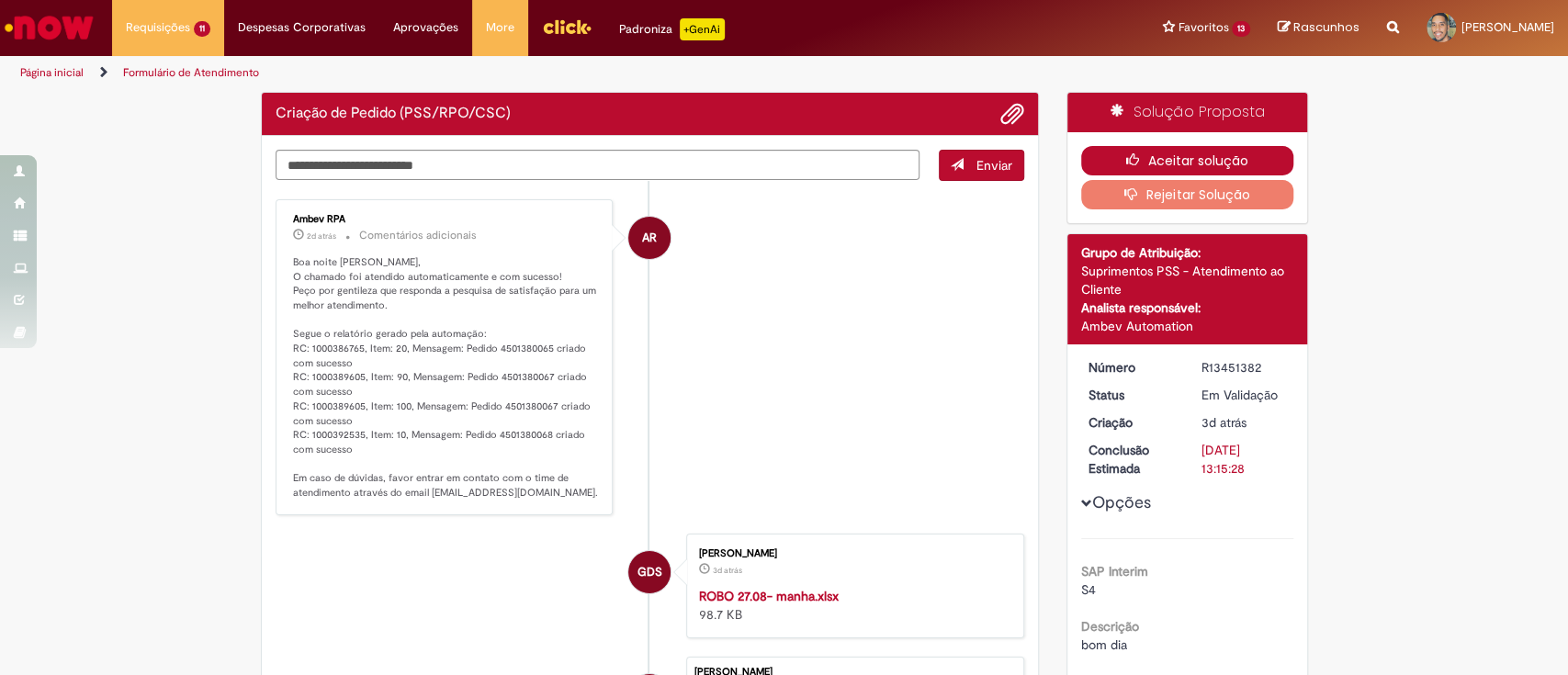
click at [1169, 153] on button "Aceitar solução" at bounding box center [1187, 161] width 212 height 30
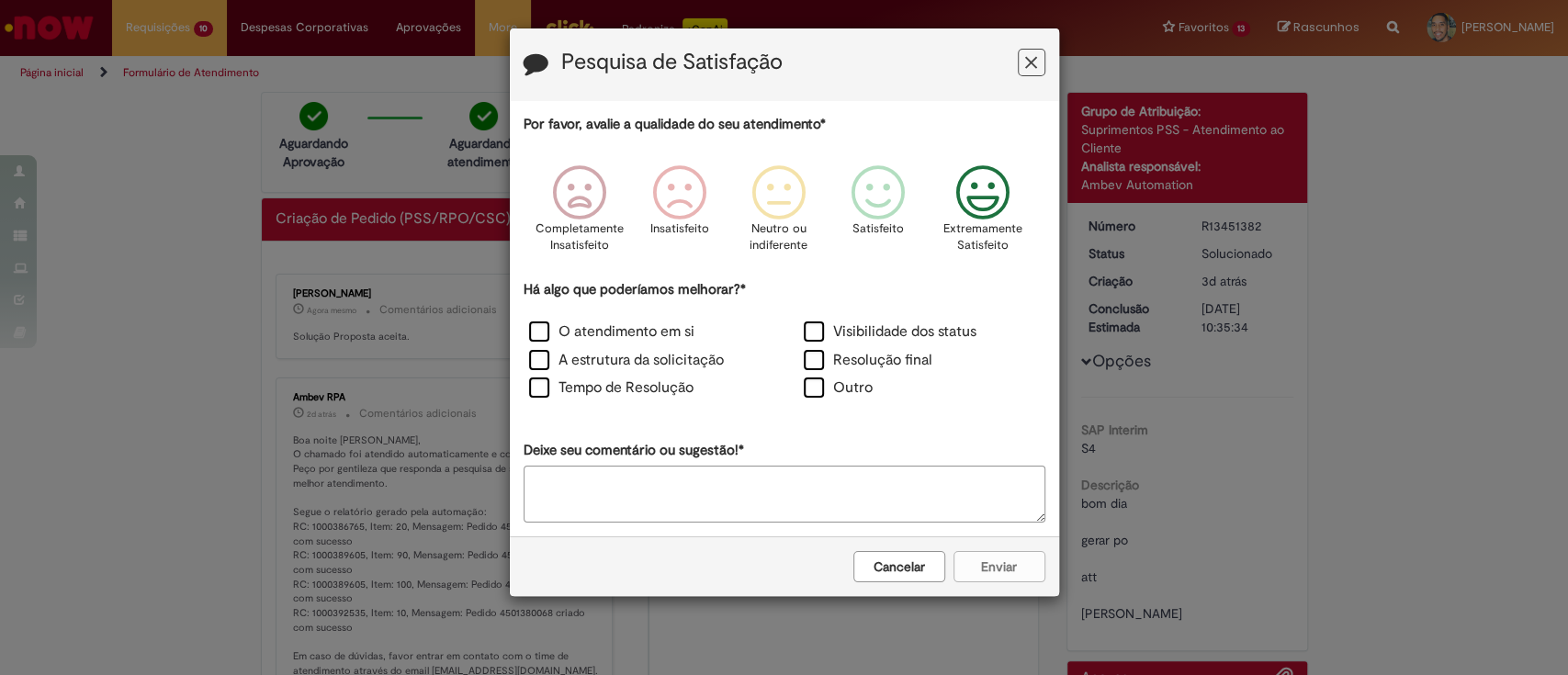
click at [989, 197] on icon "Feedback" at bounding box center [982, 192] width 69 height 55
click at [824, 325] on label "Visibilidade dos status" at bounding box center [890, 331] width 173 height 21
click at [821, 357] on label "Resolução final" at bounding box center [868, 360] width 128 height 21
click at [634, 321] on label "O atendimento em si" at bounding box center [612, 331] width 165 height 21
click at [613, 356] on label "A estrutura da solicitação" at bounding box center [627, 360] width 195 height 21
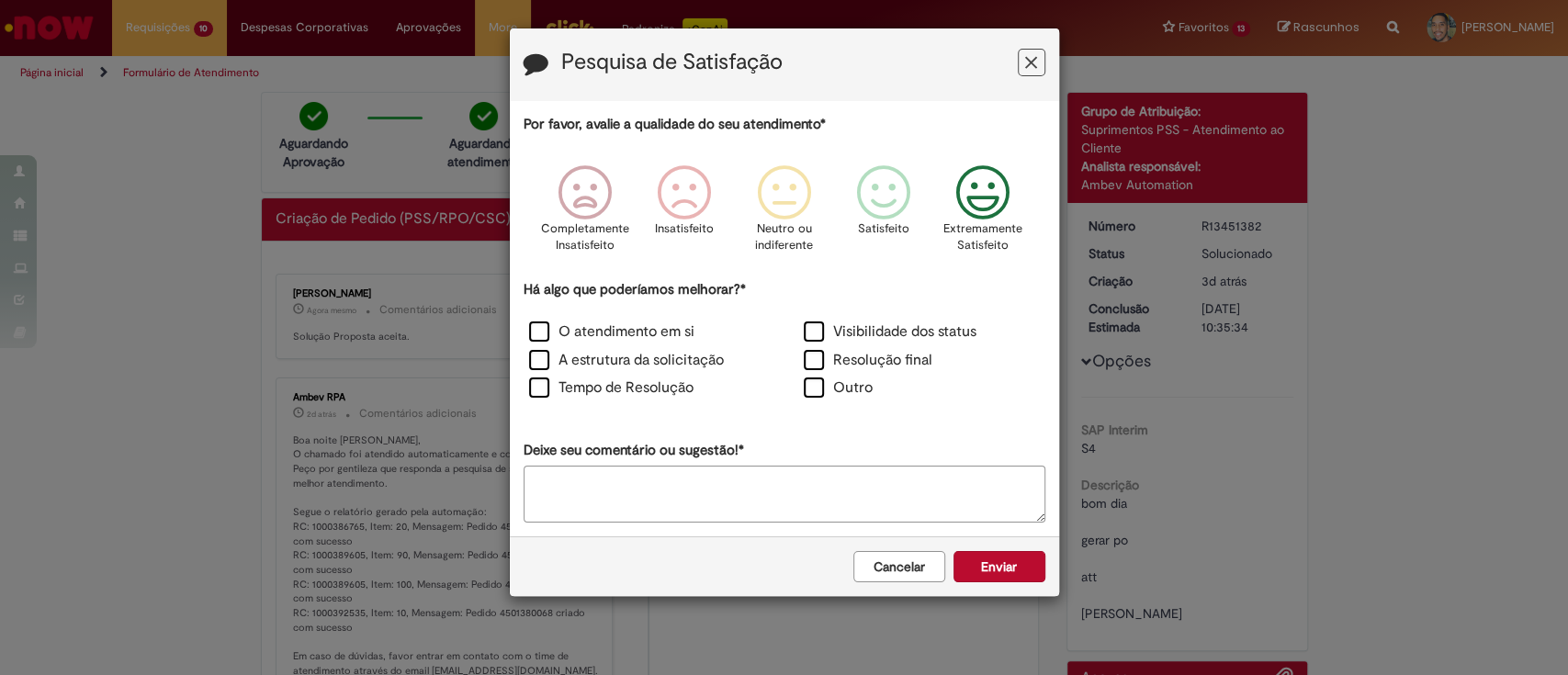
click at [610, 371] on div "A estrutura da solicitação" at bounding box center [647, 362] width 271 height 25
click at [621, 388] on label "Tempo de Resolução" at bounding box center [611, 387] width 164 height 21
click at [997, 562] on button "Enviar" at bounding box center [999, 566] width 92 height 32
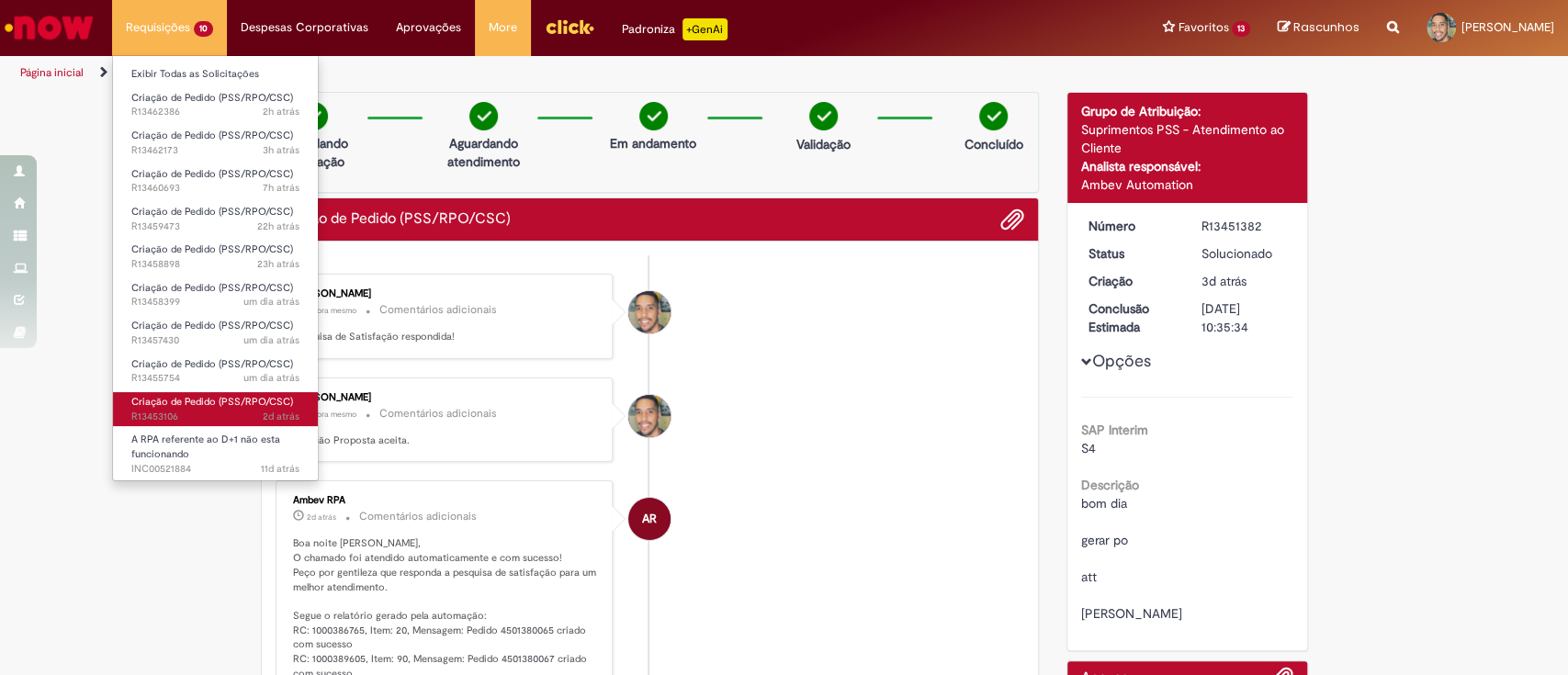
click at [247, 402] on span "Criação de Pedido (PSS/RPO/CSC)" at bounding box center [212, 401] width 162 height 14
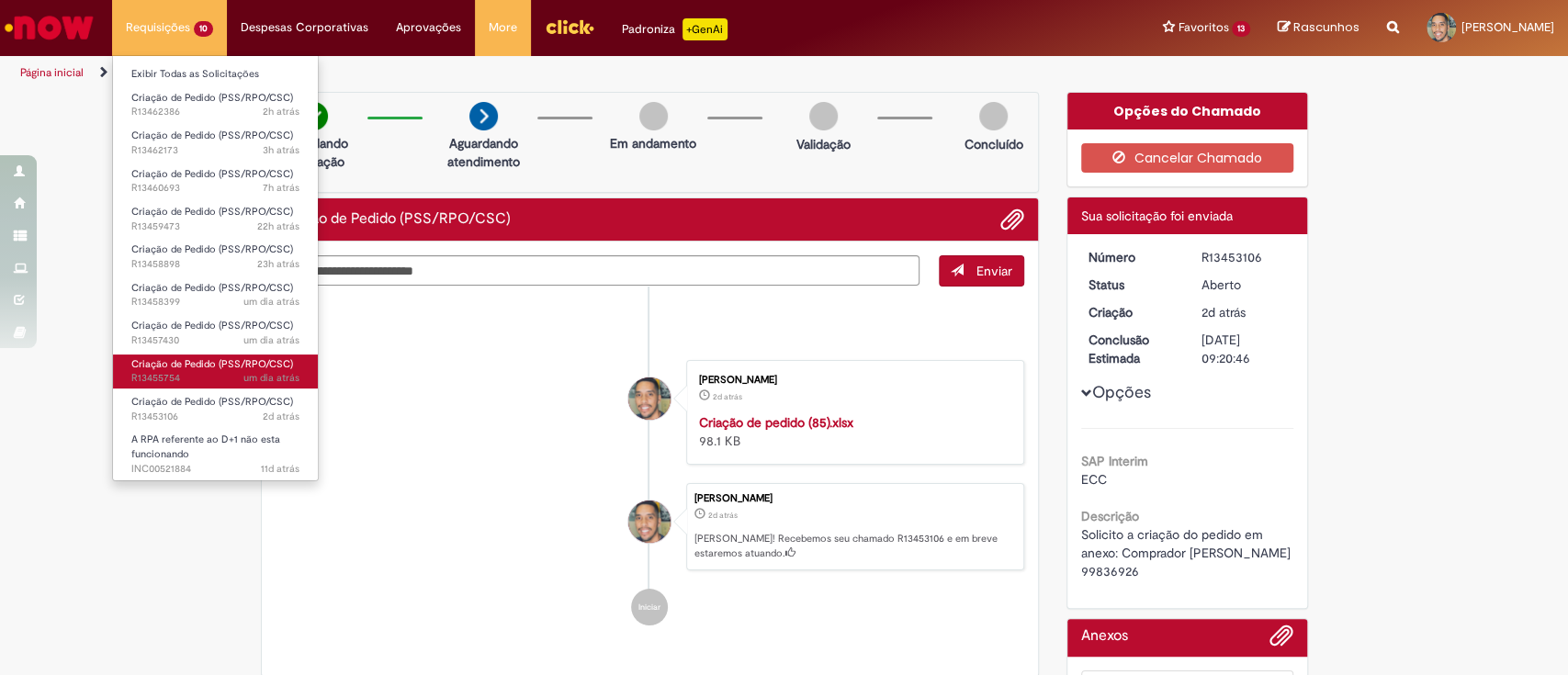
click at [213, 376] on span "um dia atrás um dia atrás R13455754" at bounding box center [215, 378] width 168 height 15
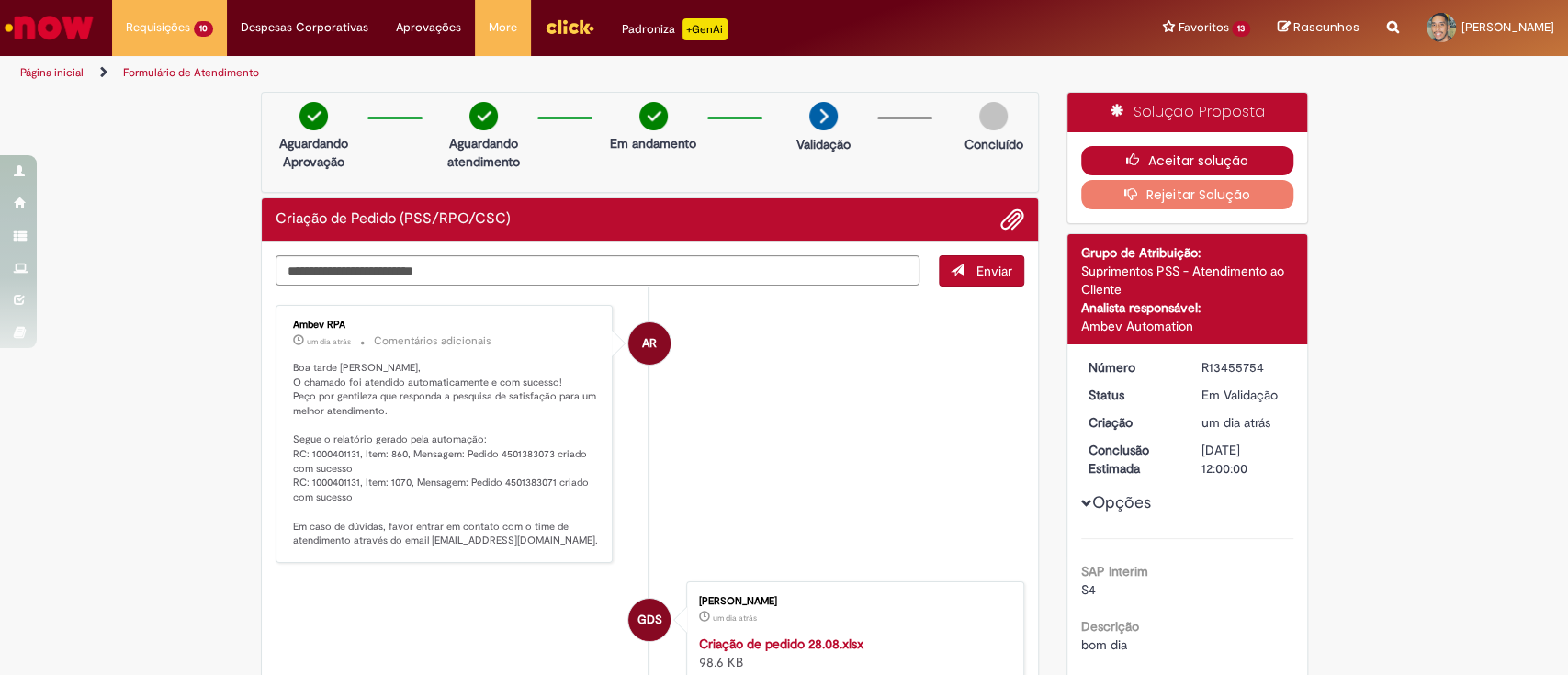
click at [1140, 168] on button "Aceitar solução" at bounding box center [1187, 161] width 212 height 30
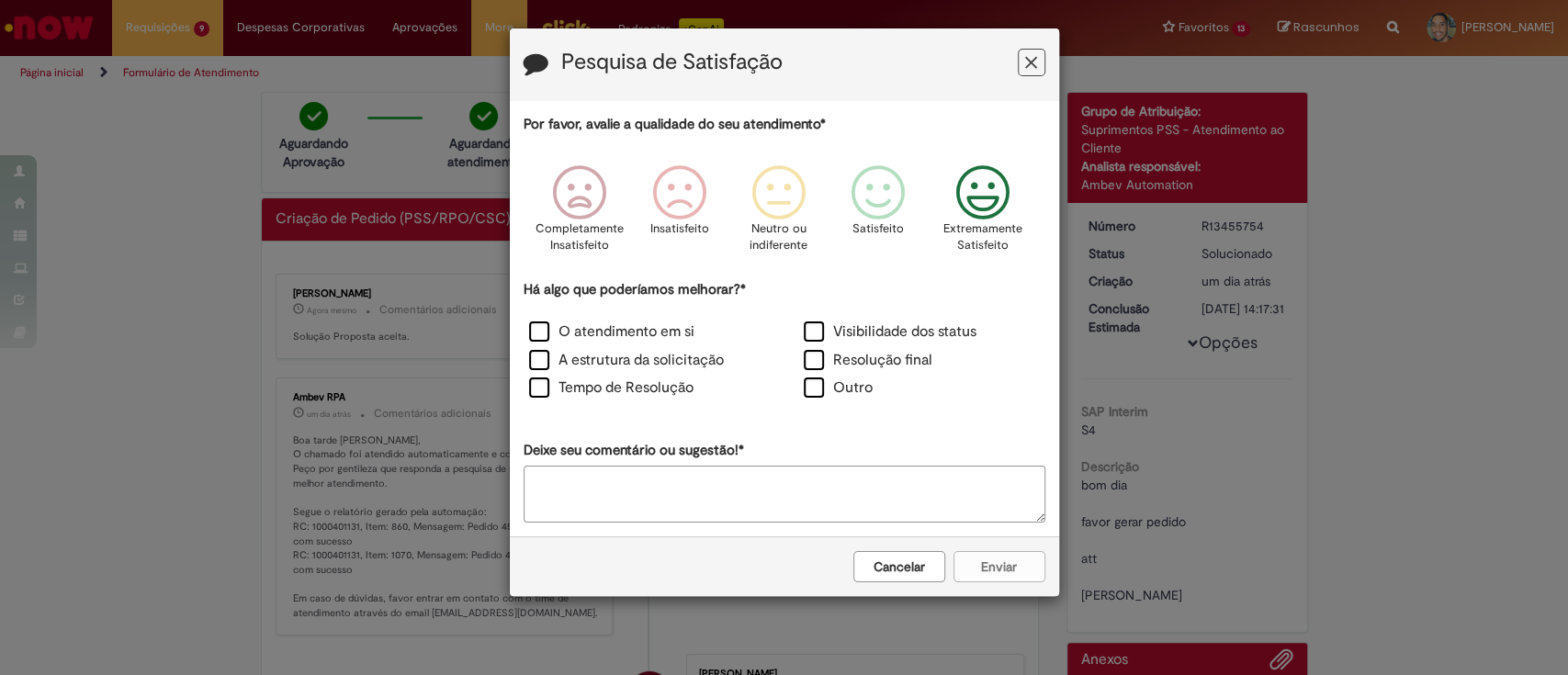
click at [963, 207] on icon "Feedback" at bounding box center [982, 192] width 69 height 55
click at [816, 333] on label "Visibilidade dos status" at bounding box center [890, 331] width 173 height 21
click at [805, 357] on label "Resolução final" at bounding box center [868, 360] width 128 height 21
click at [680, 326] on label "O atendimento em si" at bounding box center [612, 331] width 165 height 21
click at [659, 358] on label "A estrutura da solicitação" at bounding box center [627, 360] width 195 height 21
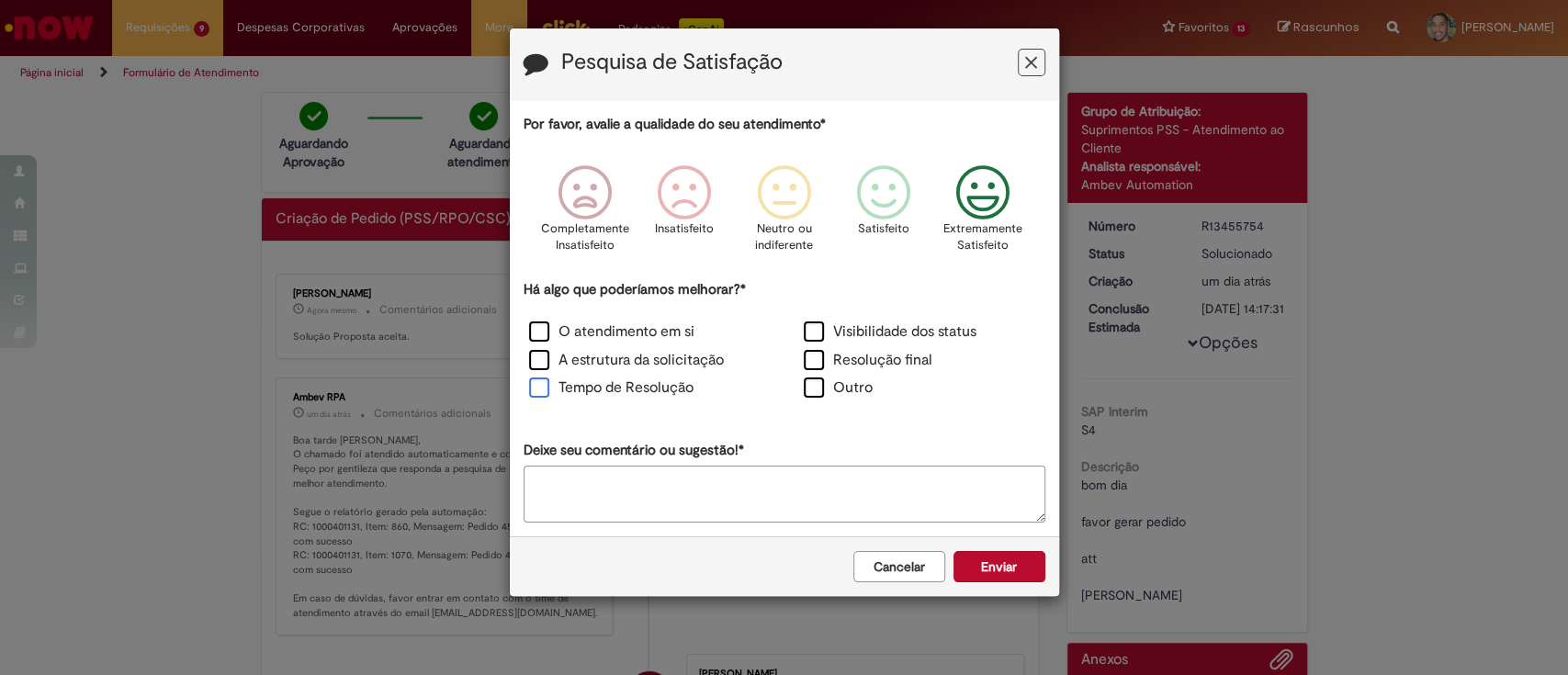
click at [659, 385] on label "Tempo de Resolução" at bounding box center [611, 387] width 164 height 21
click at [994, 561] on button "Enviar" at bounding box center [999, 566] width 92 height 32
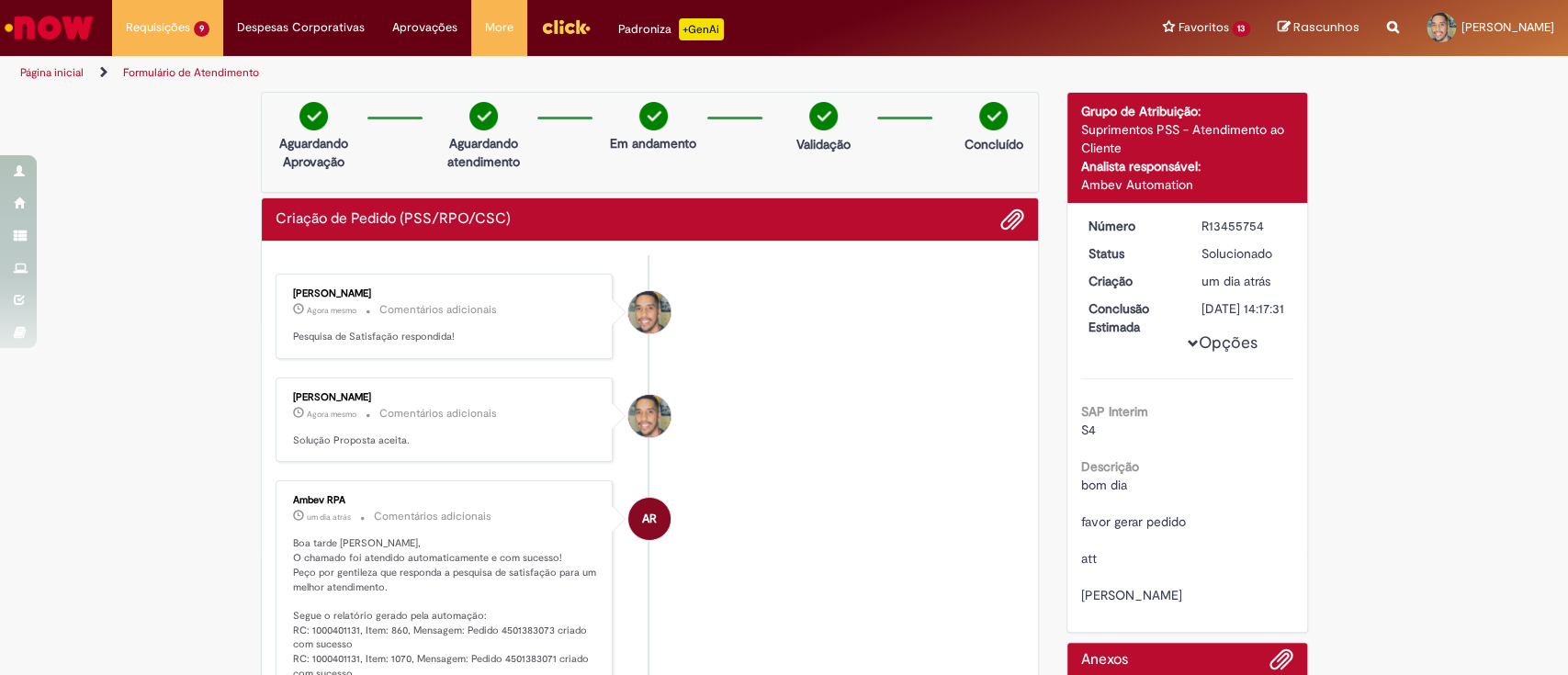
click at [764, 183] on div "Obrigado por compartilhar sua avaliação! [GEOGRAPHIC_DATA]" at bounding box center [784, 79] width 549 height 206
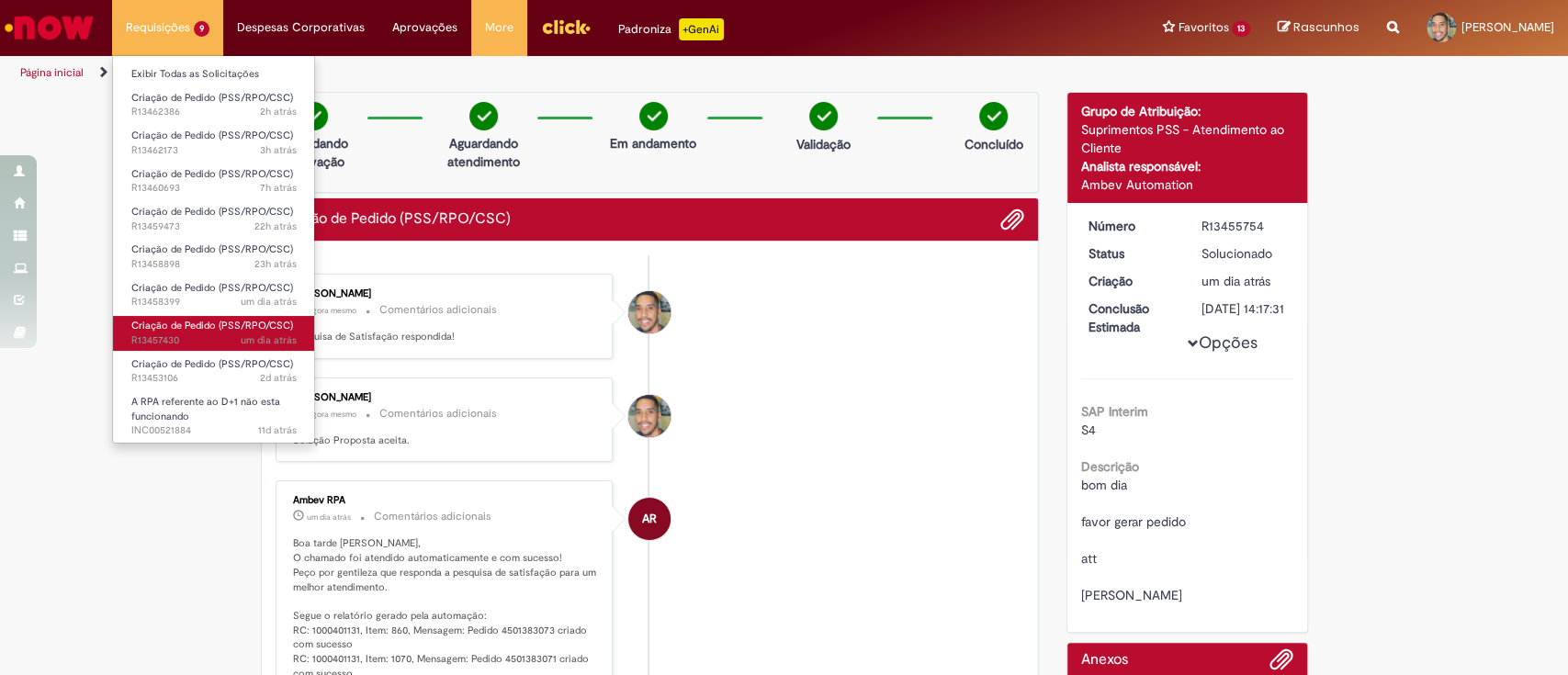
click at [232, 342] on span "um dia atrás um dia atrás R13457430" at bounding box center [214, 341] width 165 height 15
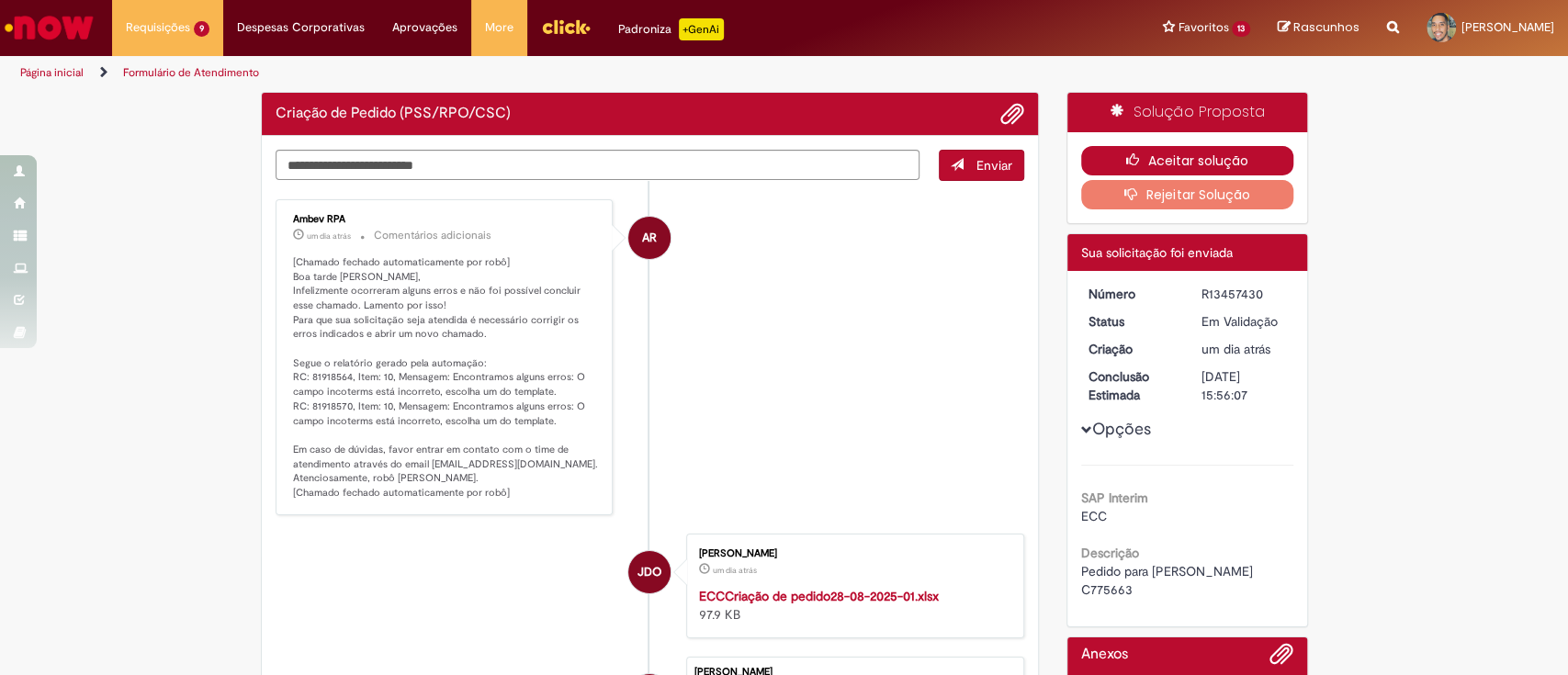
click at [1114, 164] on button "Aceitar solução" at bounding box center [1187, 161] width 212 height 30
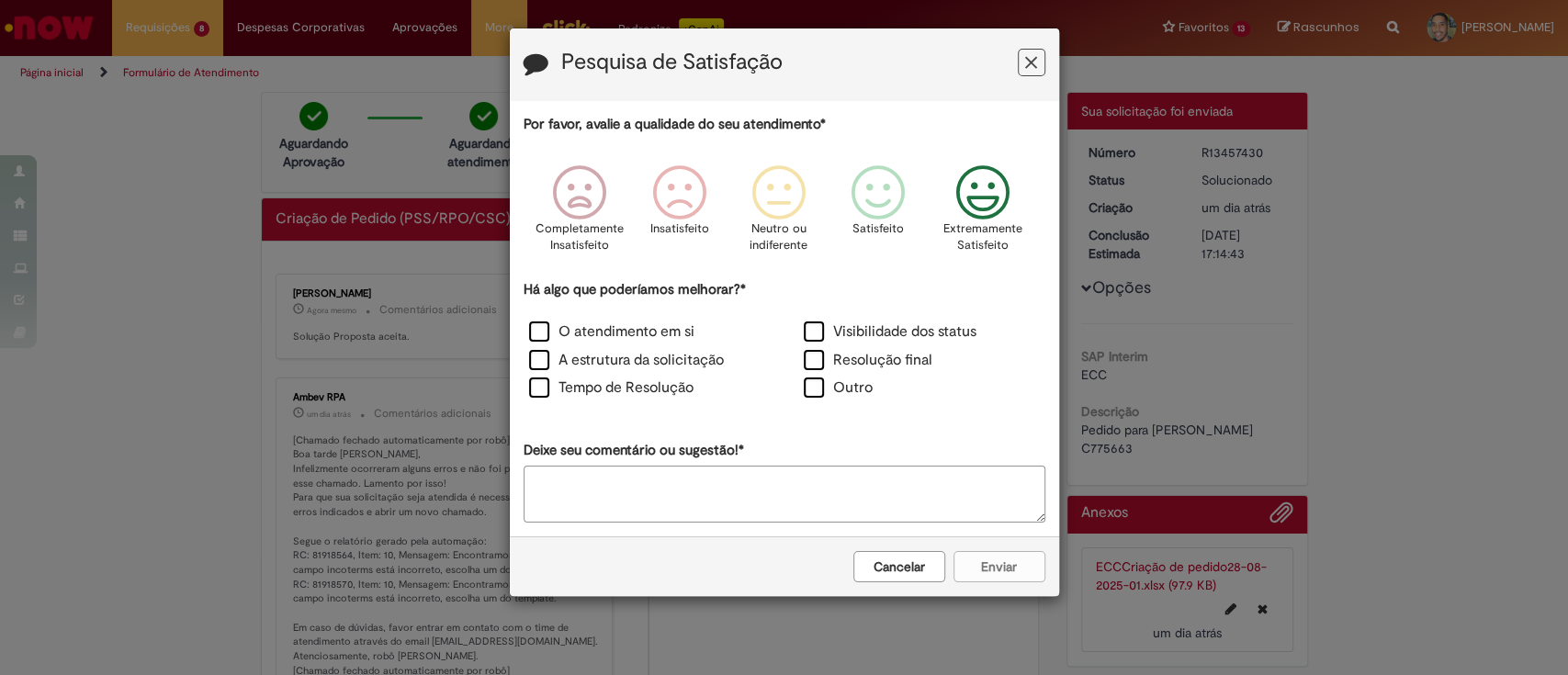
click at [977, 209] on icon "Feedback" at bounding box center [982, 192] width 69 height 55
click at [830, 334] on label "Visibilidade dos status" at bounding box center [890, 331] width 173 height 21
click at [825, 360] on label "Resolução final" at bounding box center [868, 360] width 128 height 21
click at [664, 327] on label "O atendimento em si" at bounding box center [612, 331] width 165 height 21
click at [647, 357] on label "A estrutura da solicitação" at bounding box center [627, 360] width 195 height 21
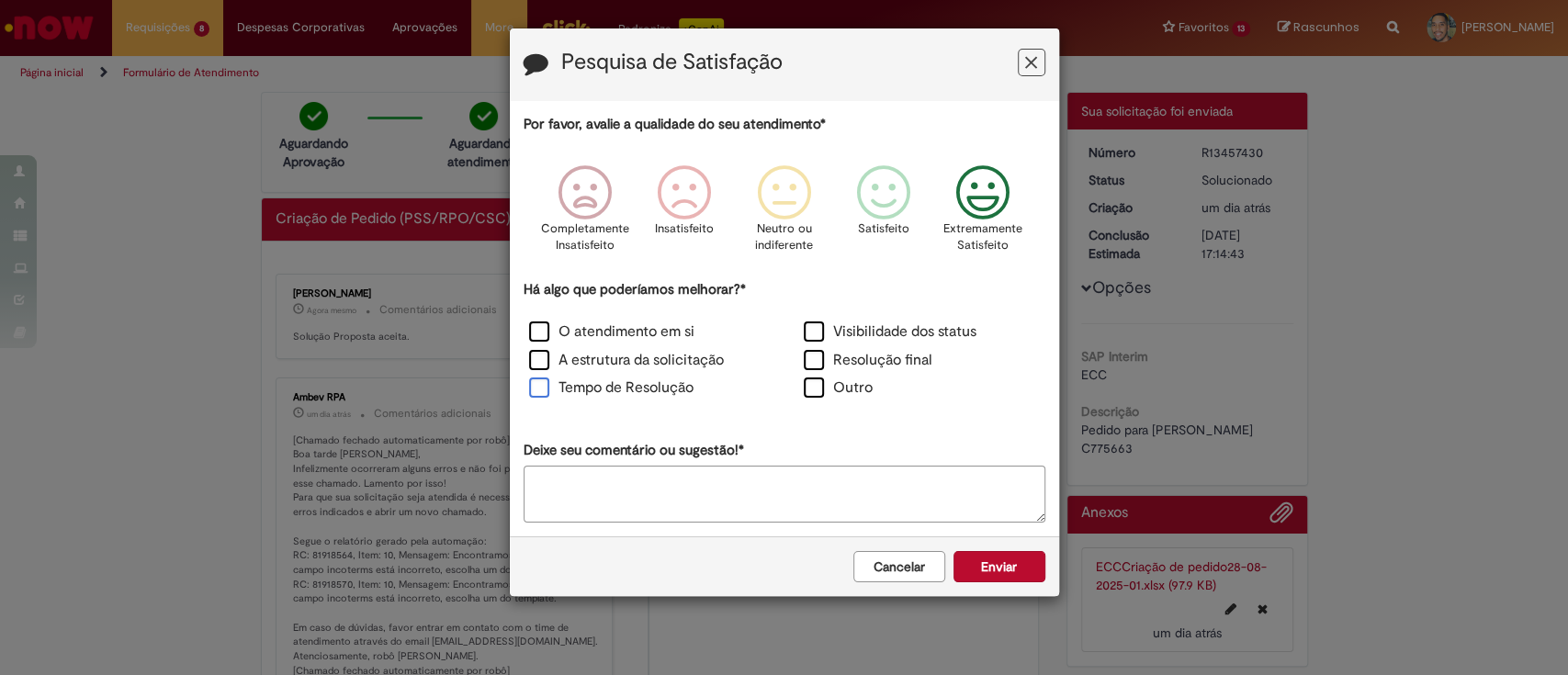
click at [625, 392] on label "Tempo de Resolução" at bounding box center [611, 387] width 164 height 21
click at [1000, 559] on button "Enviar" at bounding box center [999, 566] width 92 height 32
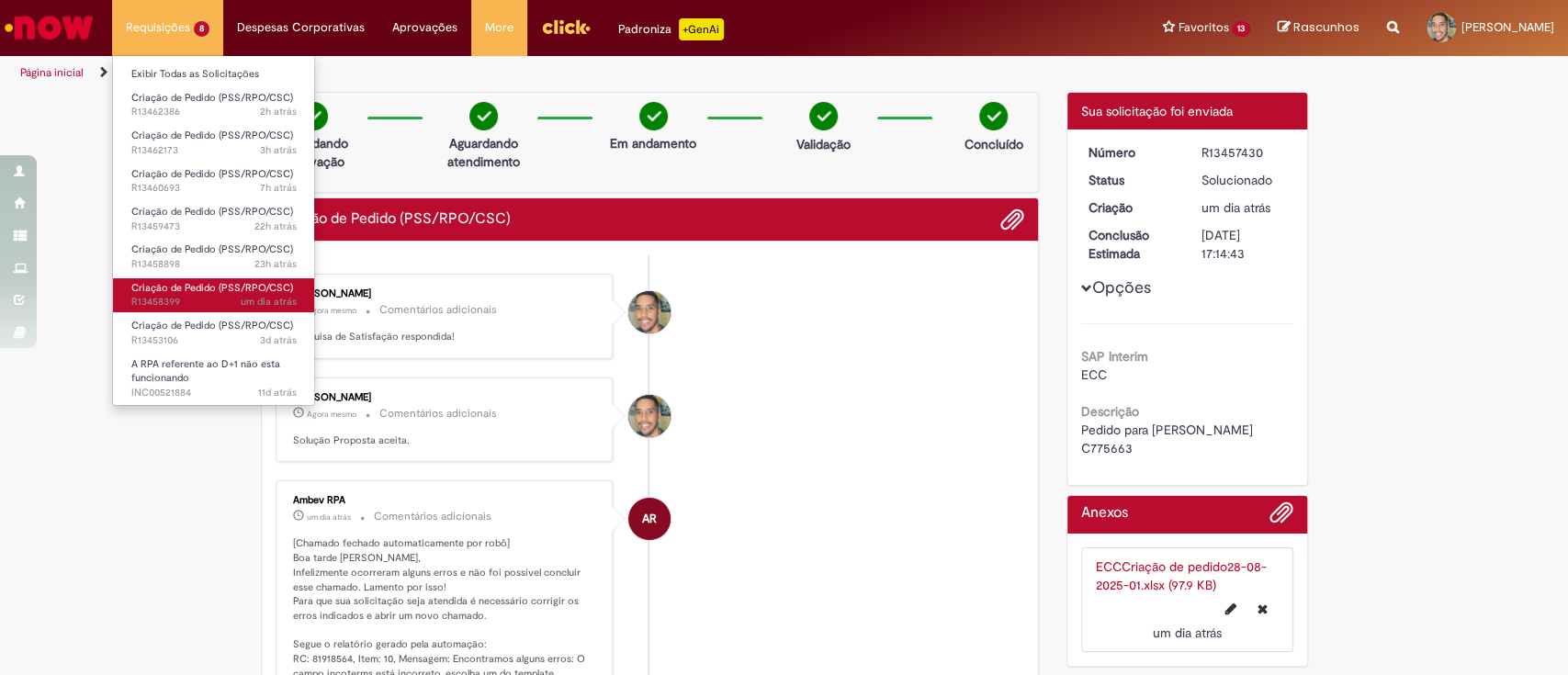
click at [228, 305] on span "um dia atrás um dia atrás R13458399" at bounding box center [214, 302] width 165 height 15
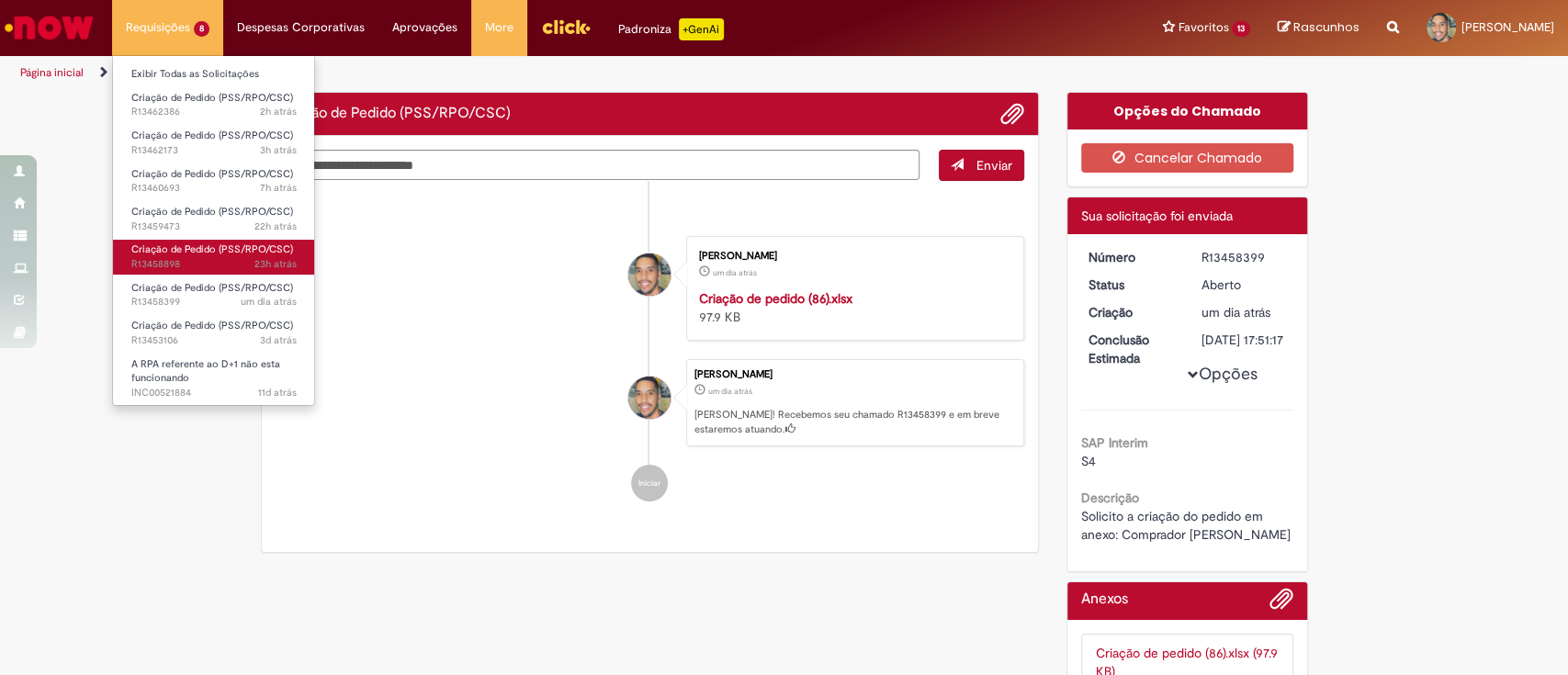
click at [211, 262] on span "23h atrás 23 horas atrás R13458898" at bounding box center [214, 265] width 165 height 15
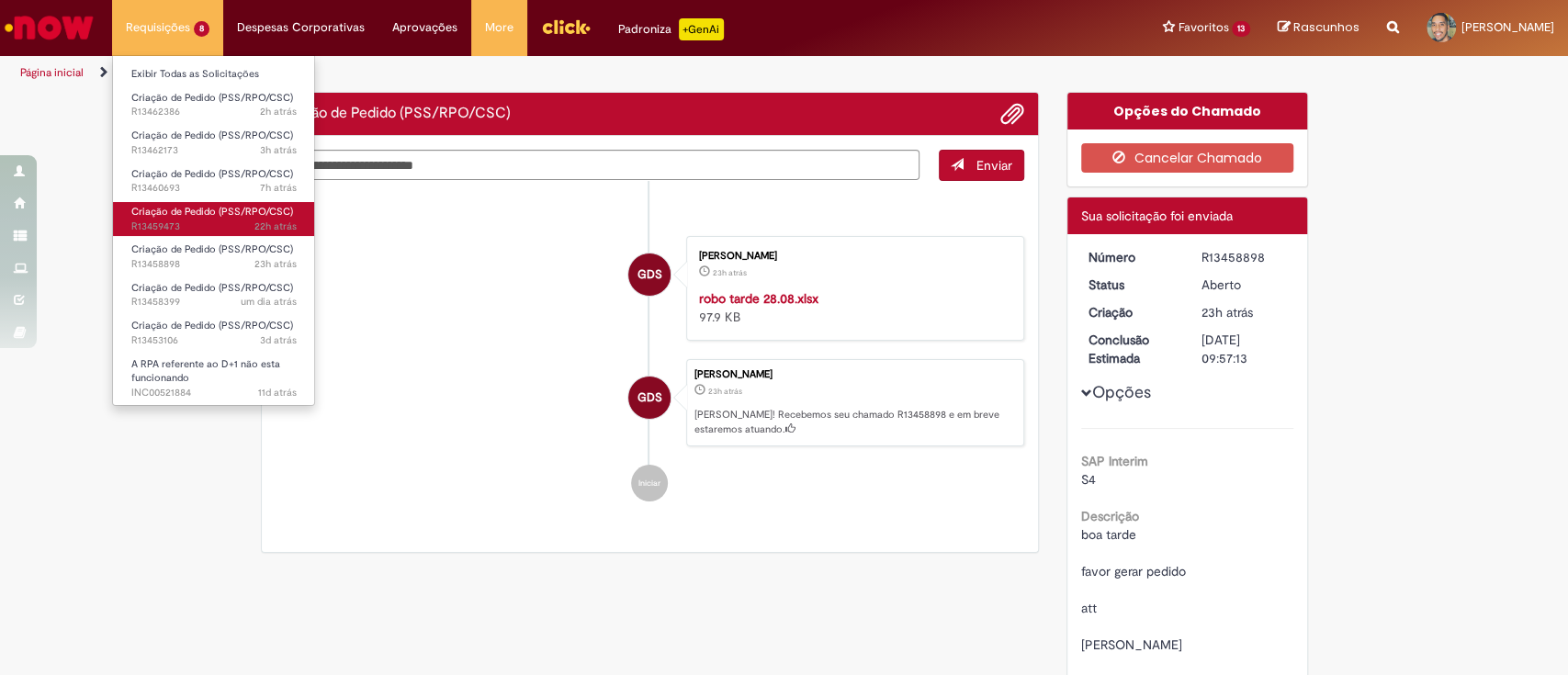
click at [213, 219] on span "22h atrás 22 horas atrás R13459473" at bounding box center [214, 227] width 165 height 15
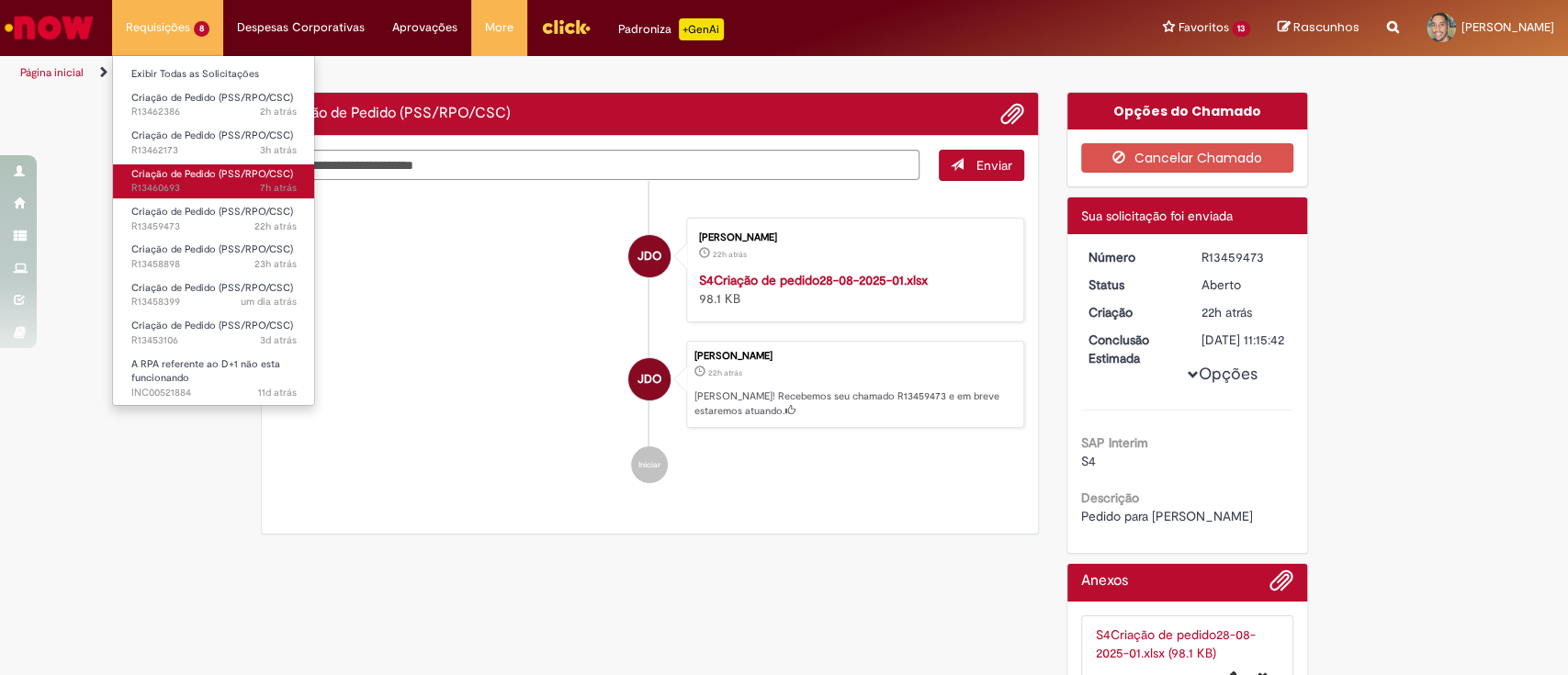
click at [208, 190] on span "7h atrás 7 horas atrás R13460693" at bounding box center [214, 188] width 165 height 15
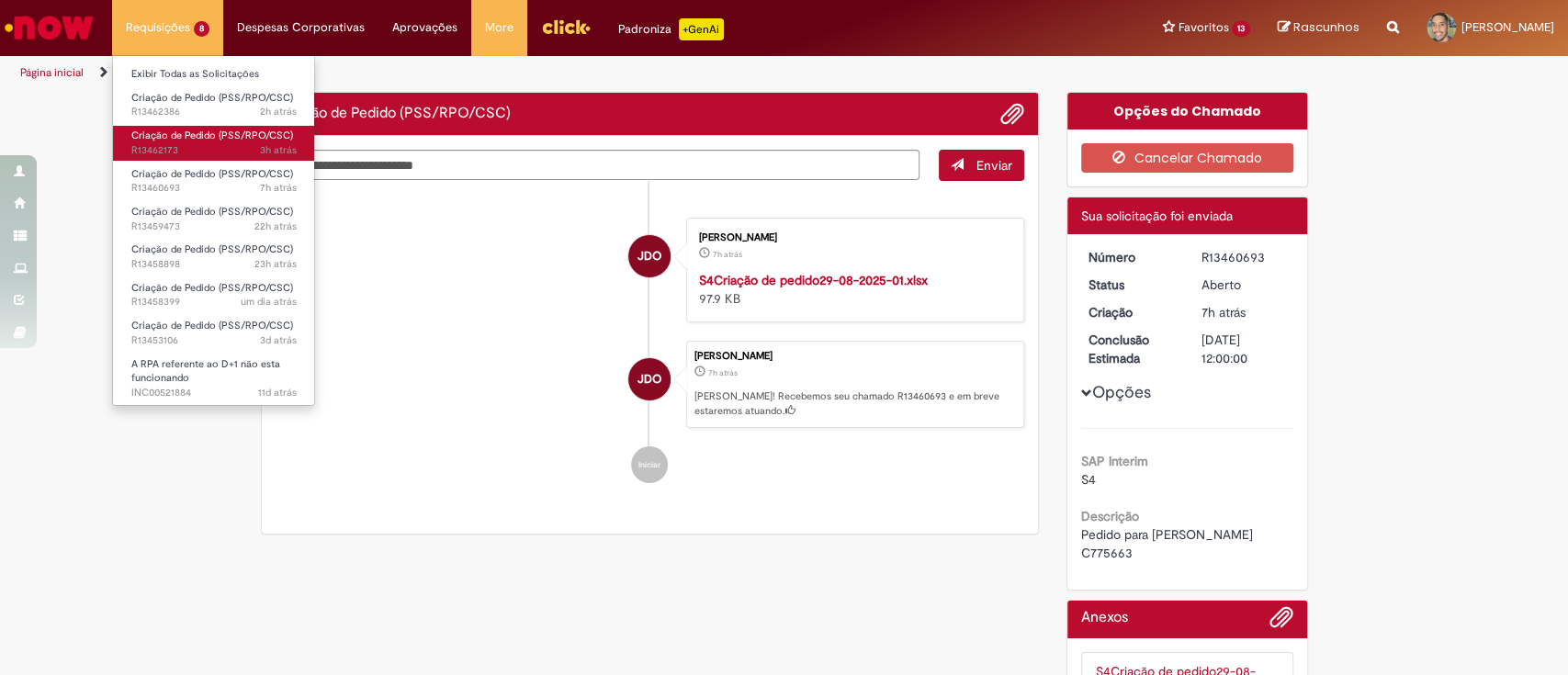
click at [225, 137] on span "Criação de Pedido (PSS/RPO/CSC)" at bounding box center [212, 135] width 162 height 14
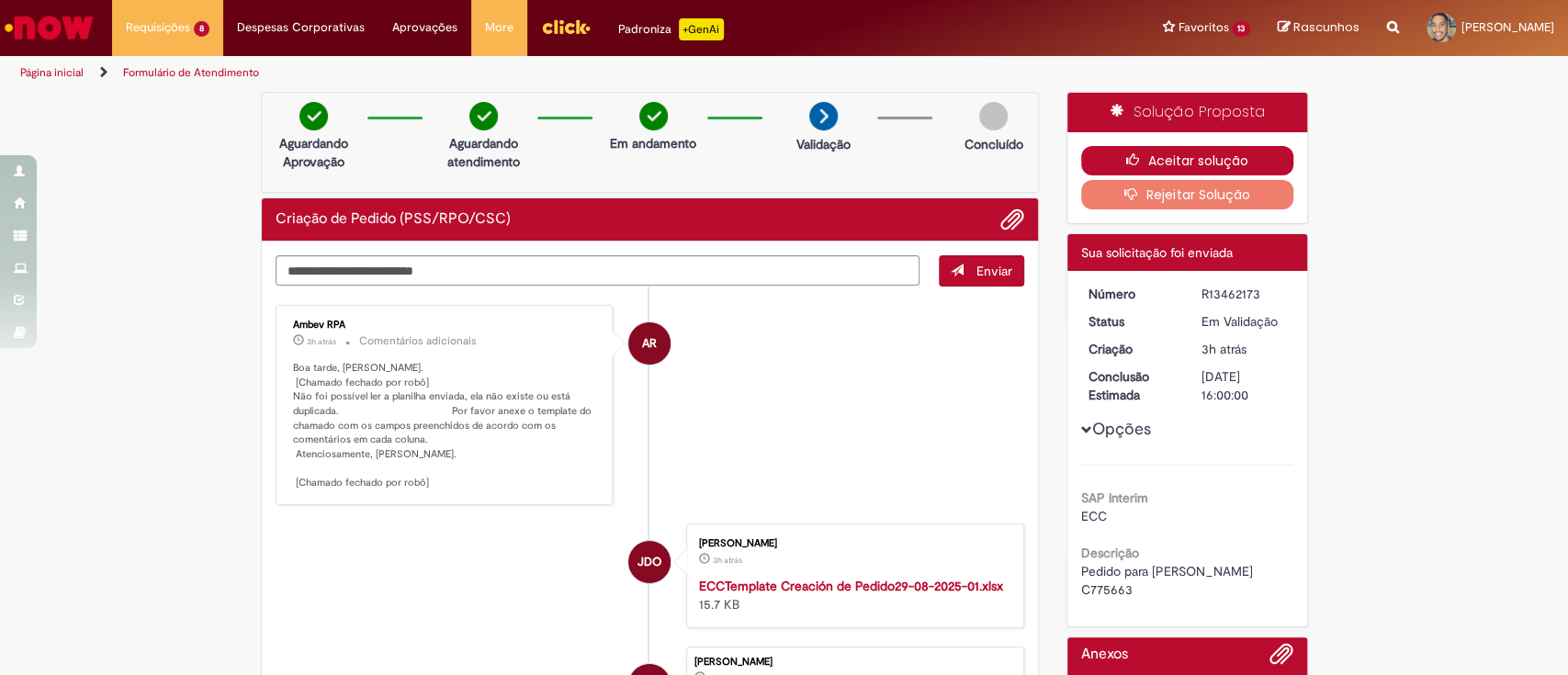
click at [1151, 158] on button "Aceitar solução" at bounding box center [1187, 161] width 212 height 30
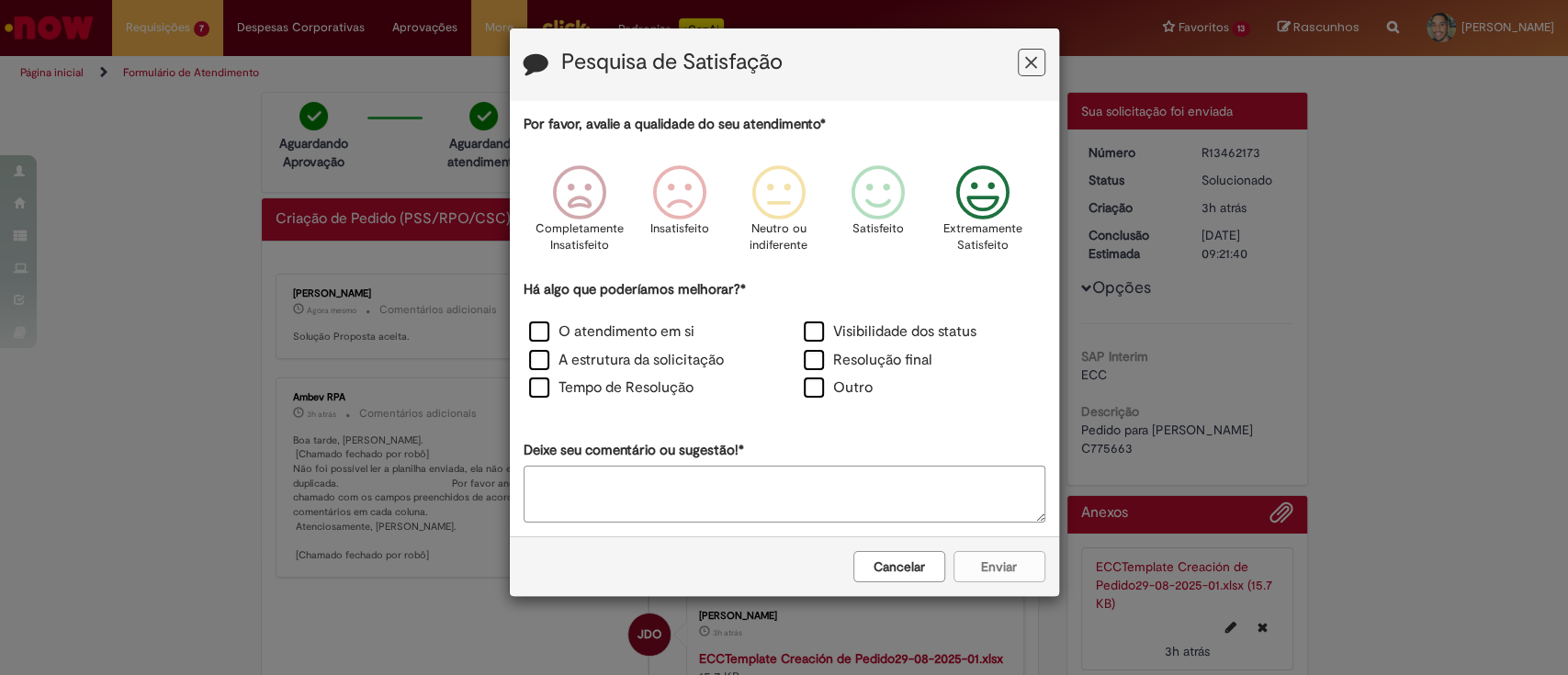
click at [984, 202] on icon "Feedback" at bounding box center [982, 192] width 69 height 55
click at [839, 336] on label "Visibilidade dos status" at bounding box center [890, 331] width 173 height 21
click at [839, 357] on label "Resolução final" at bounding box center [868, 360] width 128 height 21
click at [632, 328] on label "O atendimento em si" at bounding box center [612, 331] width 165 height 21
click at [630, 354] on label "A estrutura da solicitação" at bounding box center [627, 360] width 195 height 21
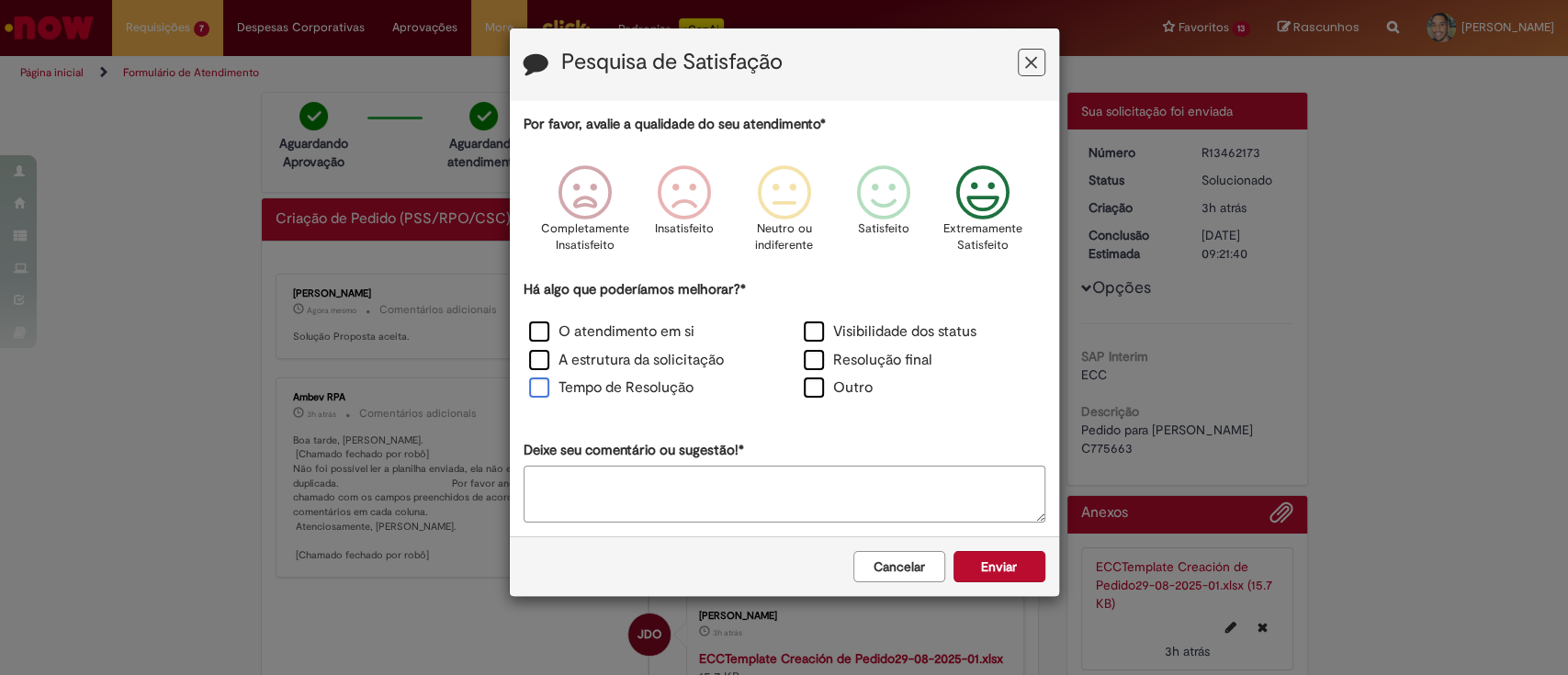
click at [634, 393] on label "Tempo de Resolução" at bounding box center [611, 387] width 164 height 21
click at [976, 565] on button "Enviar" at bounding box center [999, 566] width 92 height 32
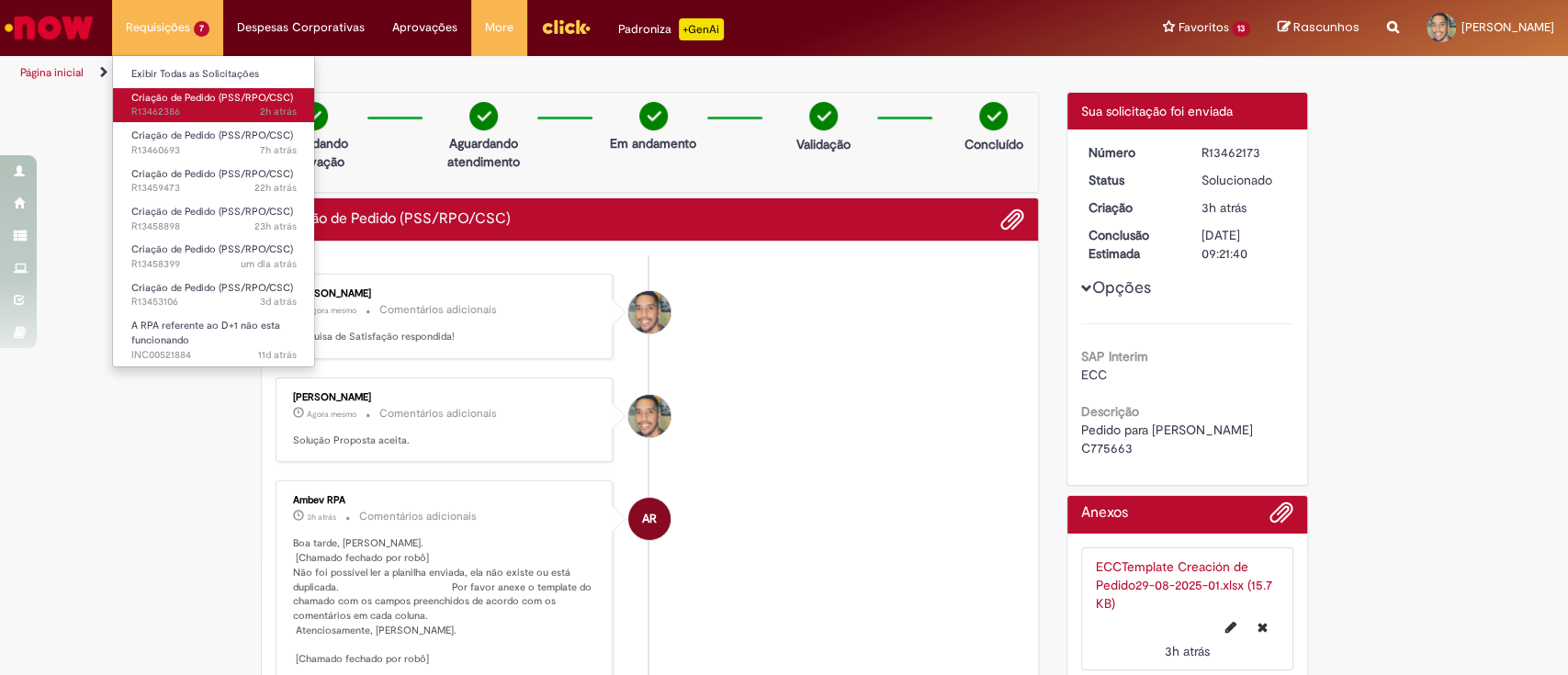
click at [191, 109] on span "2h atrás 2 horas atrás R13462386" at bounding box center [214, 112] width 165 height 15
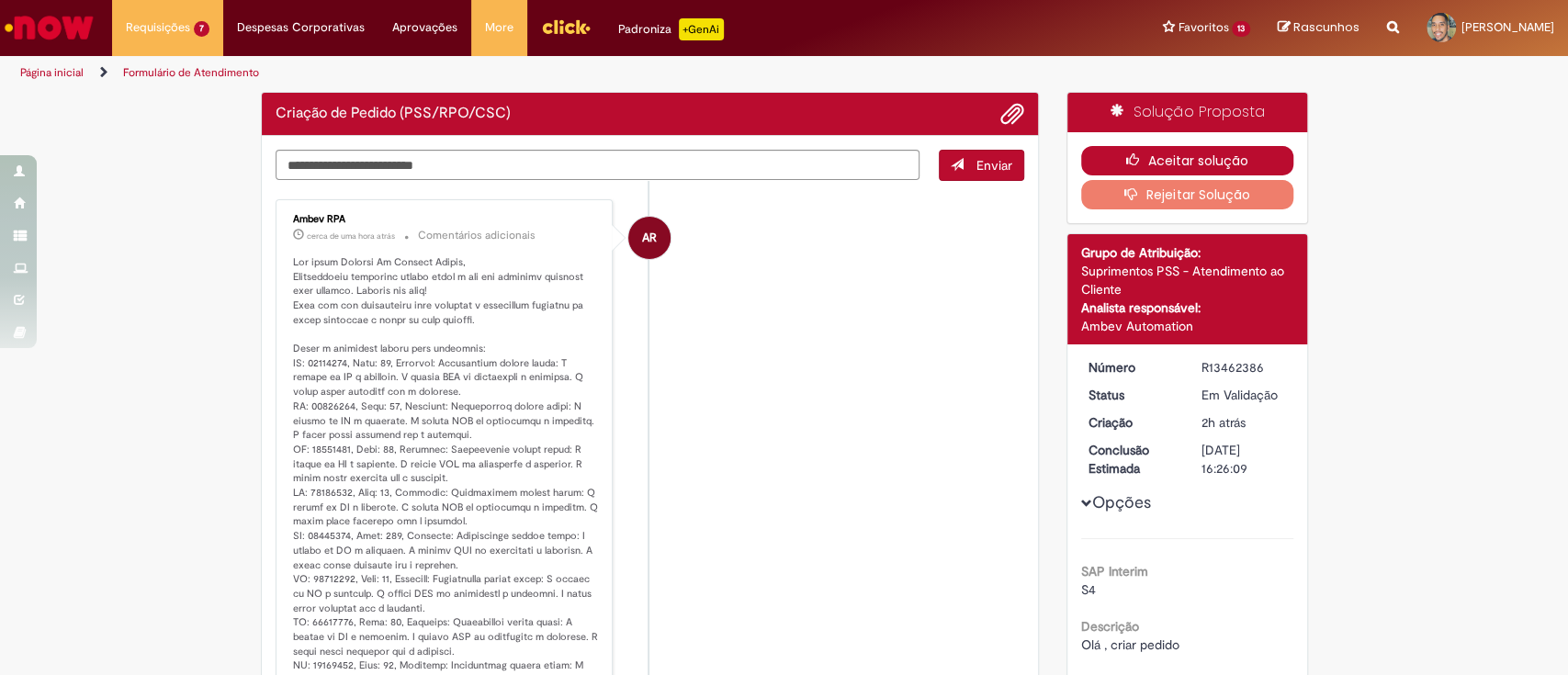
click at [1124, 149] on button "Aceitar solução" at bounding box center [1187, 161] width 212 height 30
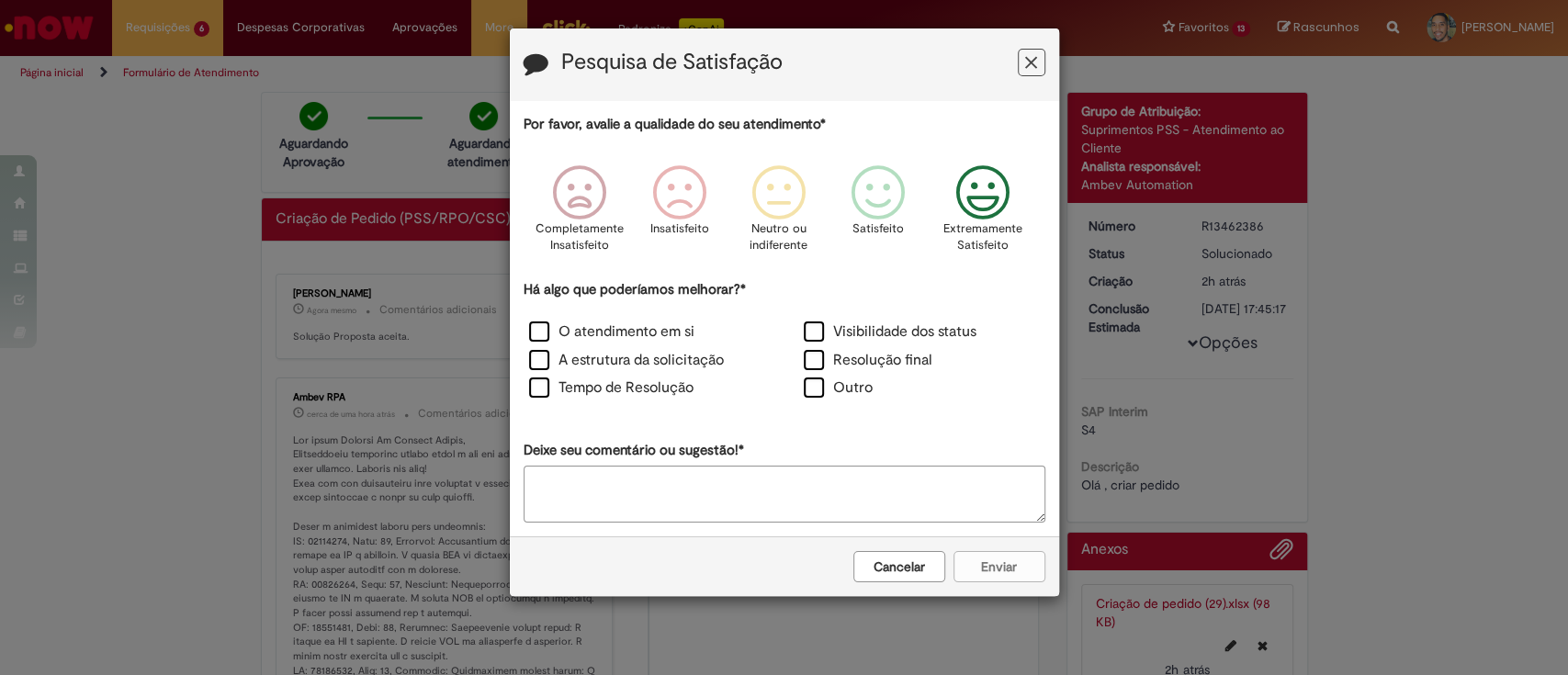
click at [999, 211] on icon "Feedback" at bounding box center [982, 192] width 69 height 55
click at [863, 335] on label "Visibilidade dos status" at bounding box center [890, 331] width 173 height 21
click at [845, 360] on label "Resolução final" at bounding box center [868, 360] width 128 height 21
click at [642, 334] on label "O atendimento em si" at bounding box center [612, 331] width 165 height 21
click at [644, 359] on label "A estrutura da solicitação" at bounding box center [627, 360] width 195 height 21
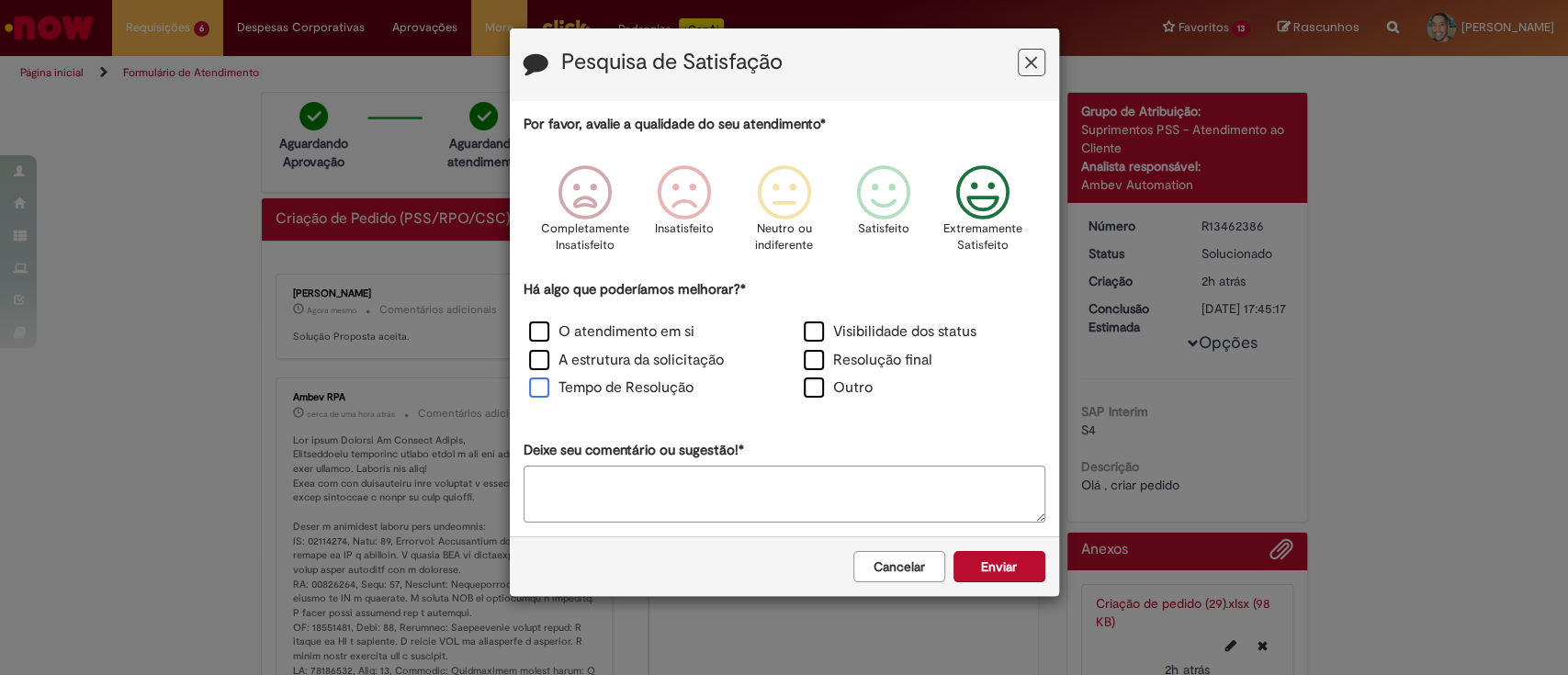
click at [646, 387] on label "Tempo de Resolução" at bounding box center [611, 387] width 164 height 21
click at [1019, 586] on div "Cancelar Enviar" at bounding box center [784, 565] width 549 height 59
click at [1010, 568] on button "Enviar" at bounding box center [999, 566] width 92 height 32
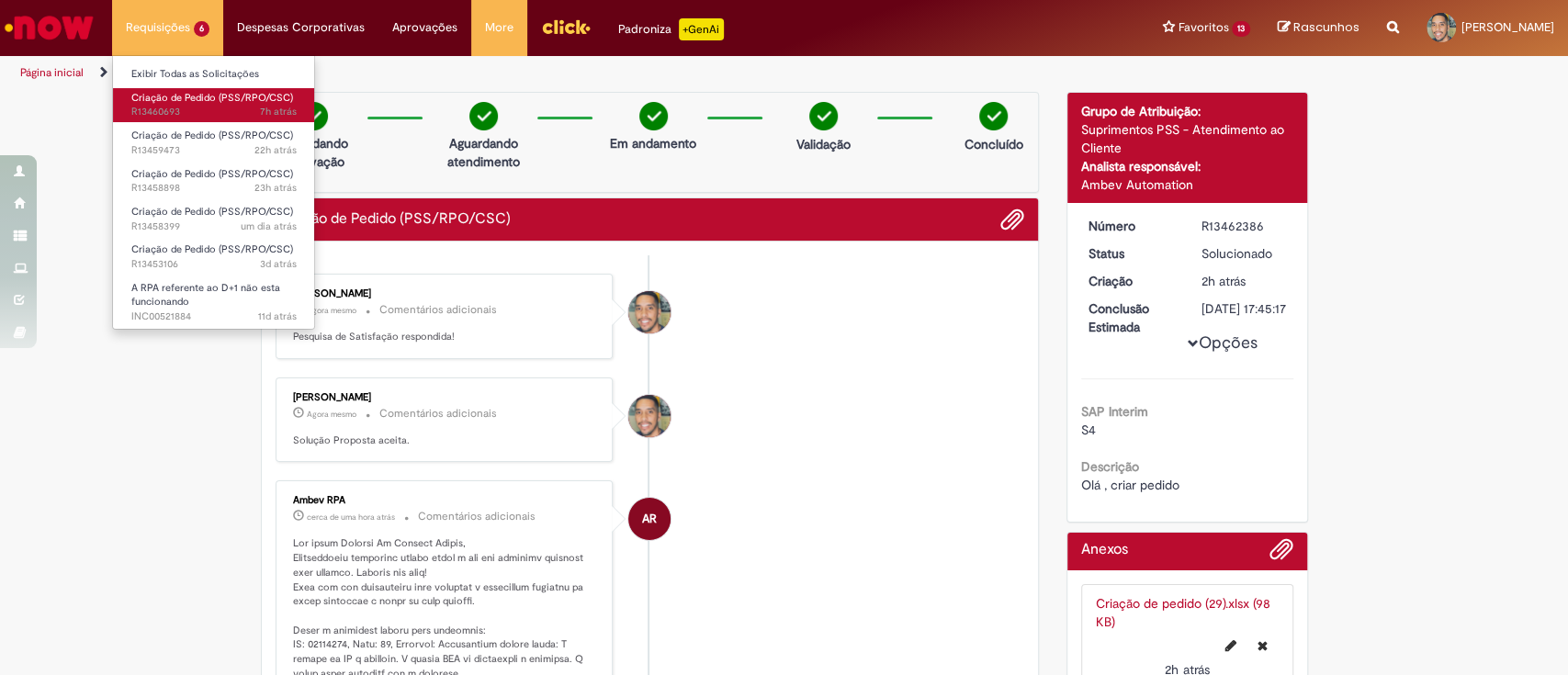
click at [210, 109] on span "7h atrás 7 horas atrás R13460693" at bounding box center [214, 112] width 165 height 15
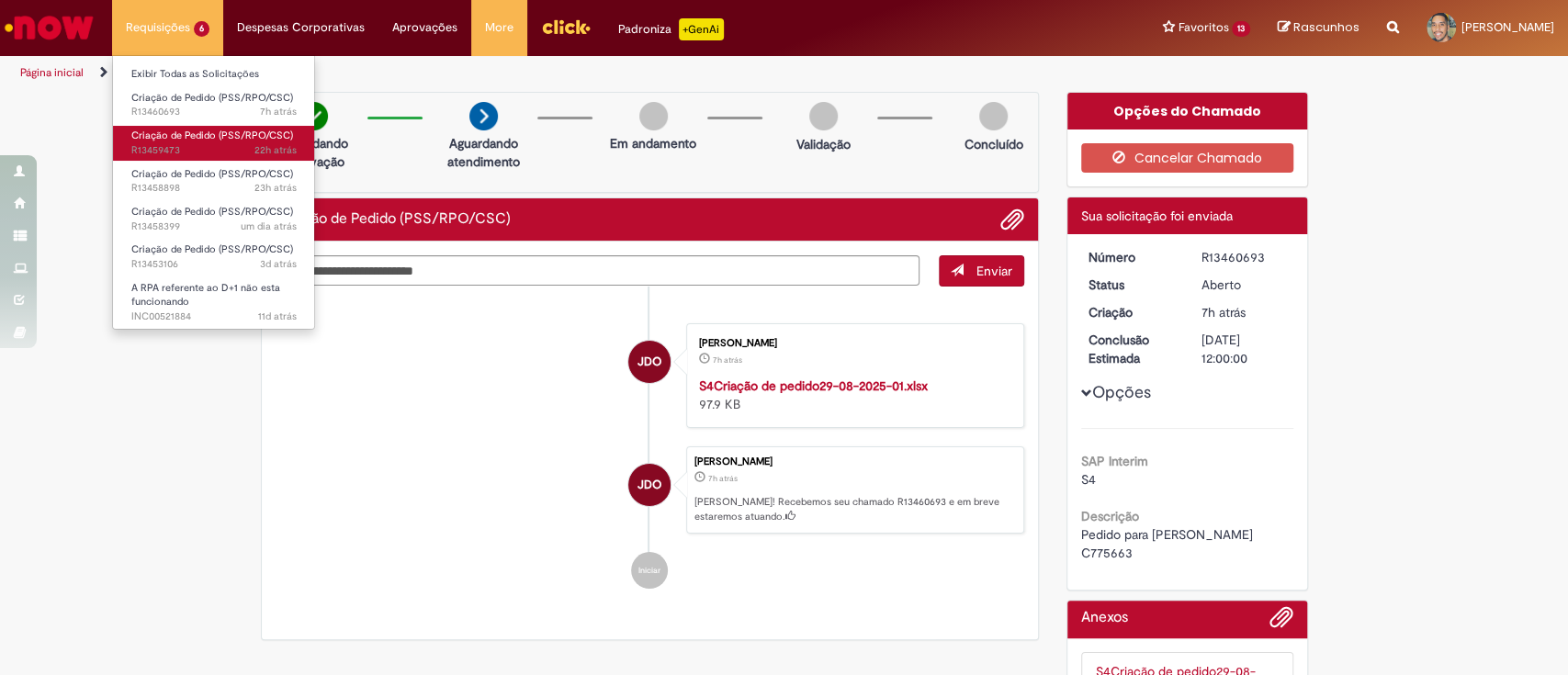
click at [206, 142] on link "Criação de Pedido (PSS/RPO/CSC) 22h atrás 22 horas atrás R13459473" at bounding box center [215, 142] width 203 height 34
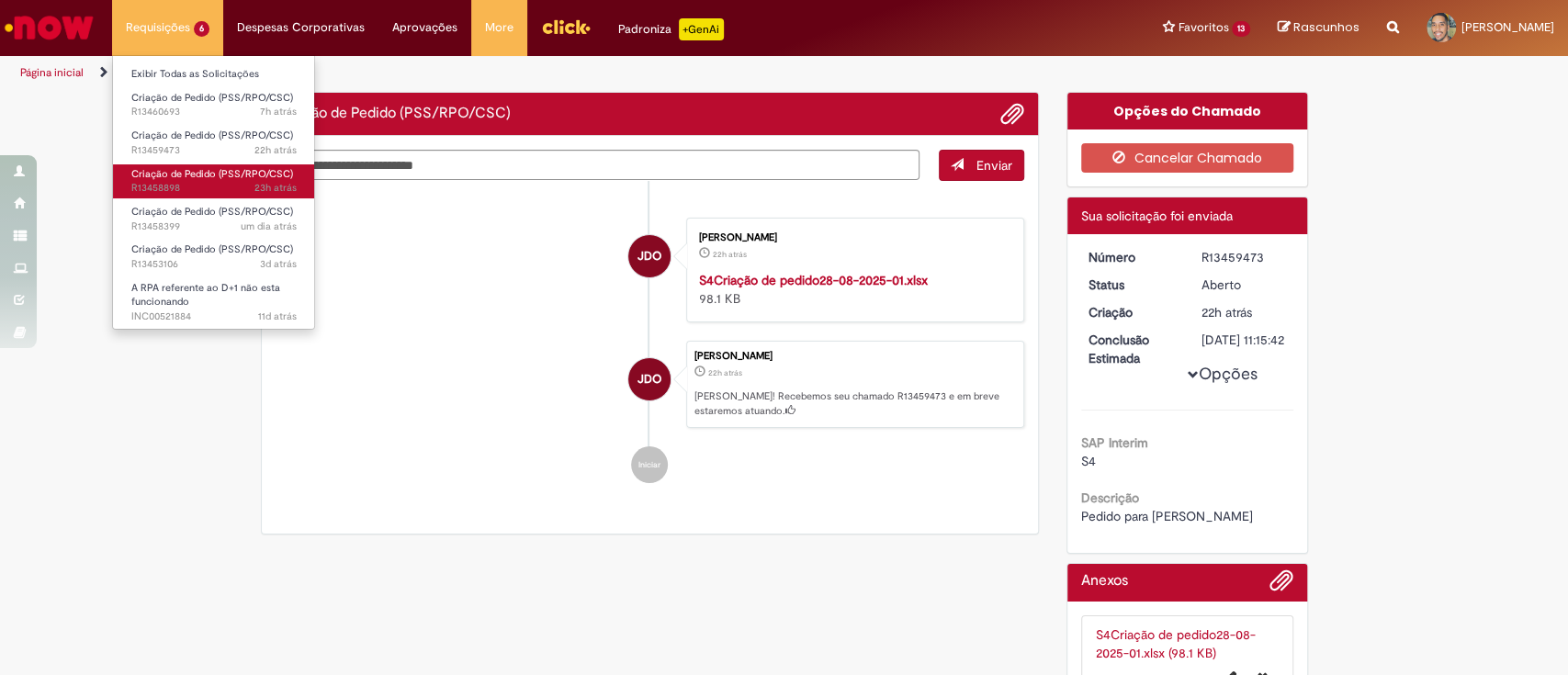
click at [204, 173] on span "Criação de Pedido (PSS/RPO/CSC)" at bounding box center [212, 174] width 162 height 14
